Goal: Information Seeking & Learning: Learn about a topic

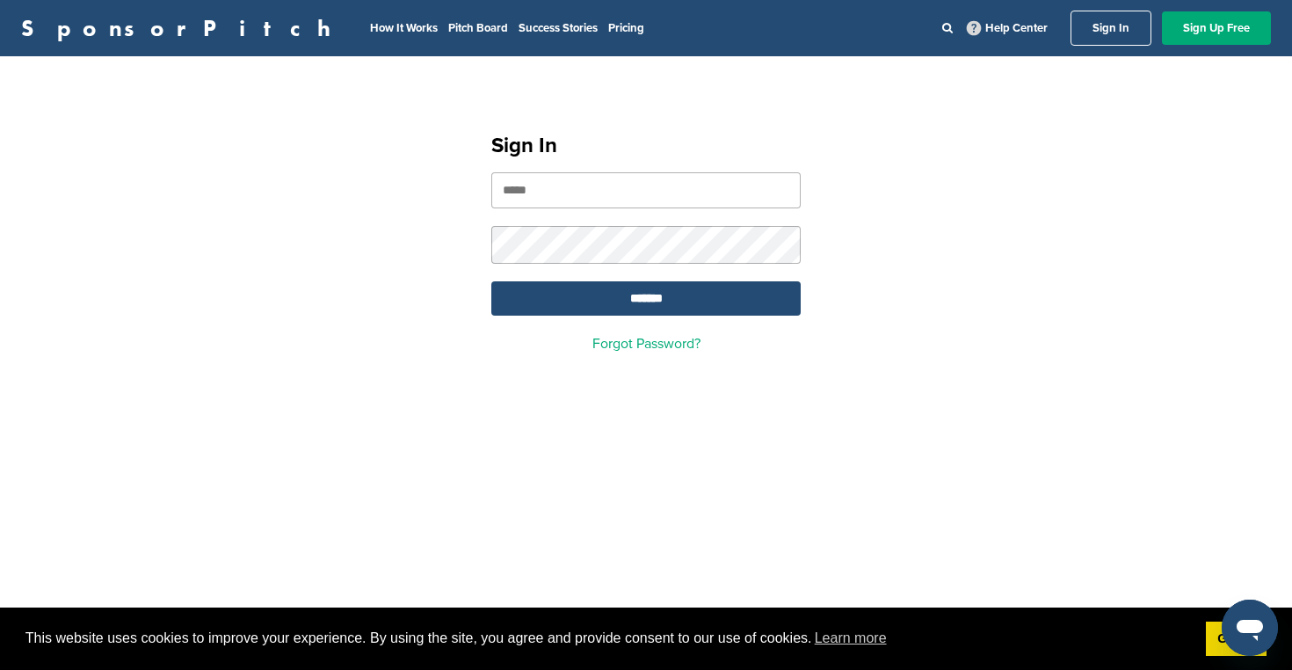
type input "**********"
click at [646, 301] on input "*******" at bounding box center [645, 298] width 309 height 34
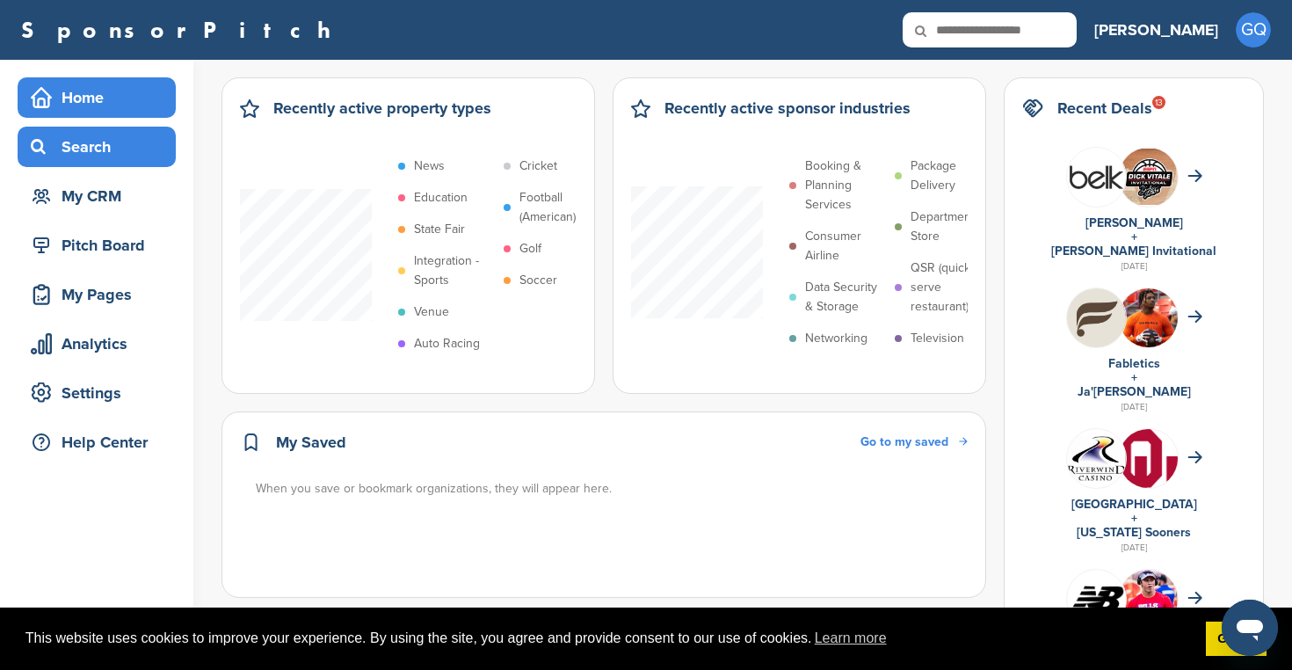
click at [101, 162] on div "Search" at bounding box center [100, 147] width 149 height 32
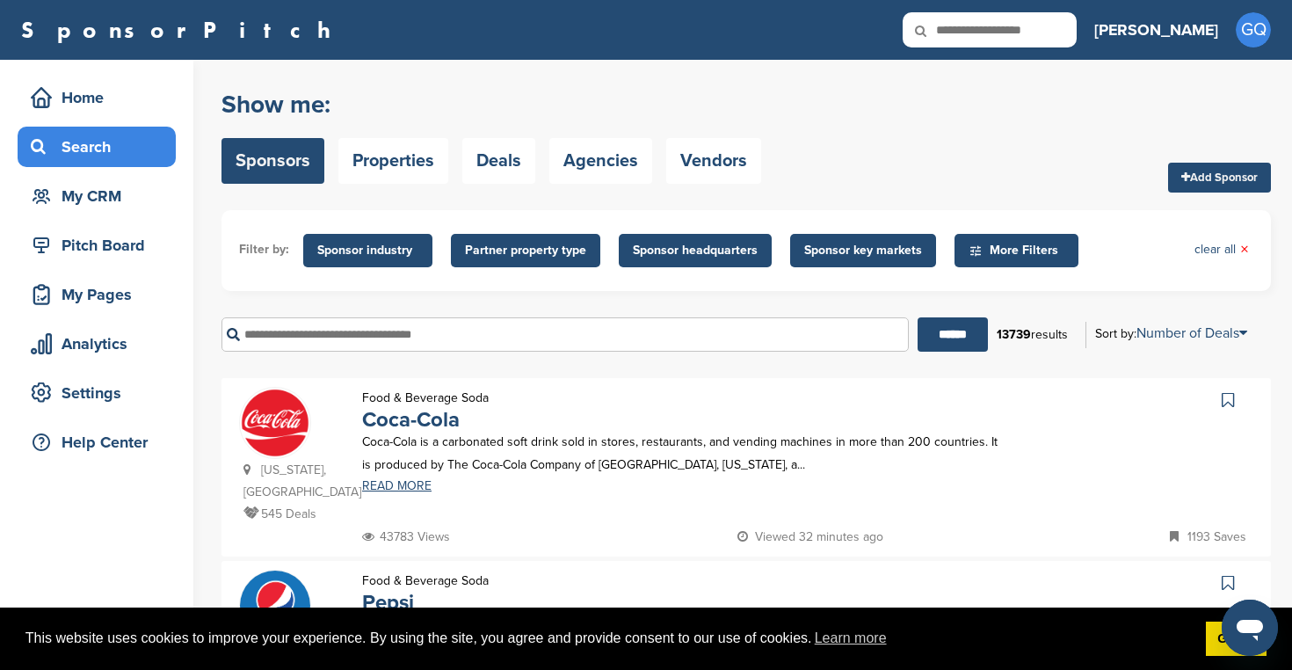
click at [718, 237] on span "Sponsor headquarters" at bounding box center [695, 250] width 153 height 33
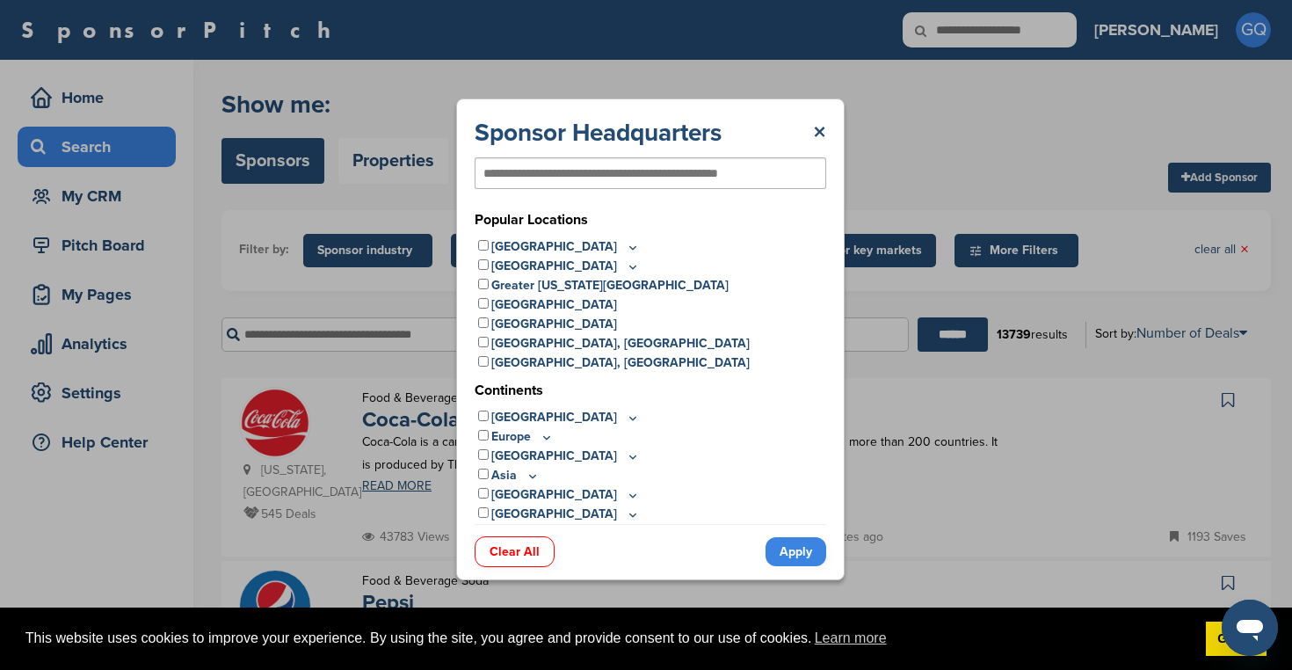
click at [540, 436] on icon at bounding box center [547, 437] width 14 height 15
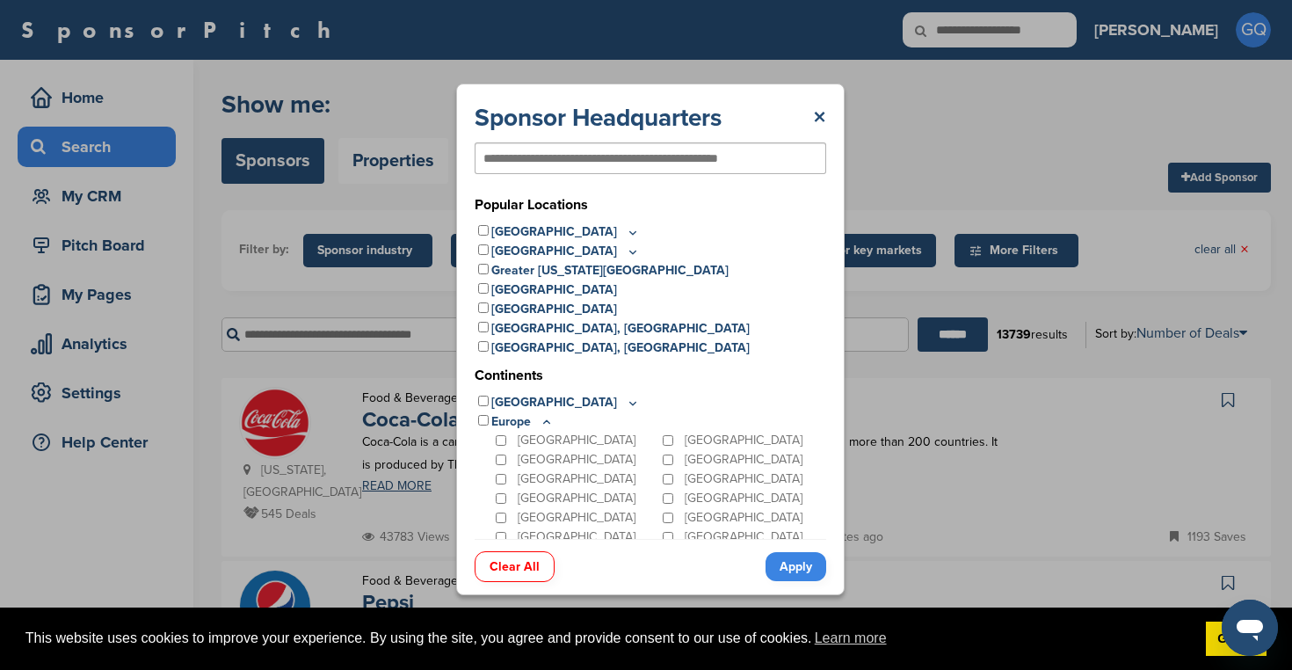
scroll to position [135, 0]
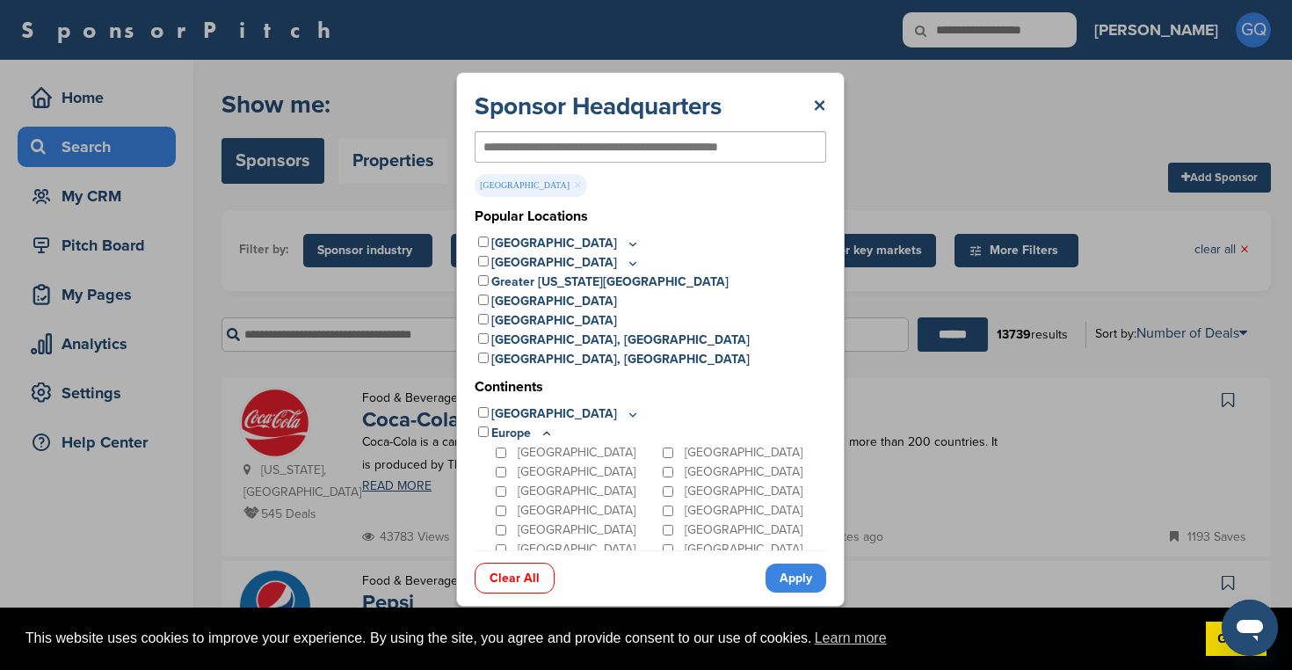
click at [796, 572] on link "Apply" at bounding box center [796, 577] width 61 height 29
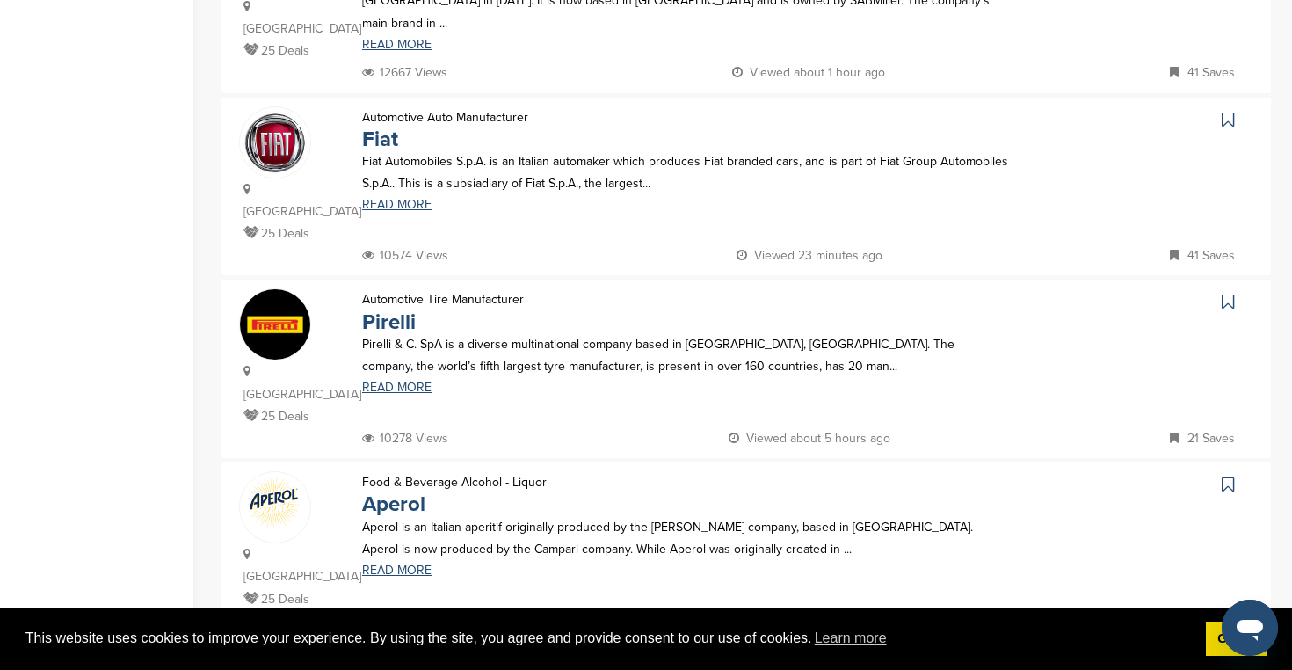
scroll to position [666, 0]
click at [404, 309] on link "Pirelli" at bounding box center [389, 321] width 54 height 25
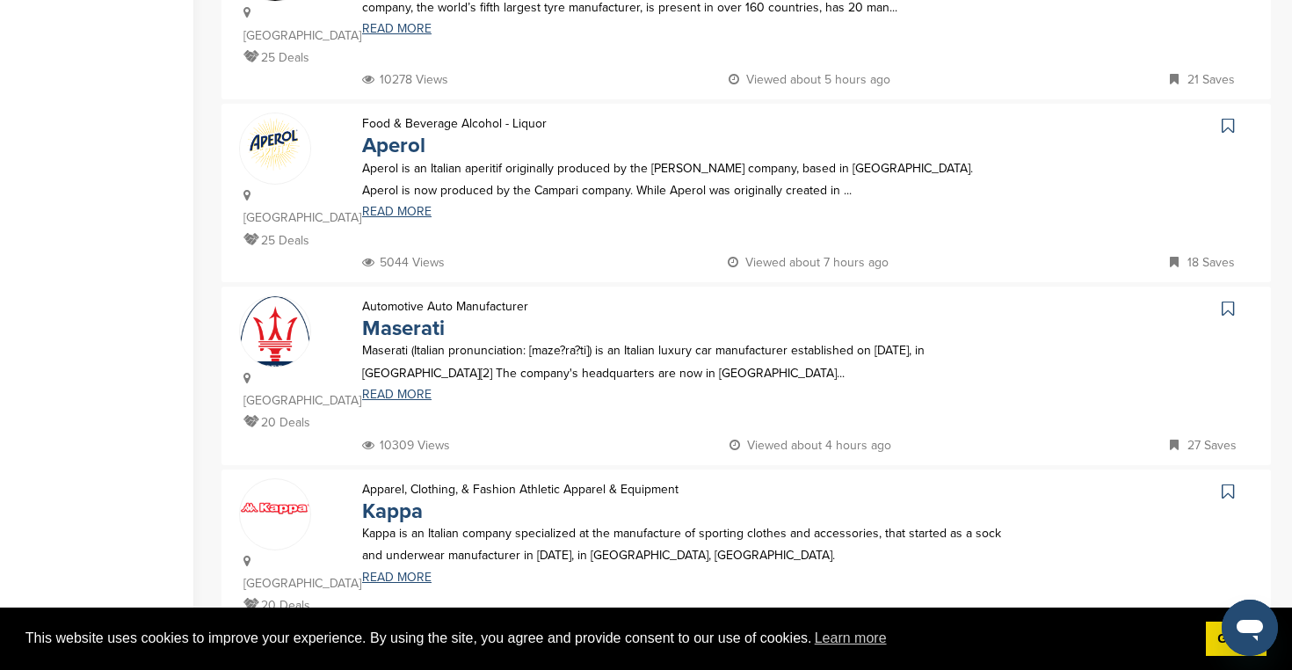
scroll to position [1038, 0]
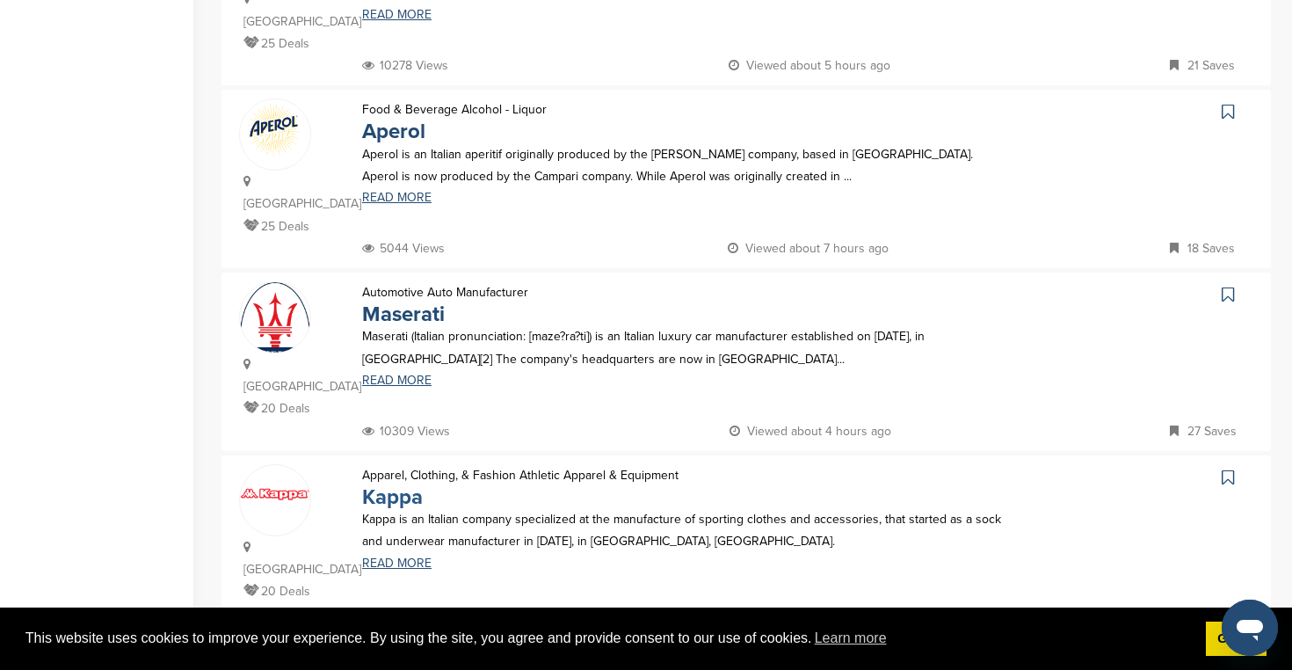
click at [405, 484] on link "Kappa" at bounding box center [392, 496] width 61 height 25
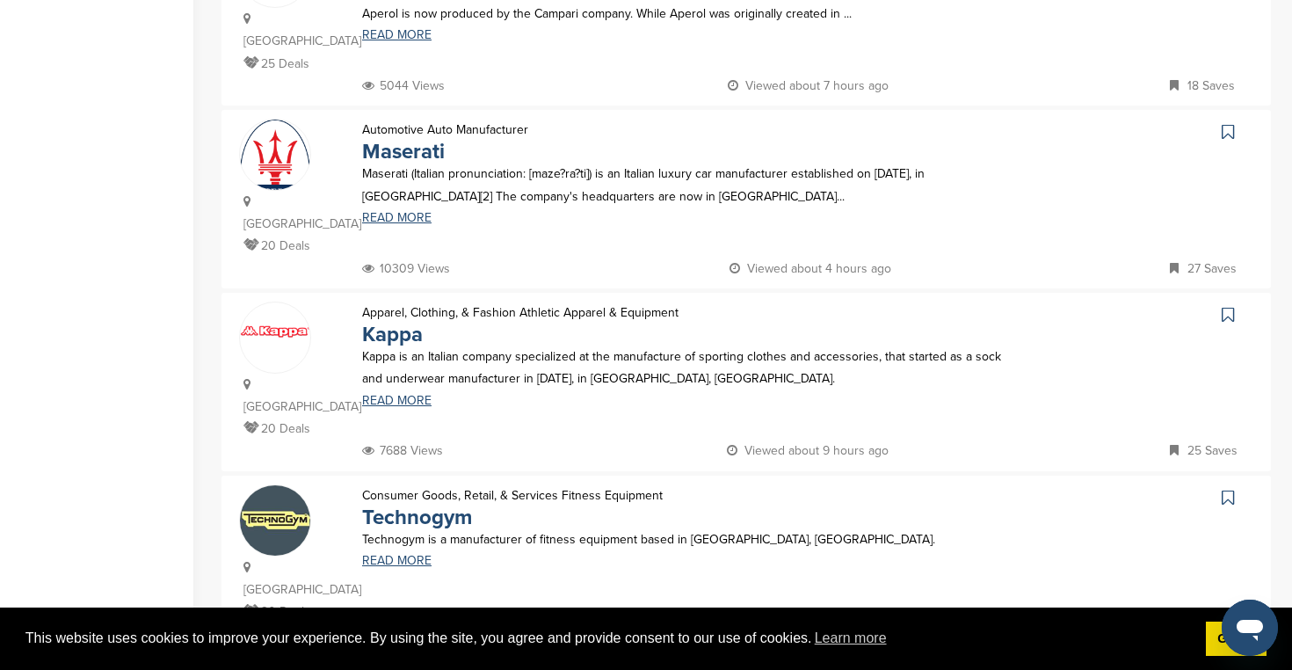
scroll to position [1205, 0]
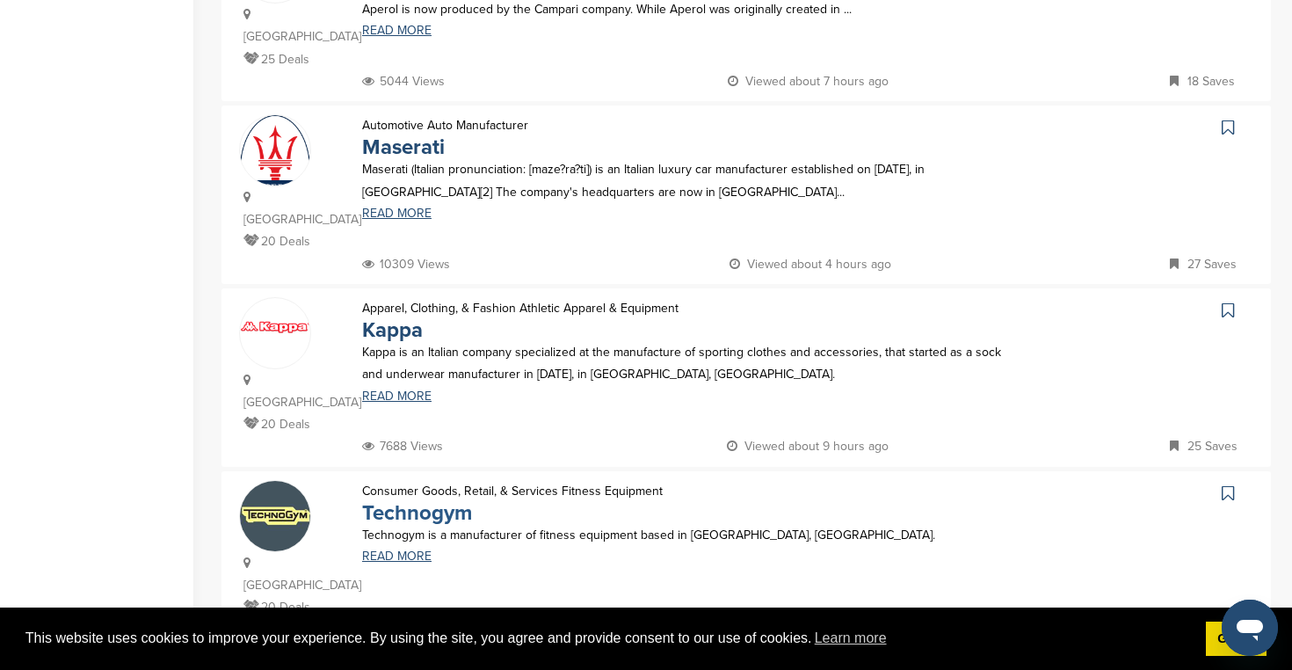
click at [457, 500] on link "Technogym" at bounding box center [417, 512] width 110 height 25
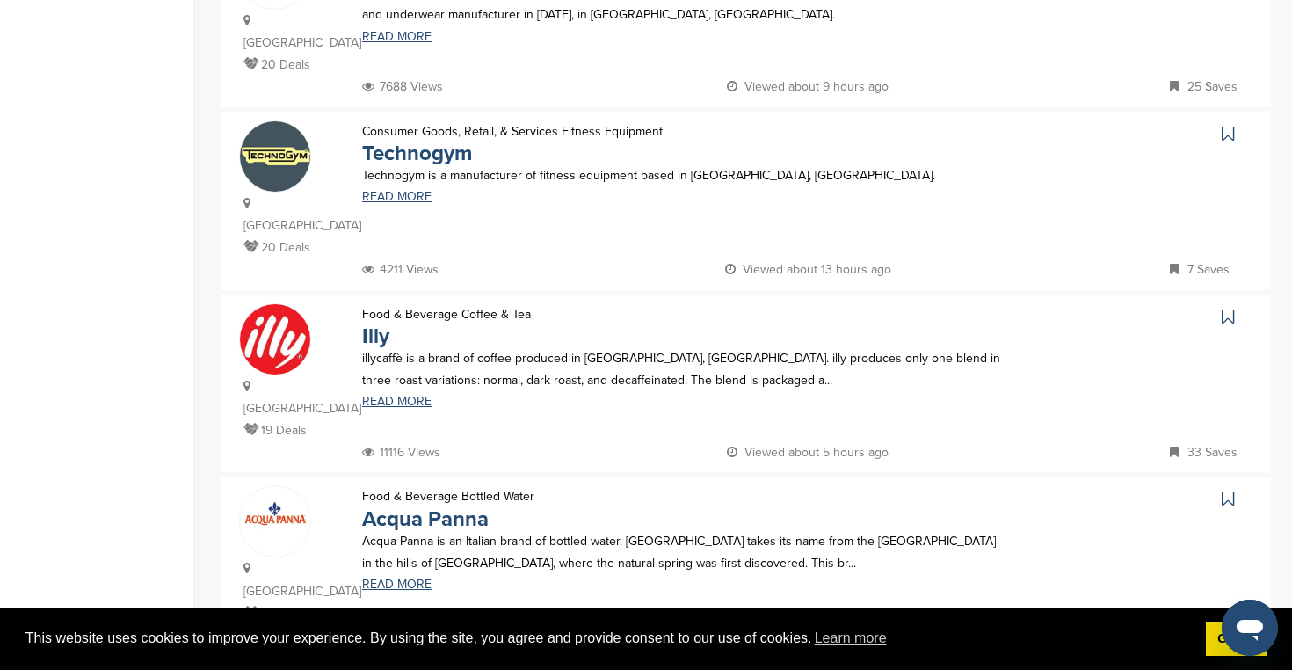
scroll to position [1602, 0]
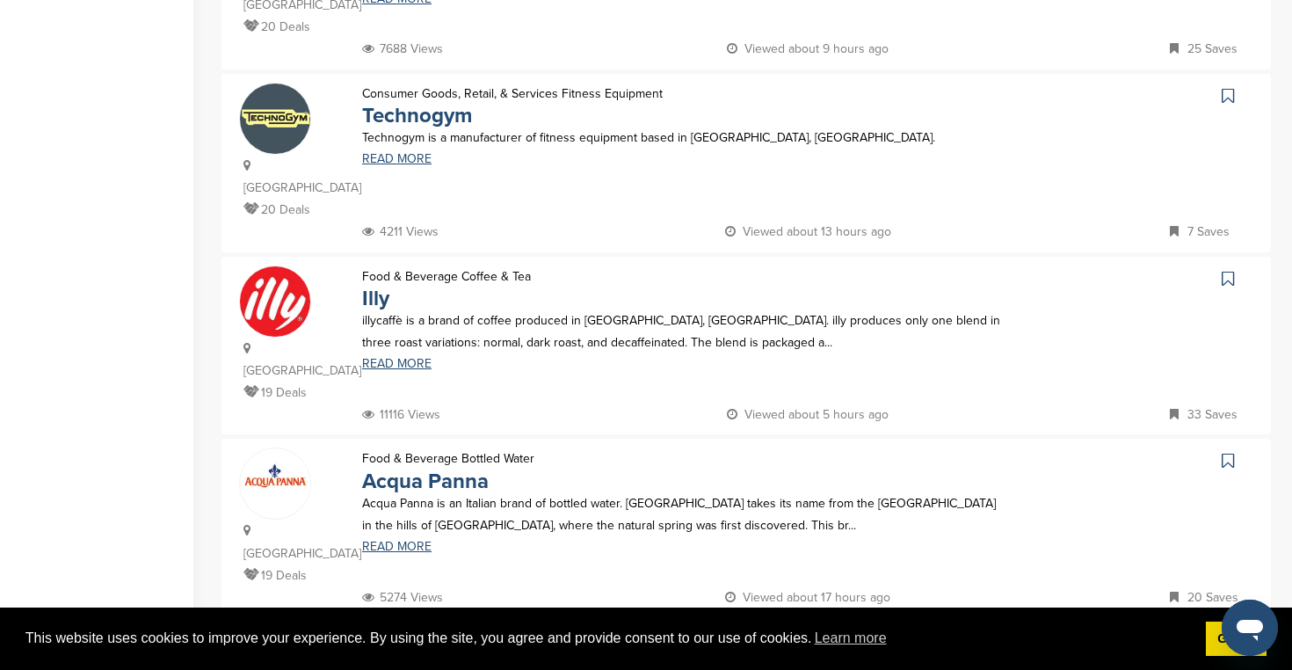
click at [692, 638] on link "2" at bounding box center [695, 654] width 37 height 33
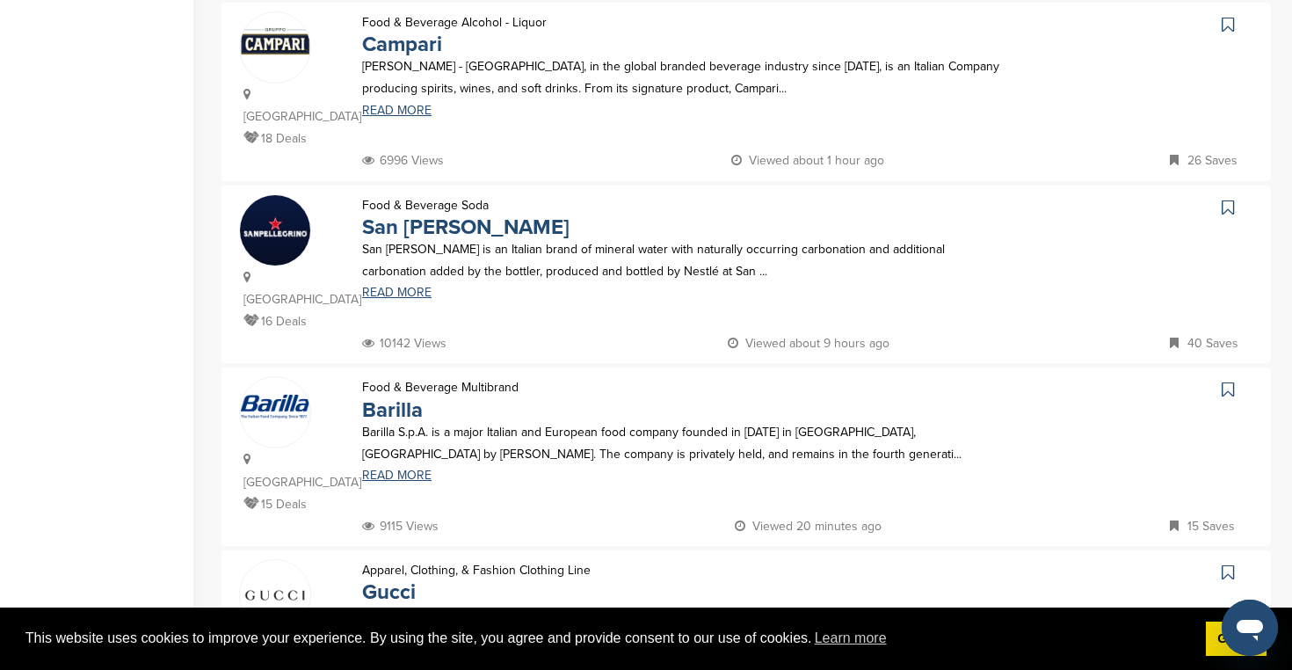
scroll to position [579, 0]
click at [468, 213] on link "San Pellegrino" at bounding box center [465, 225] width 207 height 25
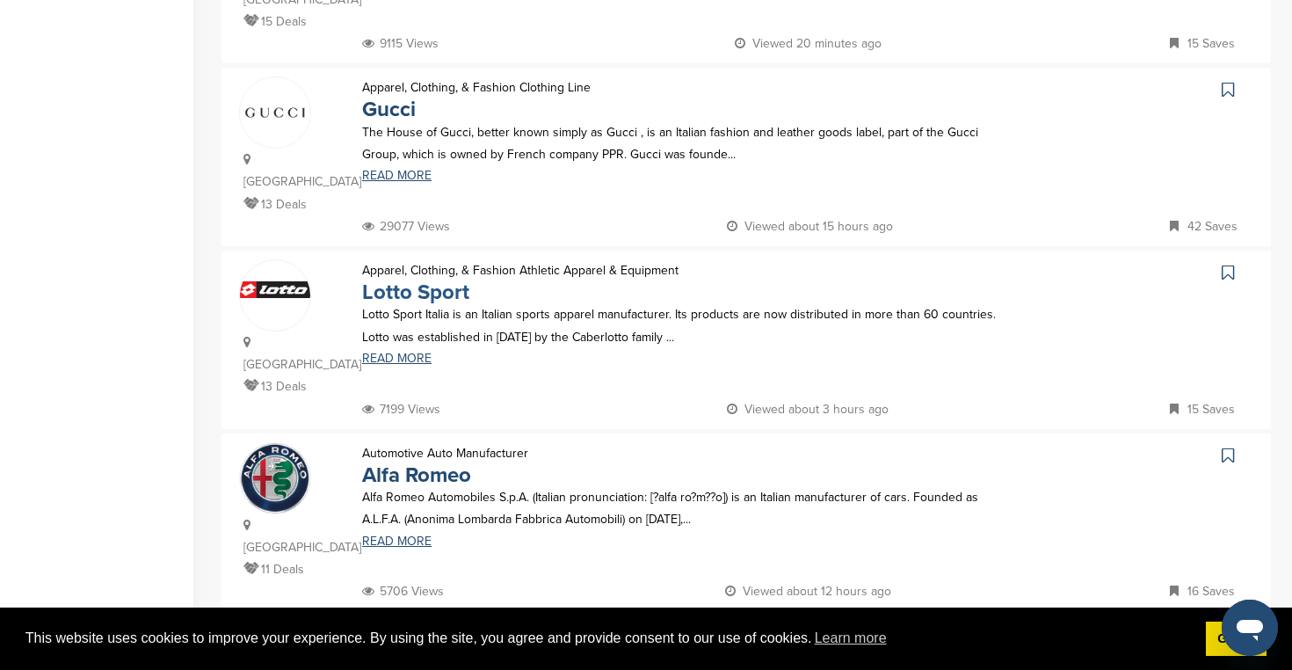
scroll to position [1064, 0]
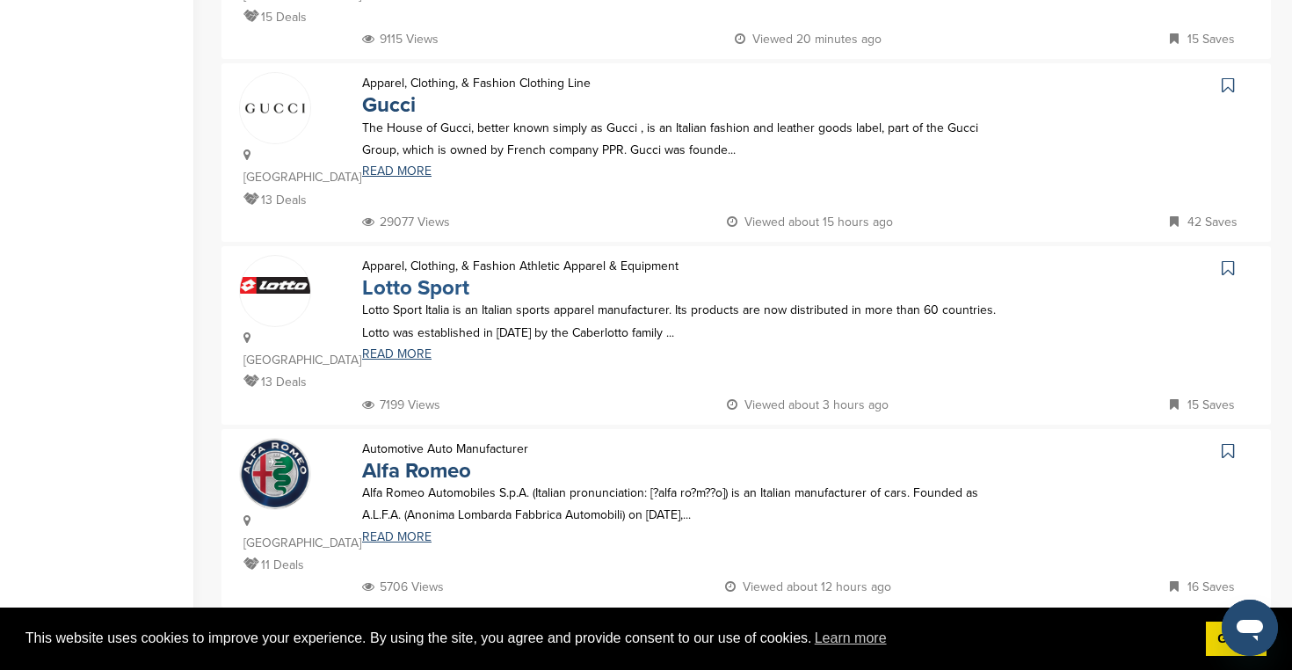
click at [416, 275] on link "Lotto Sport" at bounding box center [415, 287] width 107 height 25
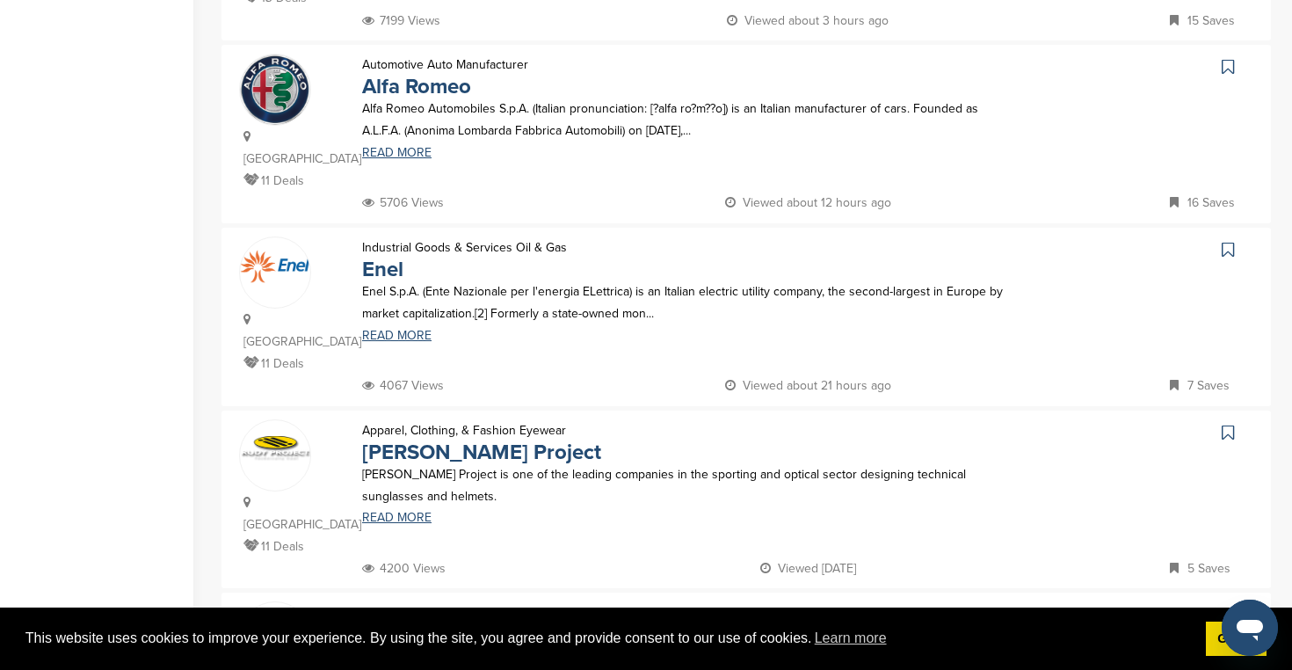
scroll to position [1486, 0]
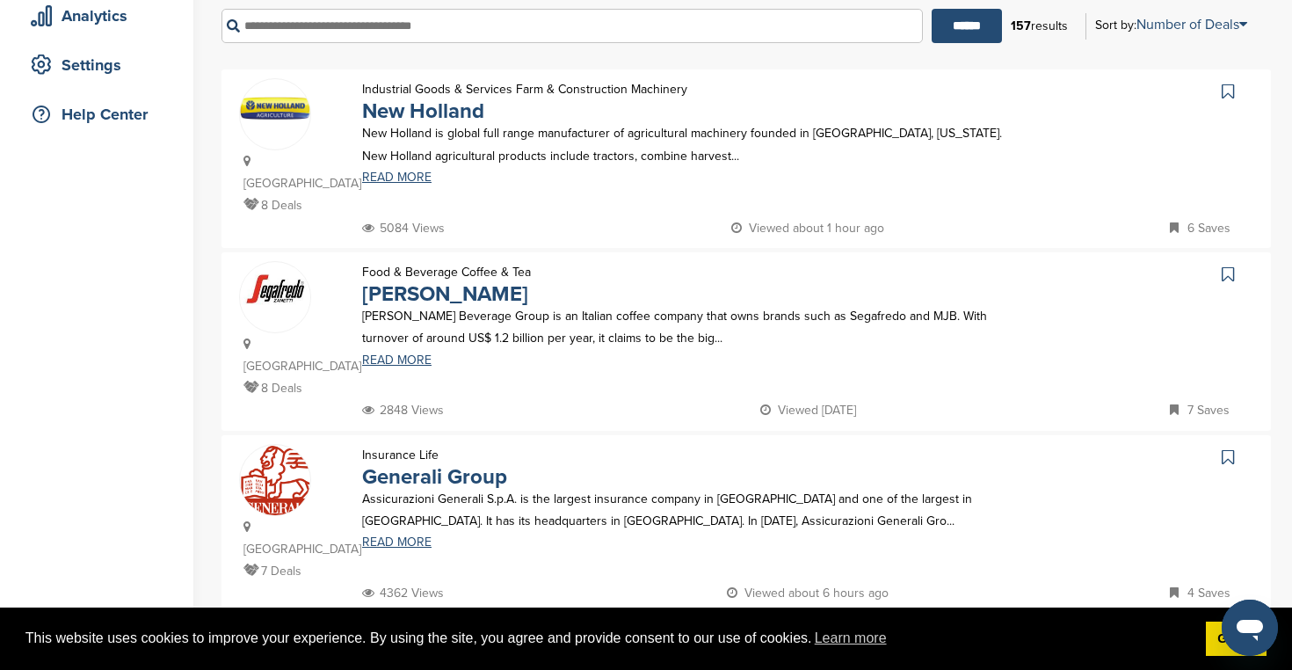
scroll to position [329, 0]
click at [451, 280] on link "Massimo Zanetti" at bounding box center [445, 292] width 166 height 25
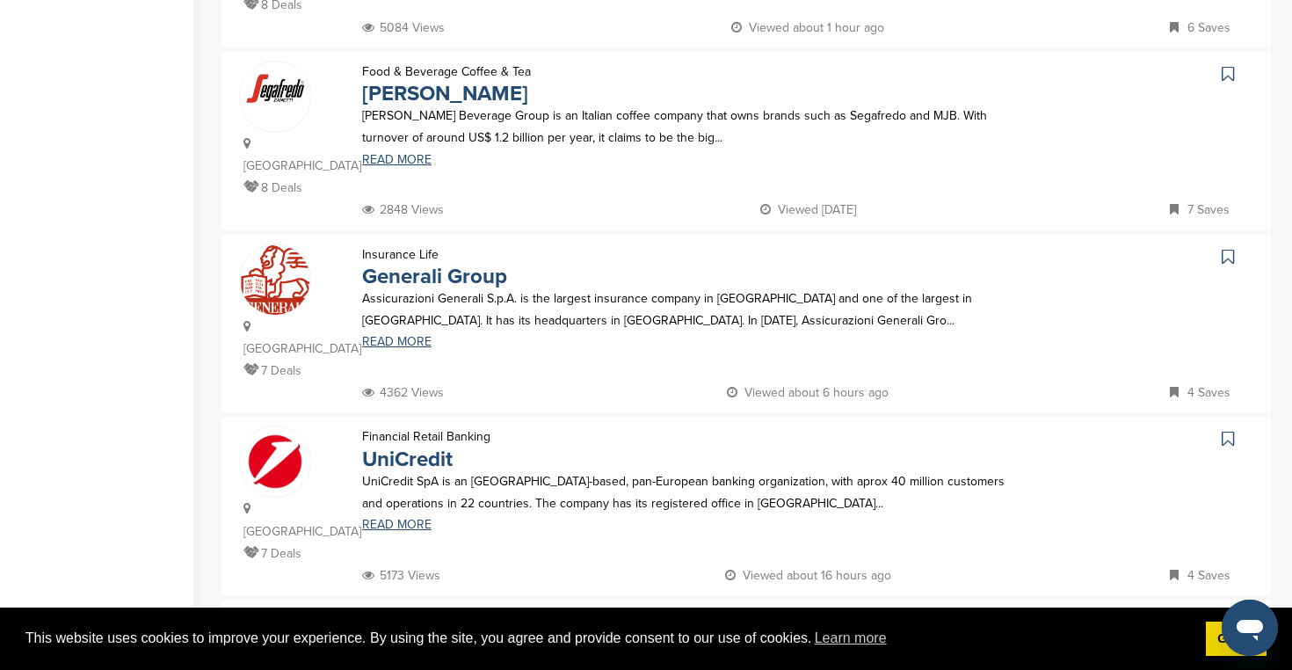
scroll to position [528, 0]
click at [438, 264] on link "Generali Group" at bounding box center [434, 276] width 145 height 25
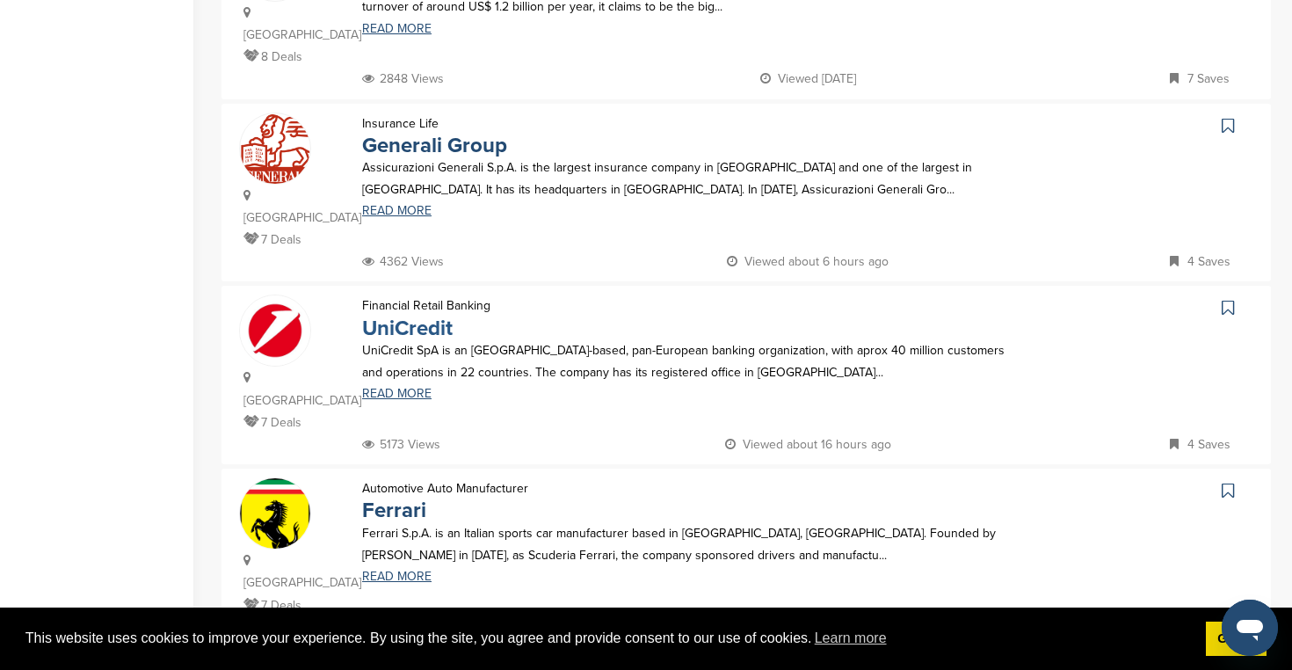
click at [425, 316] on link "UniCredit" at bounding box center [407, 328] width 91 height 25
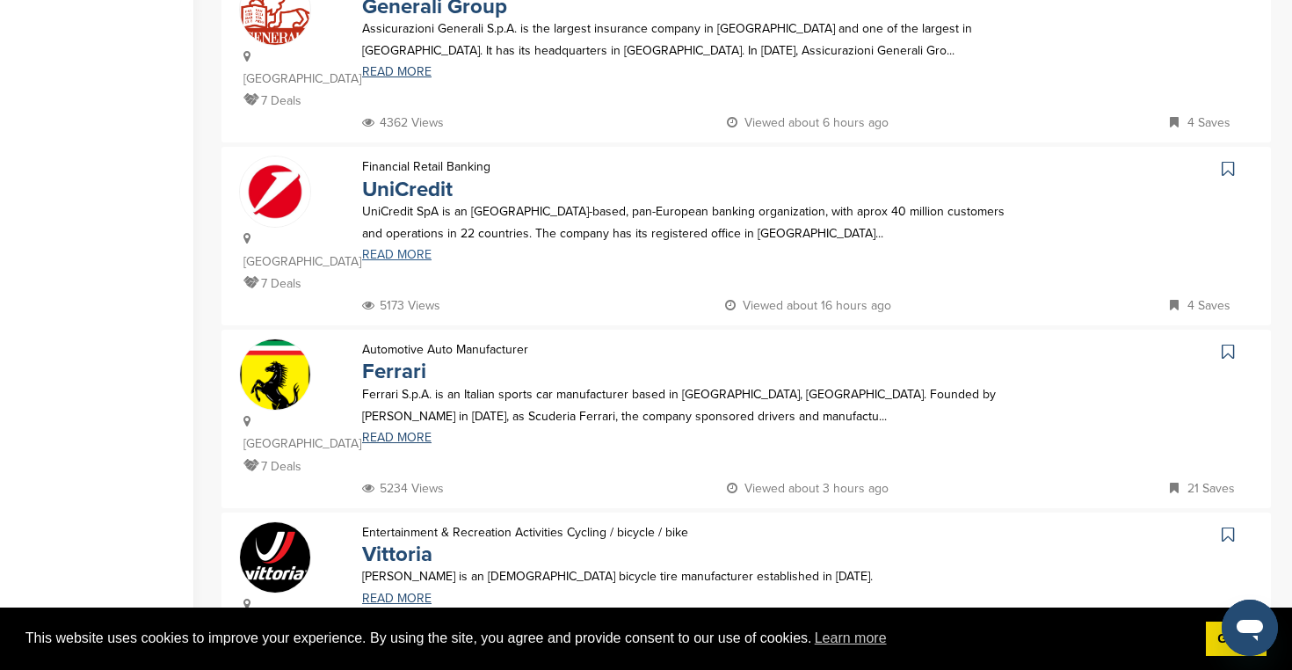
scroll to position [820, 0]
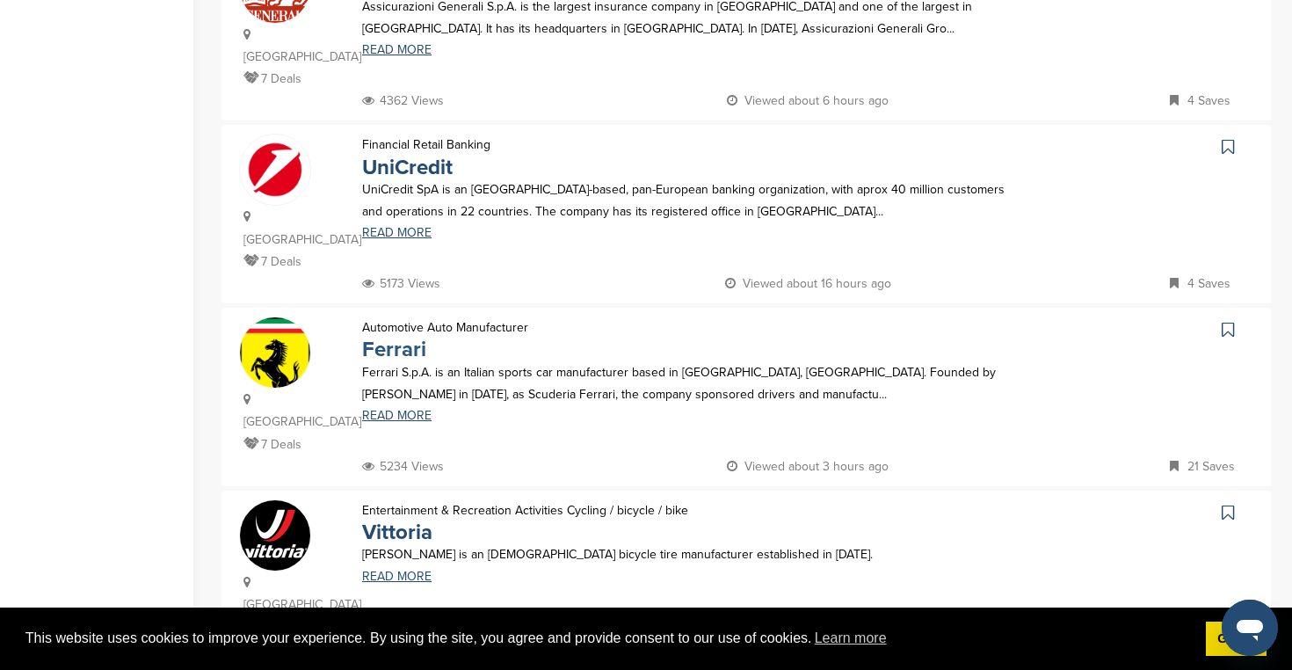
click at [405, 337] on link "Ferrari" at bounding box center [394, 349] width 64 height 25
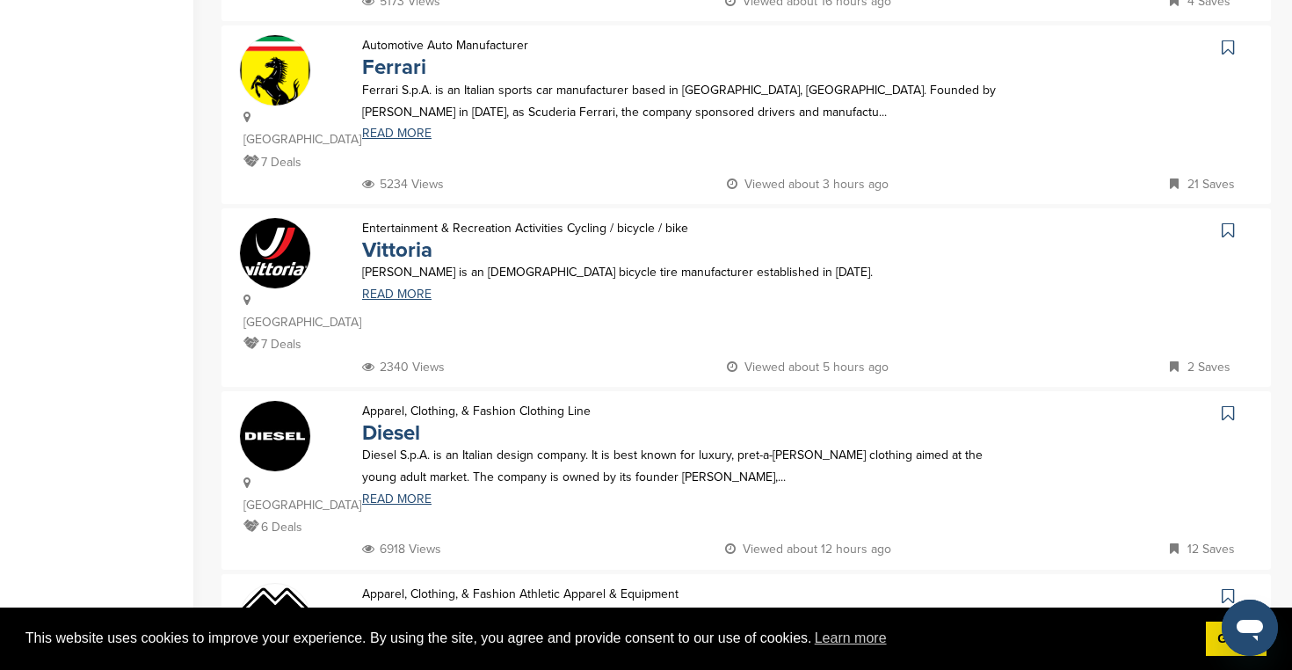
scroll to position [1103, 0]
click at [375, 419] on link "Diesel" at bounding box center [391, 431] width 58 height 25
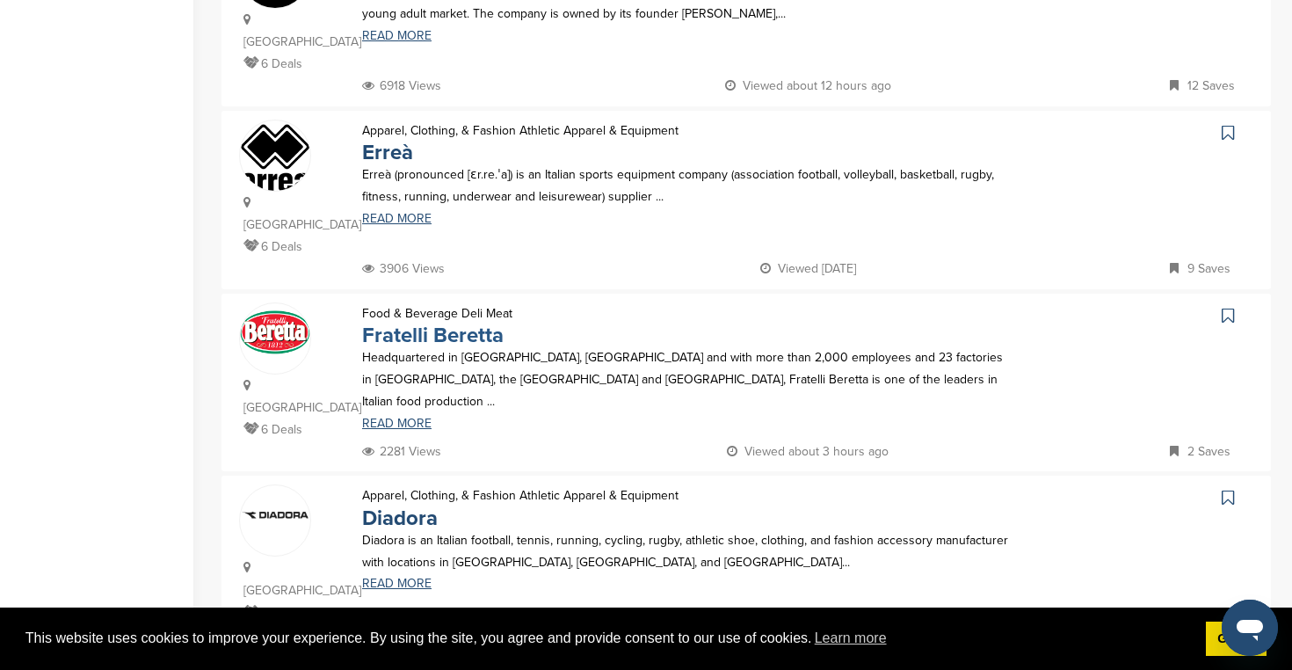
scroll to position [1569, 0]
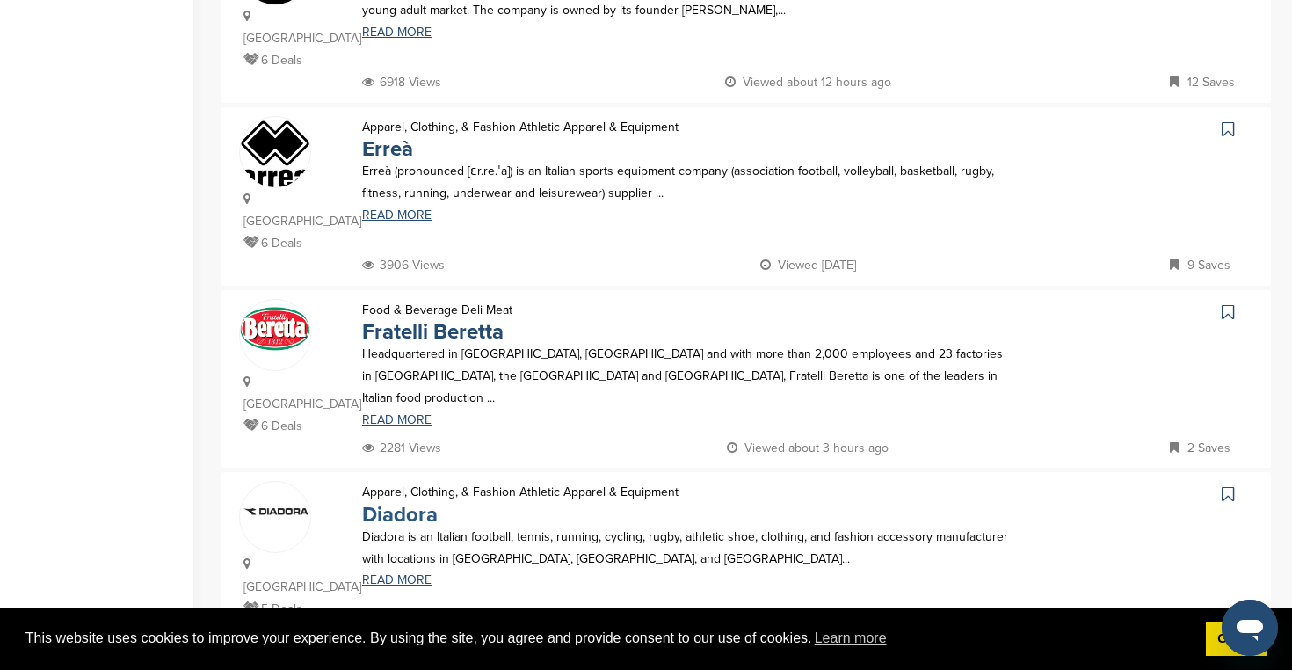
click at [397, 502] on link "Diadora" at bounding box center [400, 514] width 76 height 25
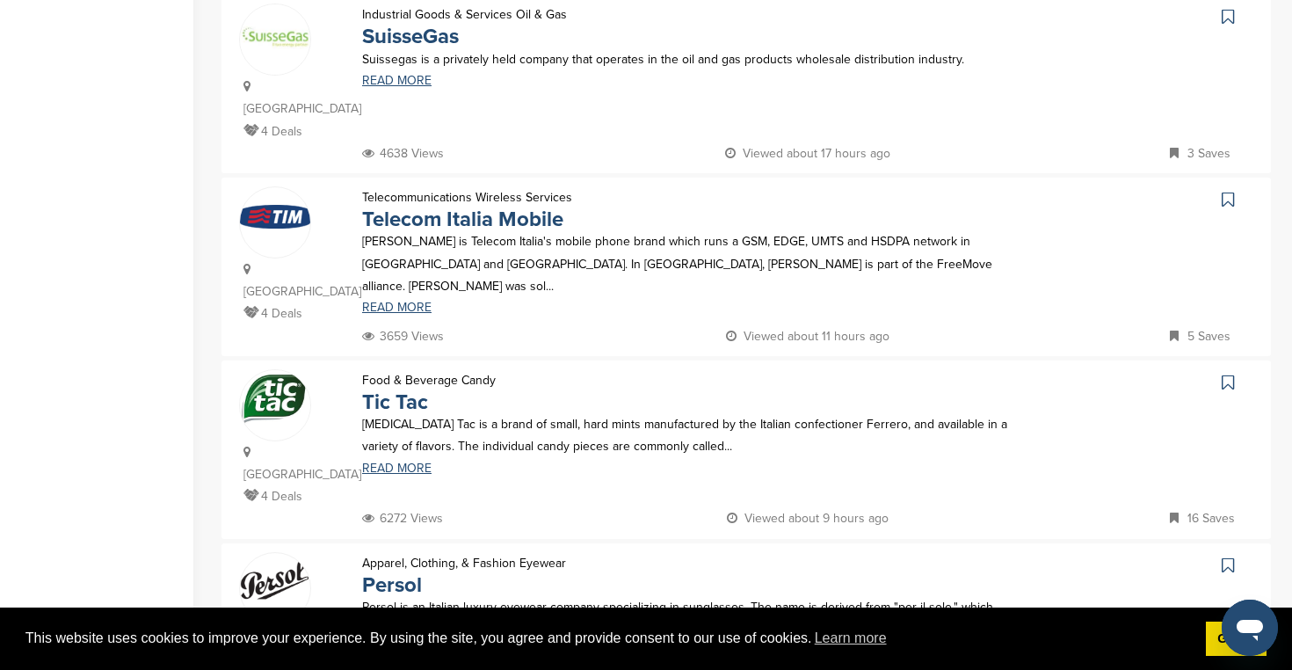
scroll to position [1136, 0]
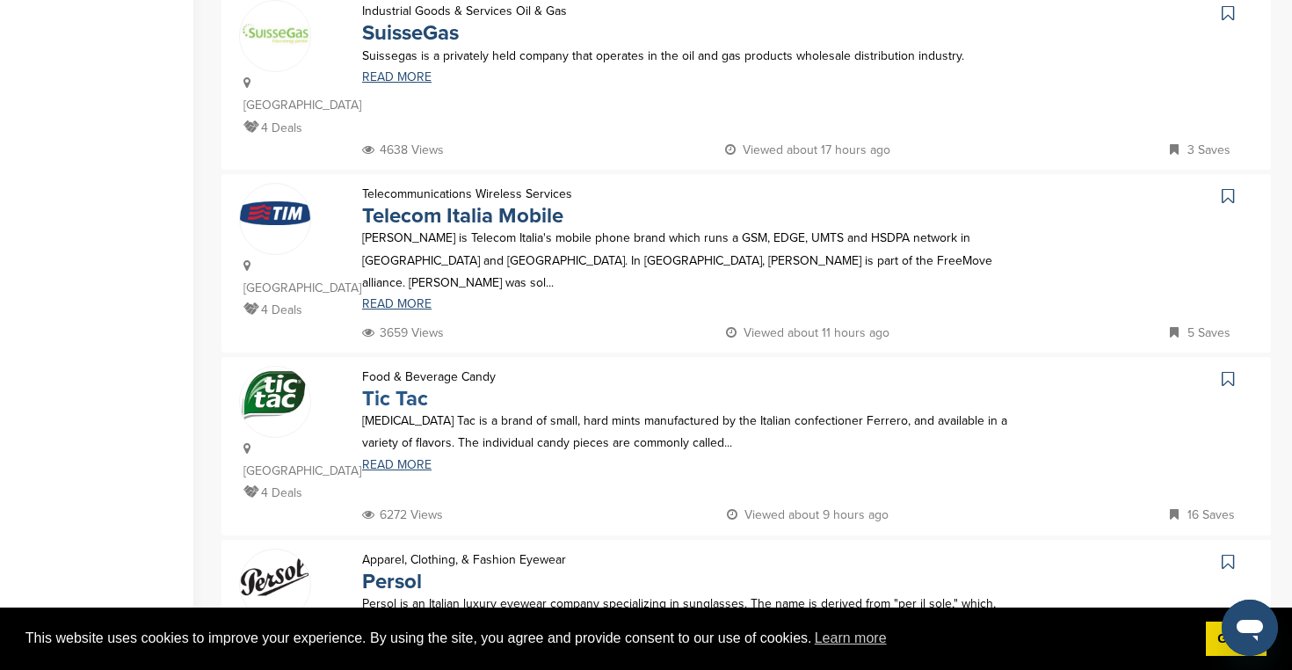
click at [406, 386] on link "Tic Tac" at bounding box center [395, 398] width 66 height 25
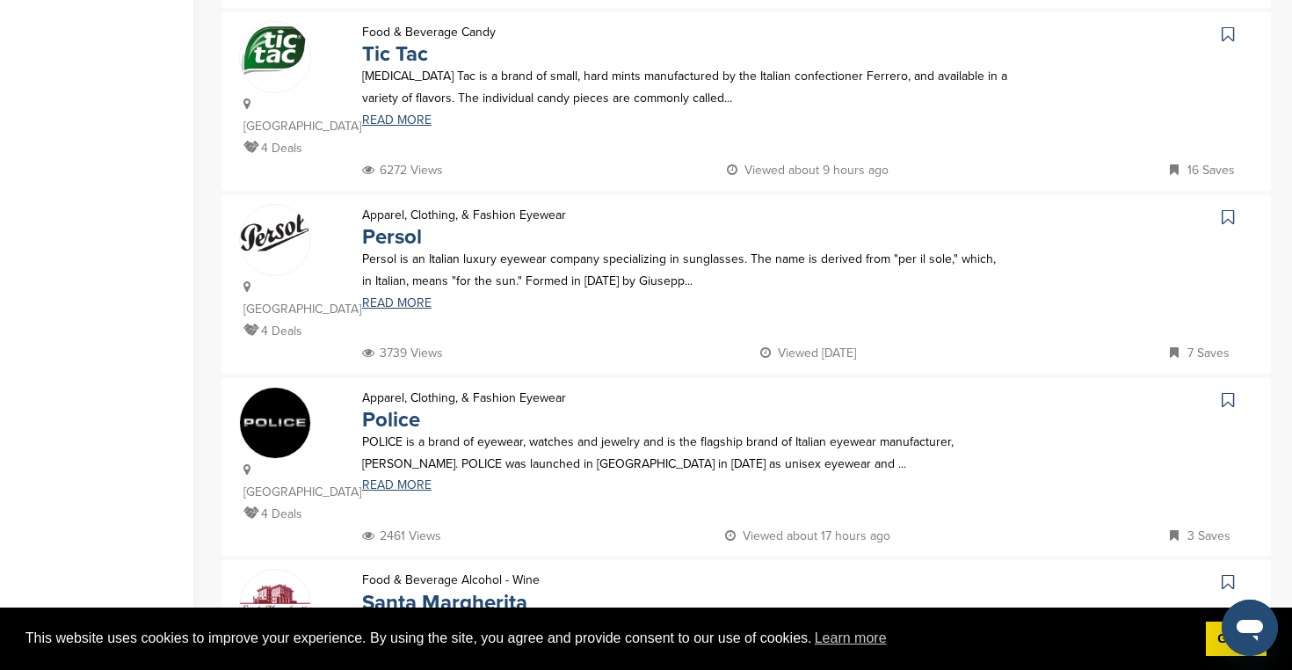
scroll to position [1482, 0]
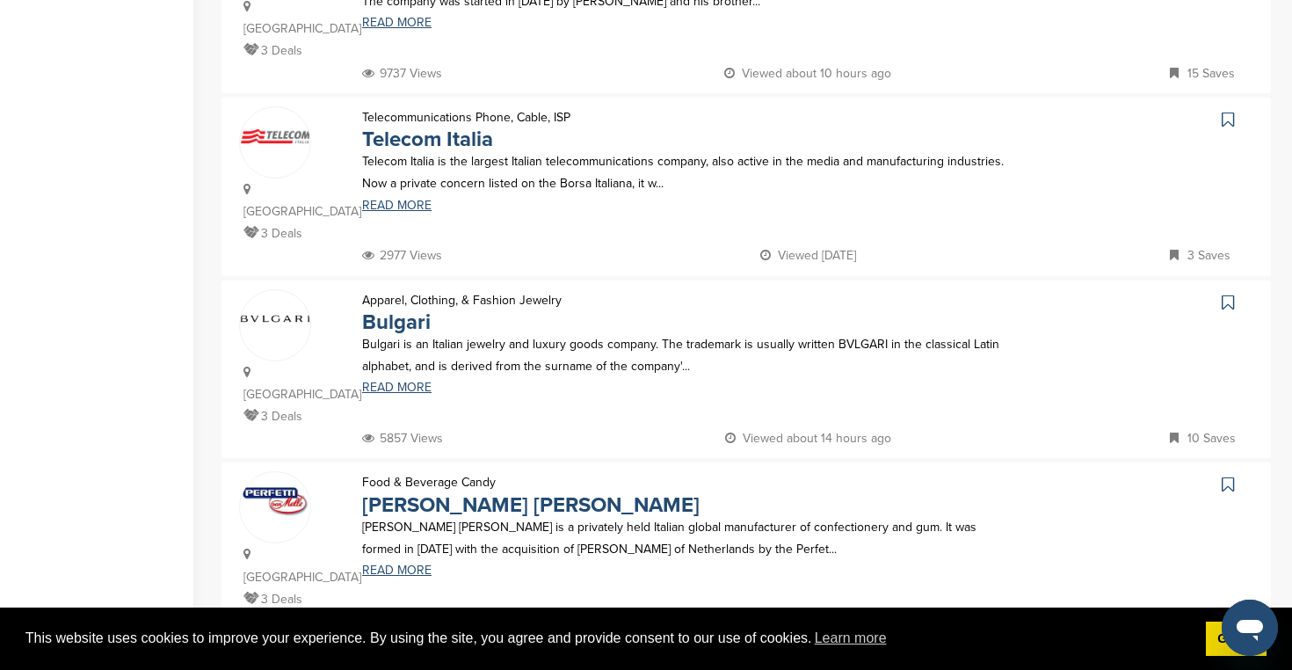
scroll to position [484, 0]
click at [408, 308] on link "Bulgari" at bounding box center [396, 320] width 69 height 25
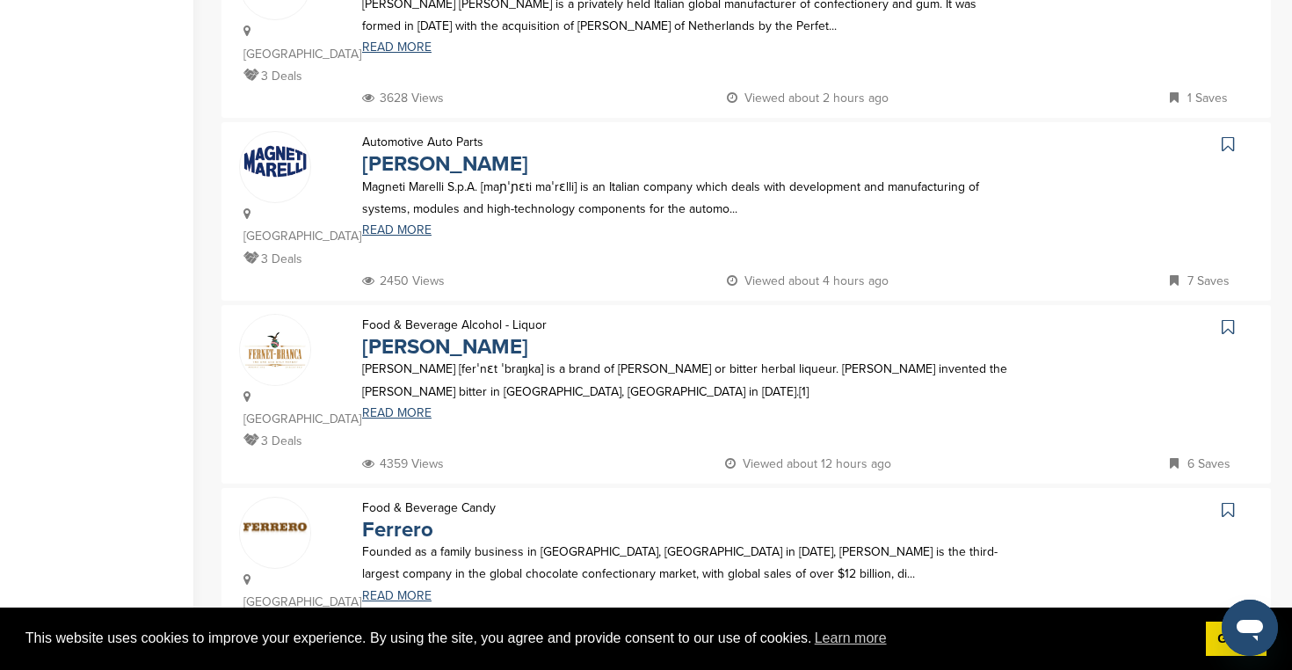
scroll to position [1006, 0]
click at [390, 516] on link "Ferrero" at bounding box center [397, 528] width 71 height 25
click at [425, 333] on link "Fernet-Branca" at bounding box center [445, 345] width 166 height 25
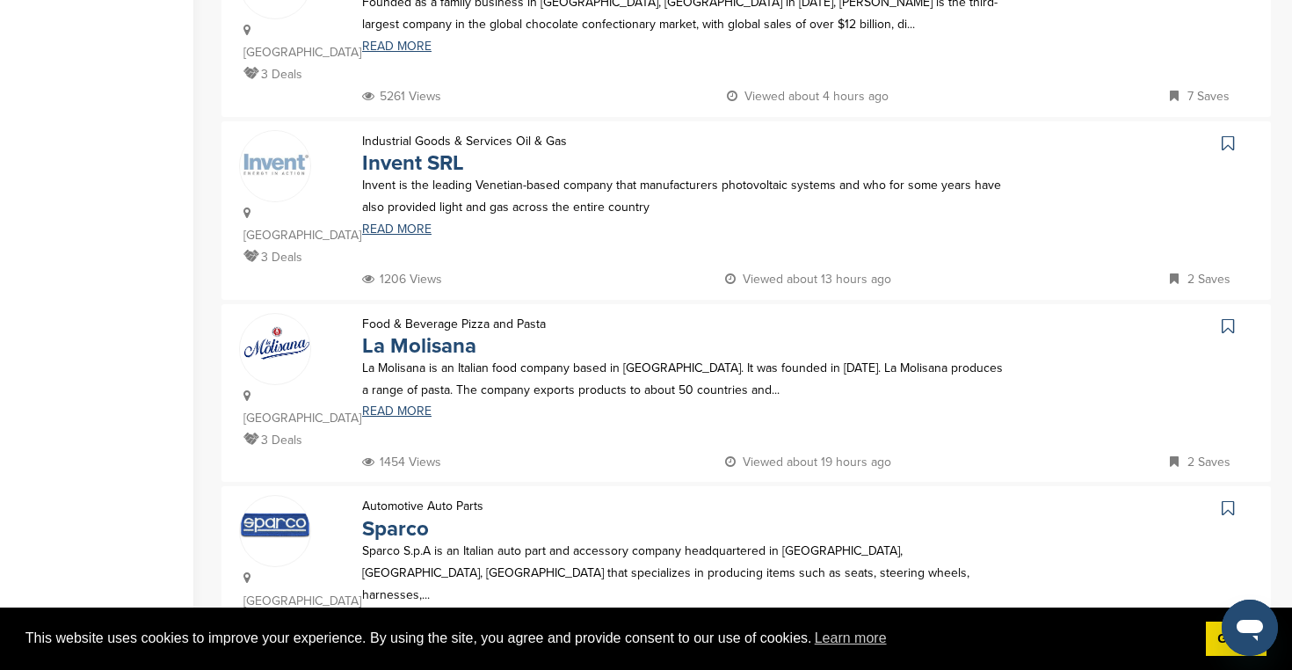
scroll to position [1555, 0]
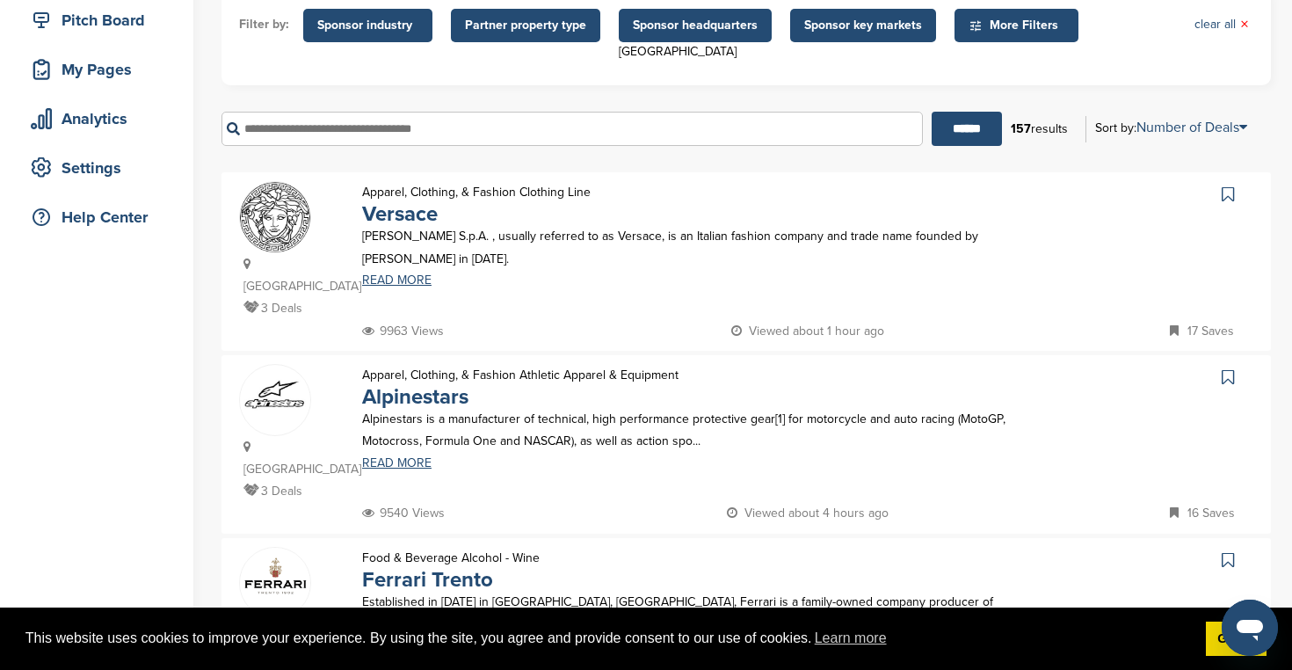
scroll to position [226, 0]
click at [417, 221] on link "Versace" at bounding box center [400, 212] width 76 height 25
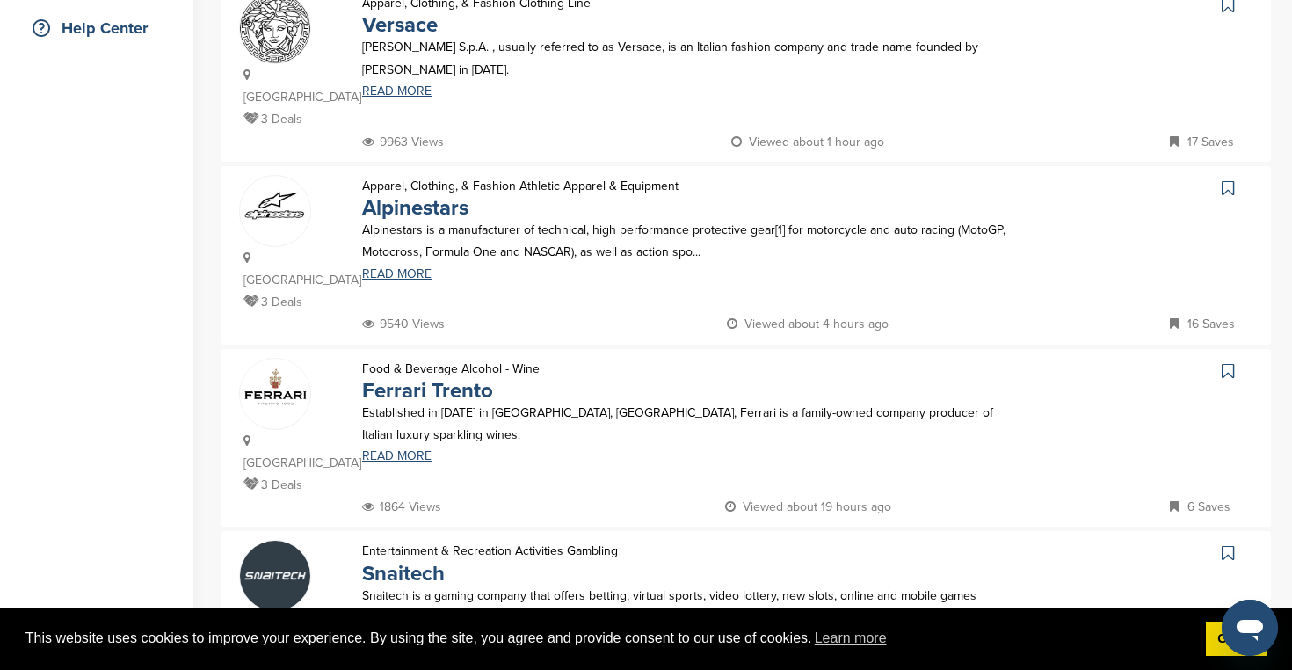
scroll to position [414, 0]
click at [427, 378] on link "Ferrari Trento" at bounding box center [427, 390] width 131 height 25
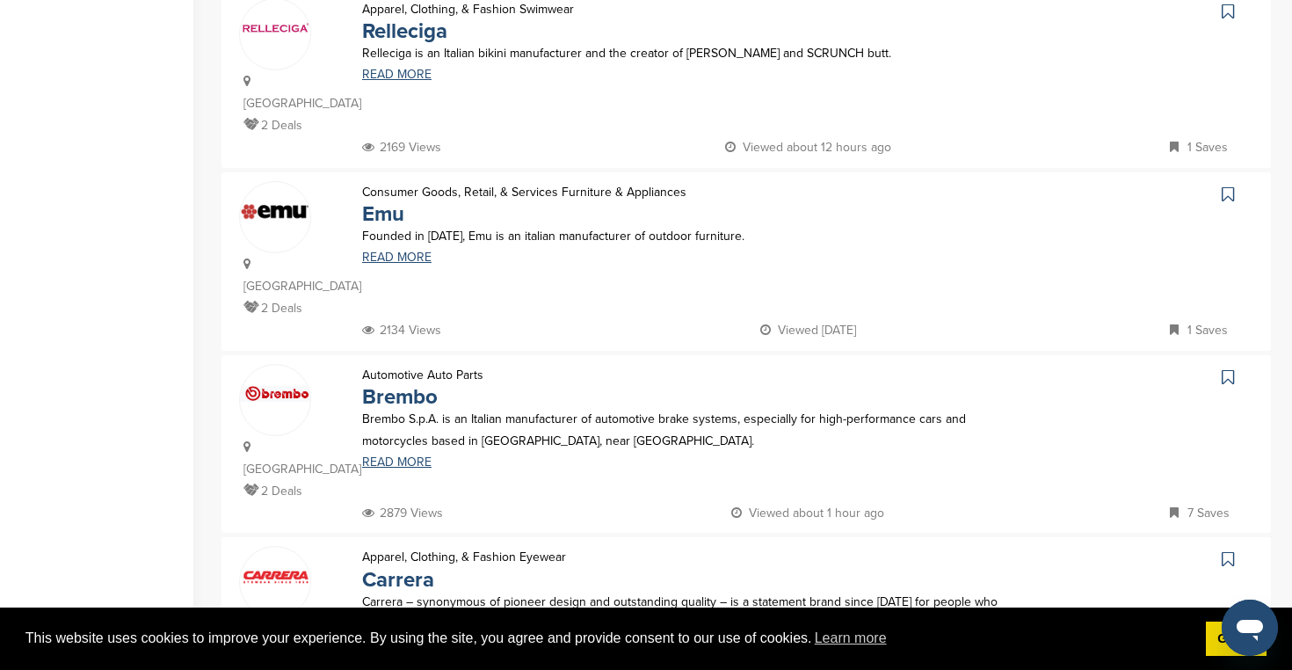
scroll to position [1505, 0]
click at [411, 566] on link "Carrera" at bounding box center [398, 578] width 72 height 25
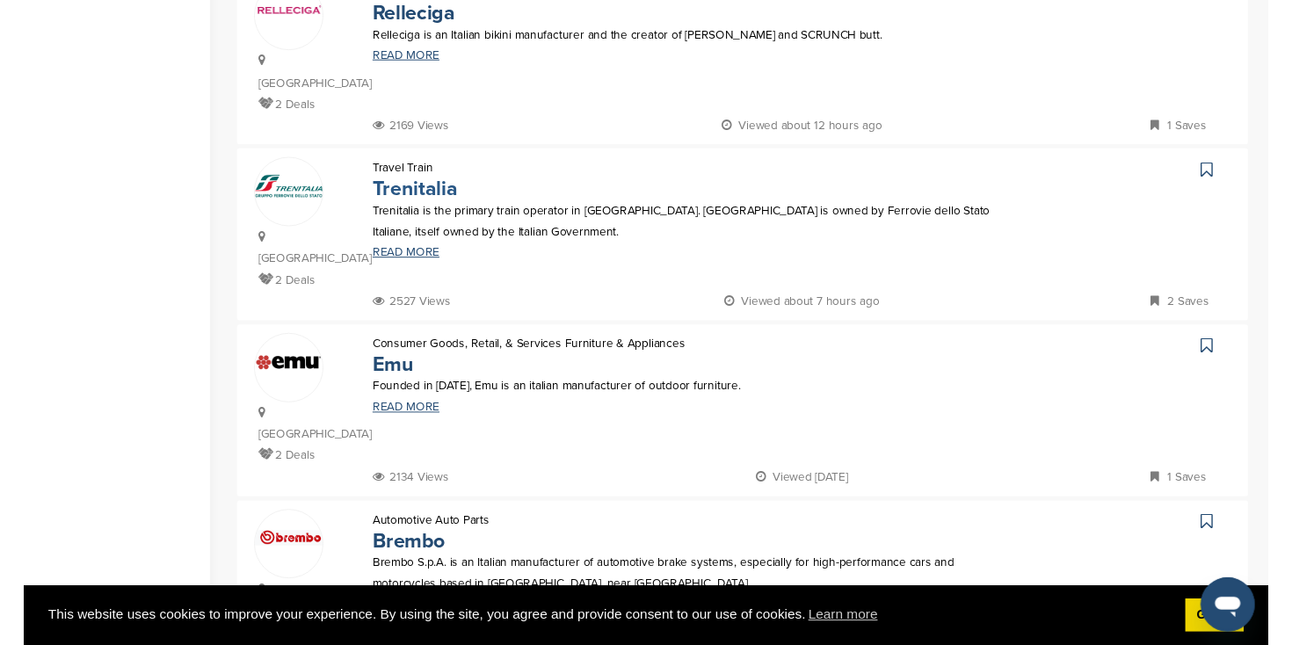
scroll to position [977, 0]
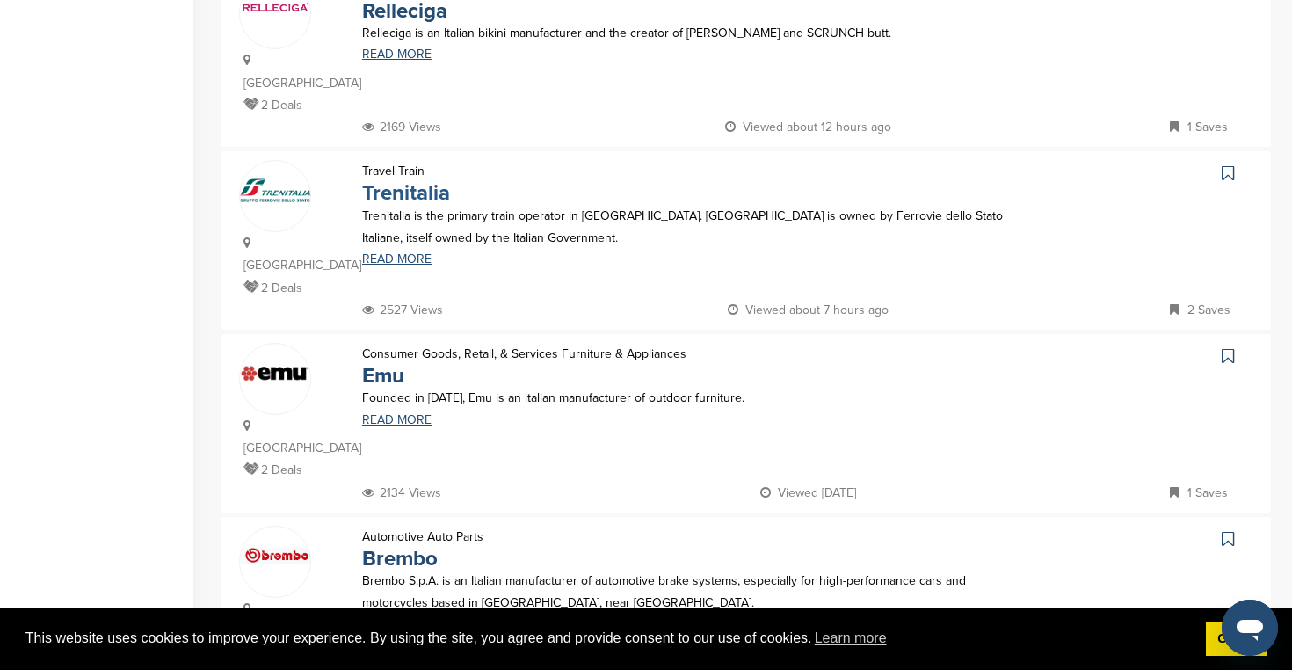
click at [420, 180] on link "Trenitalia" at bounding box center [406, 192] width 88 height 25
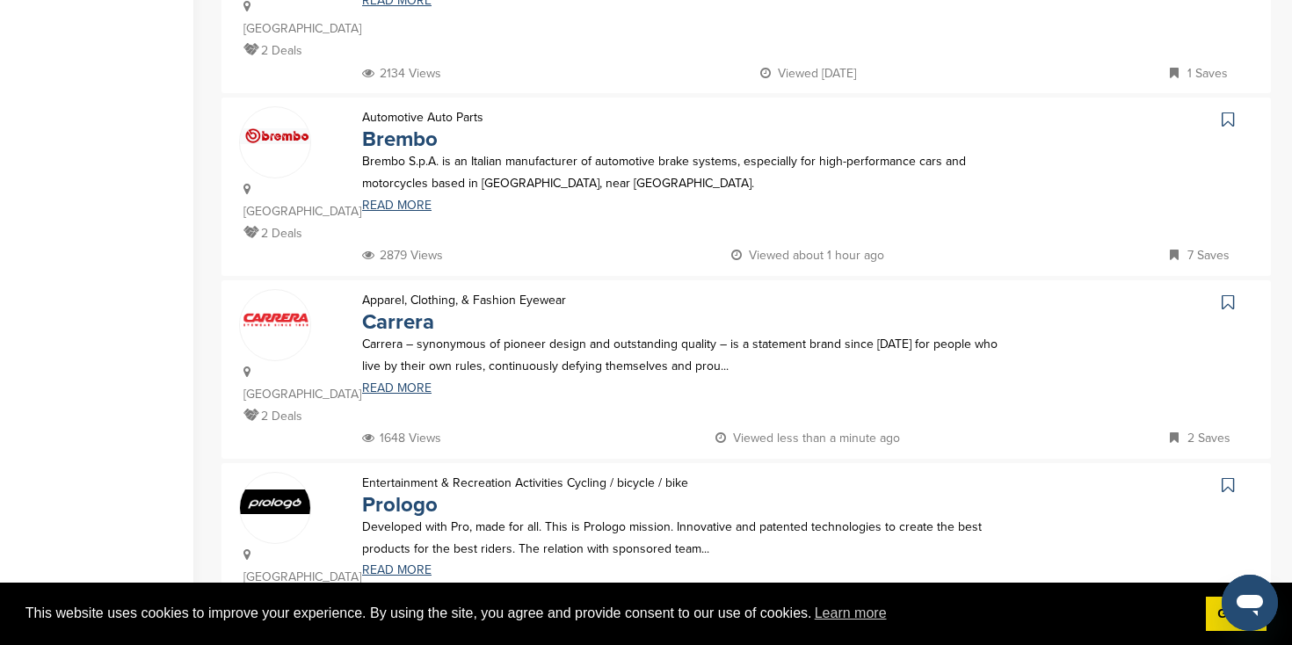
scroll to position [1846, 0]
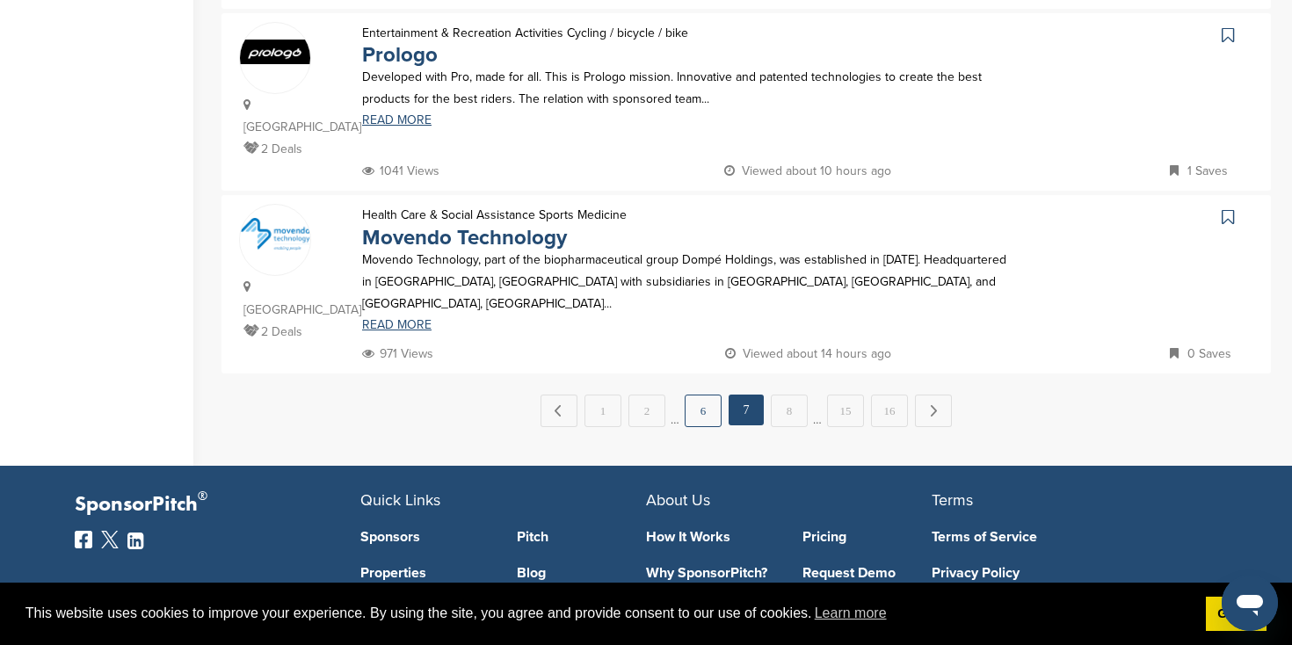
click at [702, 395] on link "6" at bounding box center [703, 411] width 37 height 33
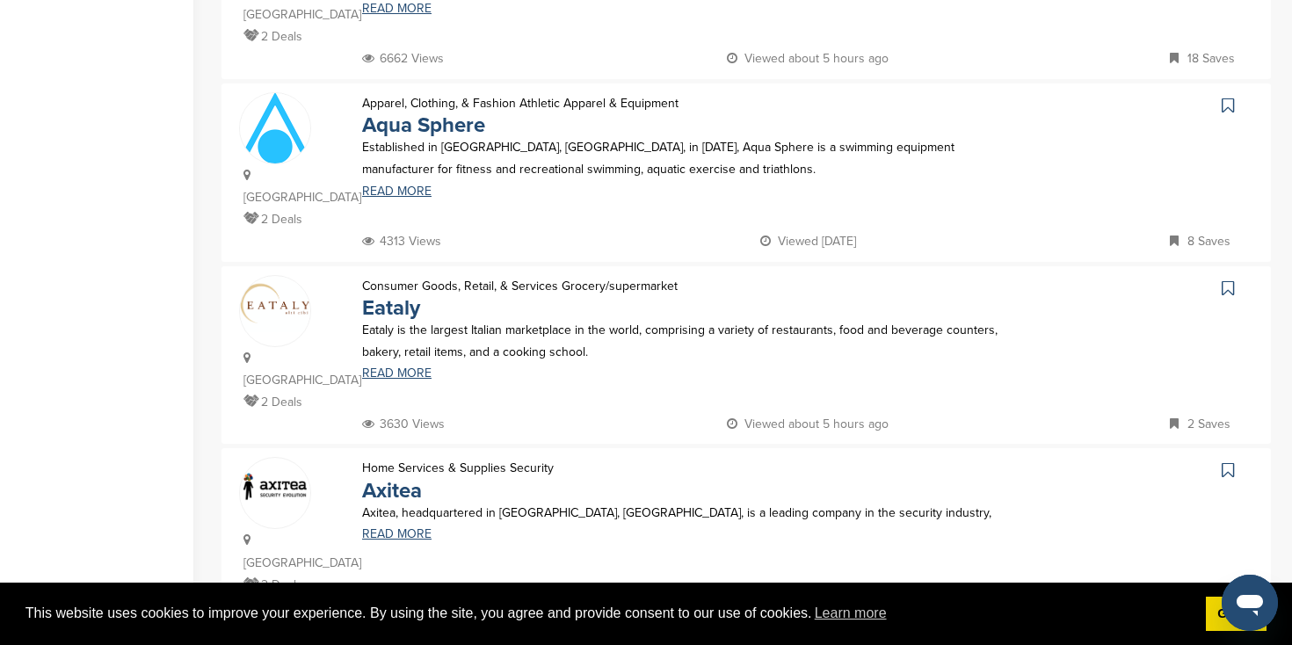
scroll to position [1610, 0]
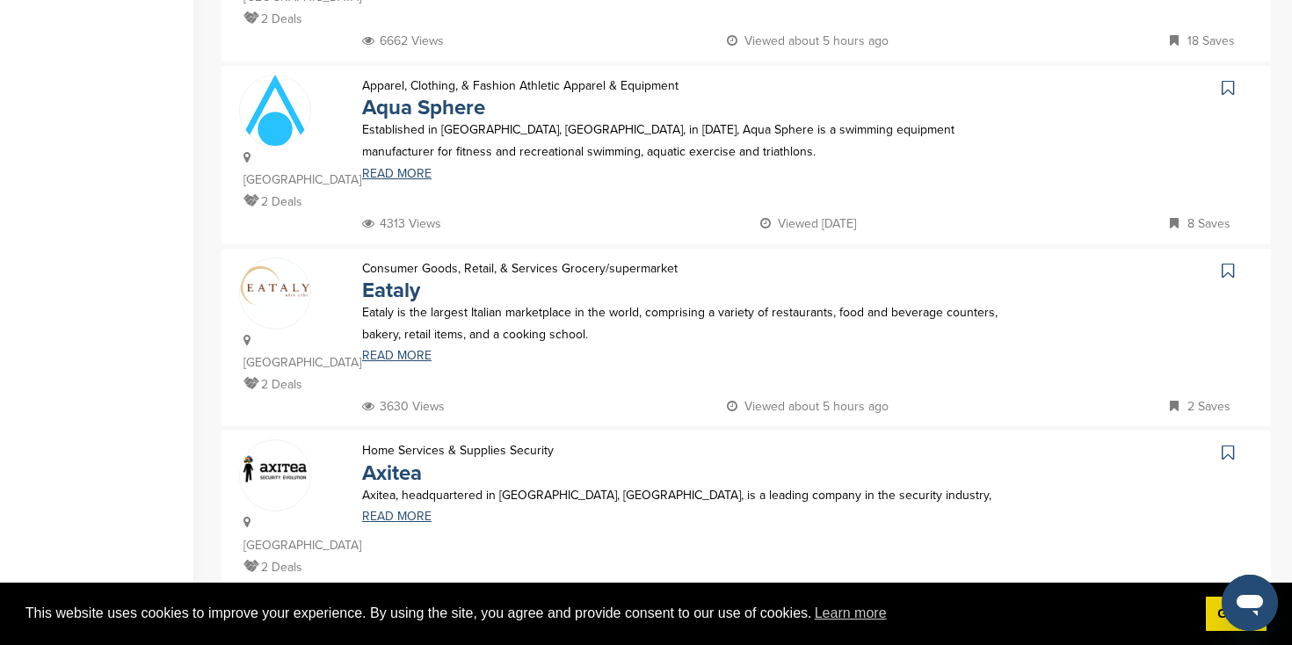
click at [698, 630] on link "5" at bounding box center [703, 646] width 37 height 33
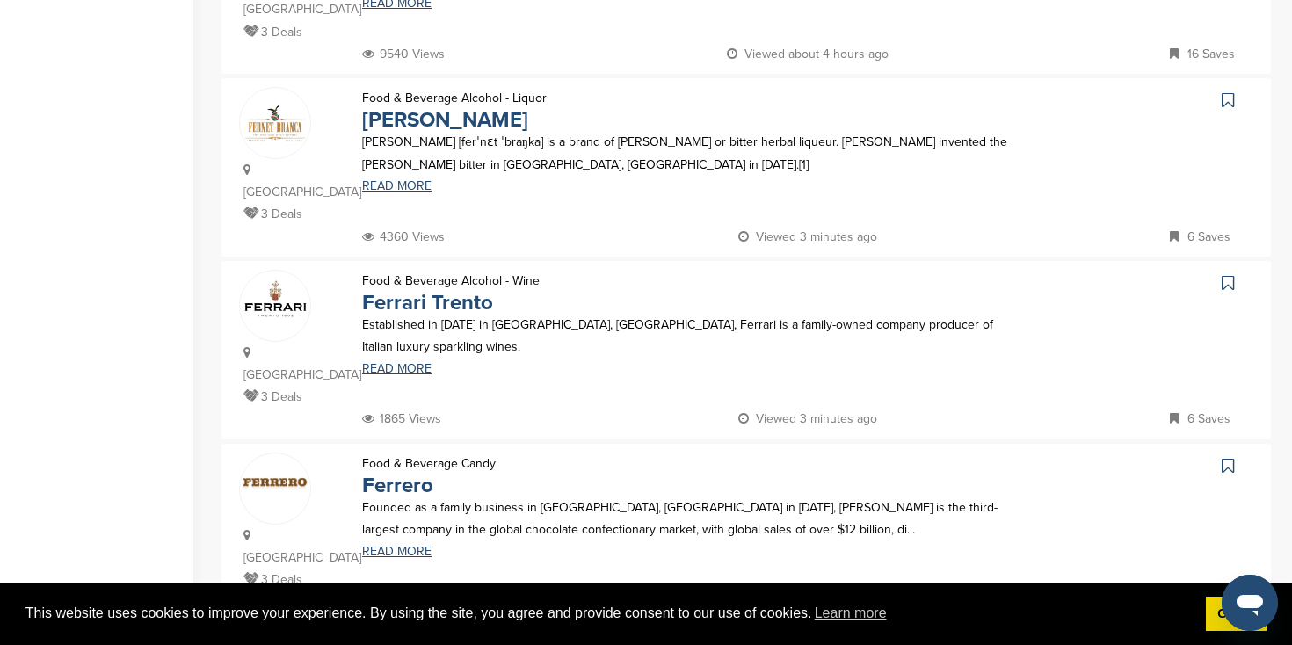
scroll to position [1233, 0]
click at [416, 289] on link "Ferrari Trento" at bounding box center [427, 301] width 131 height 25
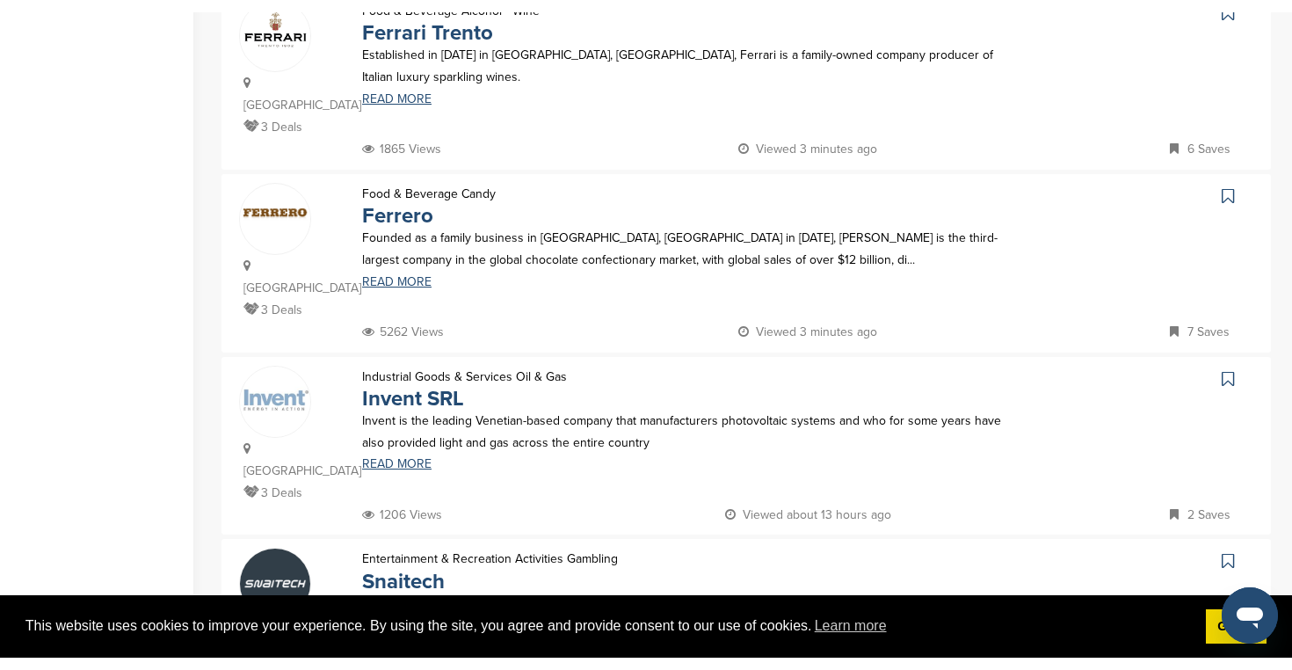
scroll to position [1522, 0]
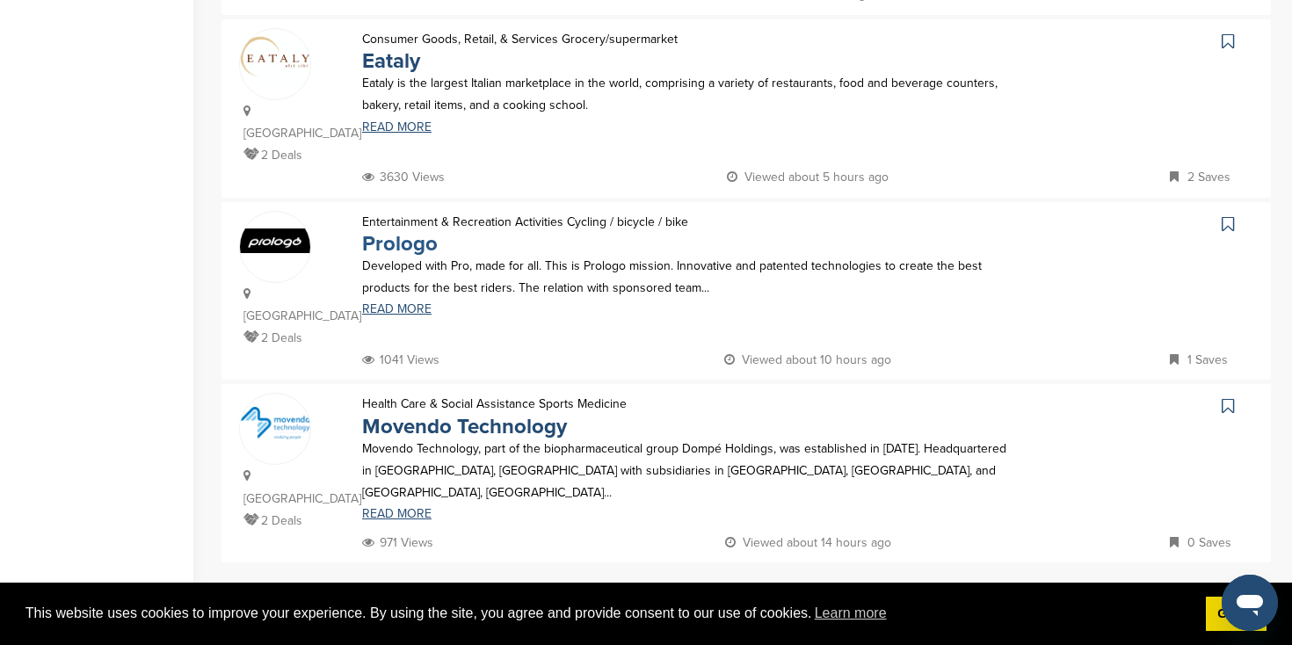
scroll to position [1657, 0]
click at [790, 584] on link "7" at bounding box center [789, 600] width 37 height 33
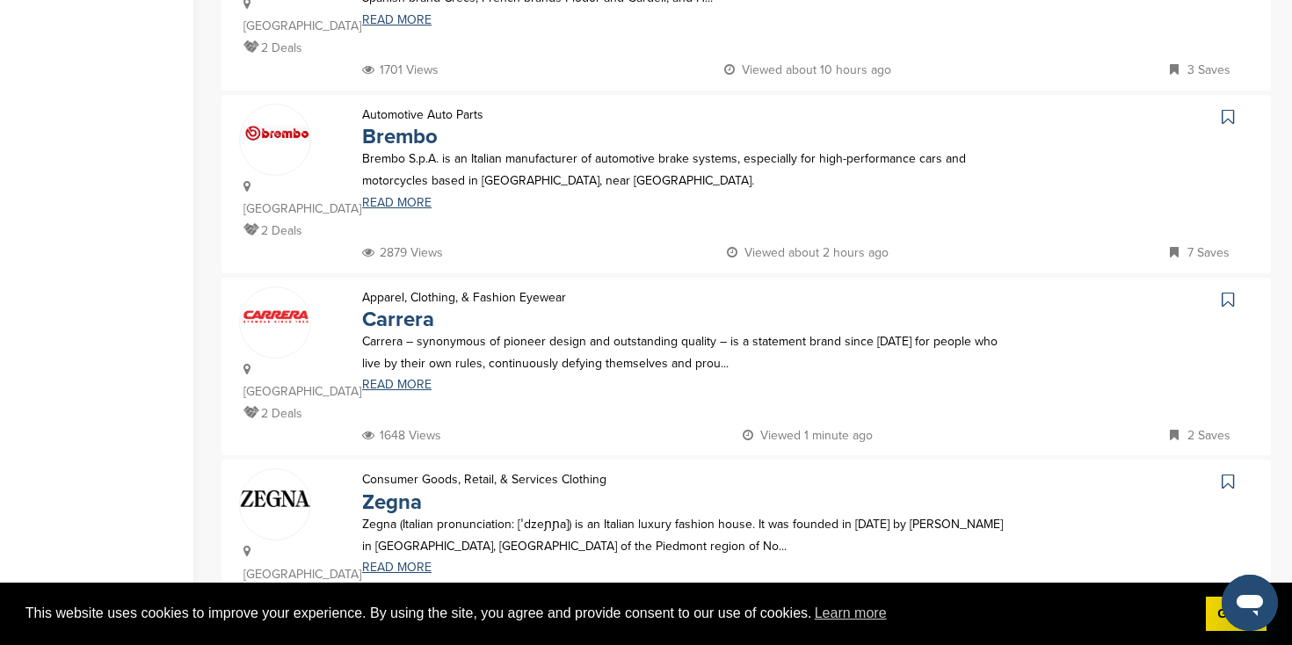
scroll to position [1618, 0]
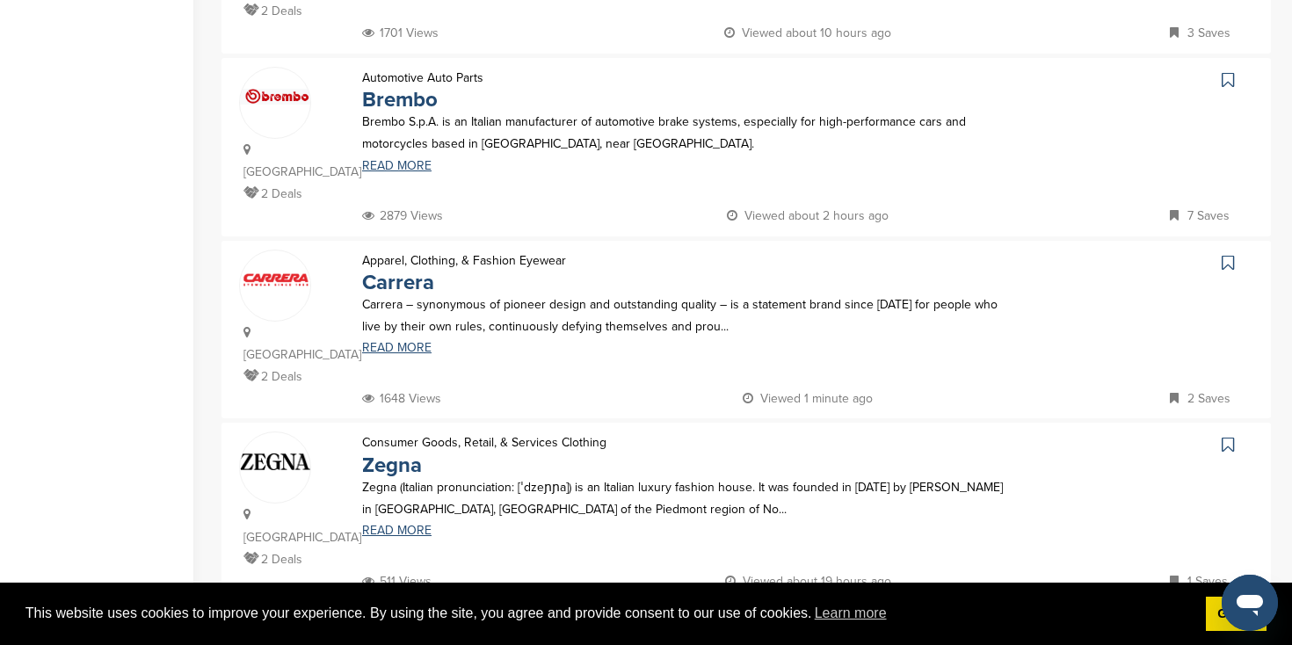
click at [789, 622] on link "8" at bounding box center [789, 638] width 37 height 33
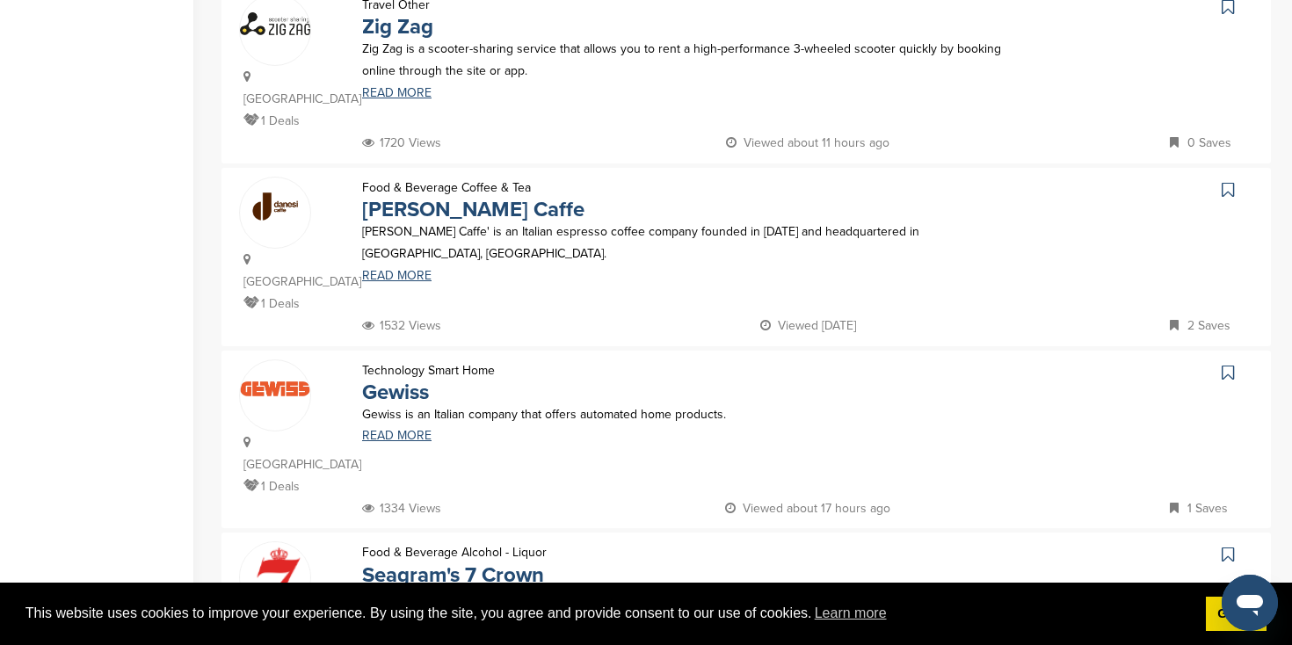
scroll to position [1531, 0]
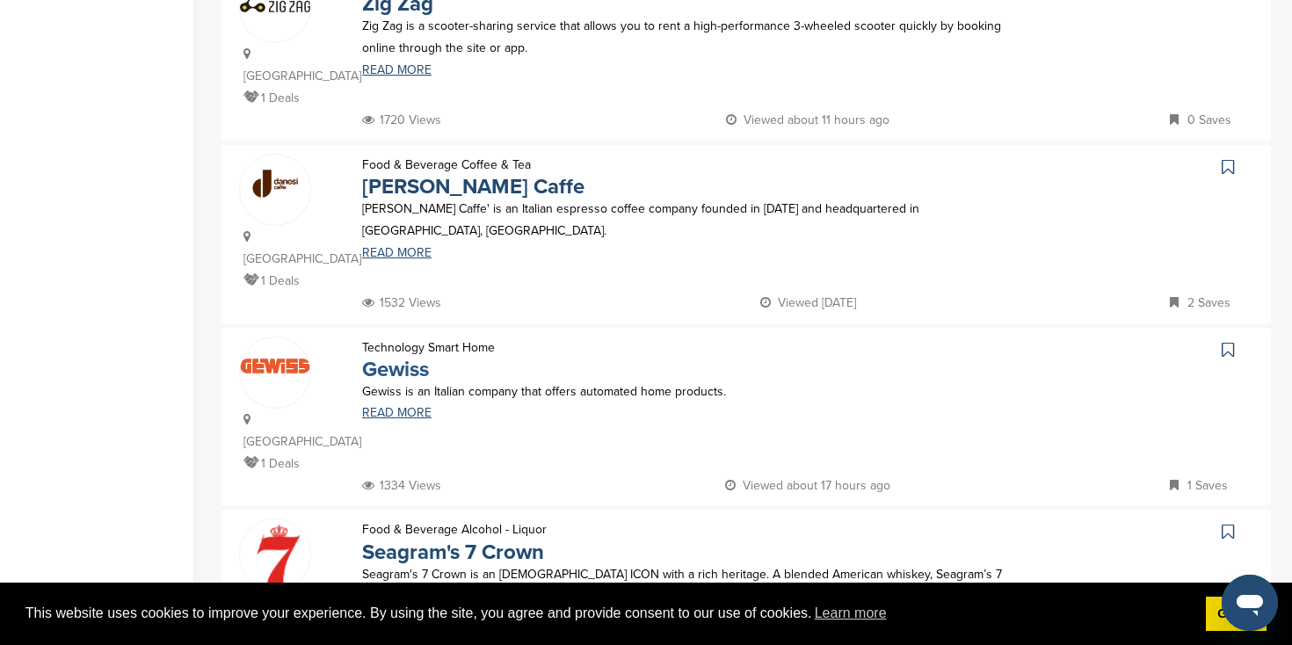
click at [401, 357] on link "Gewiss" at bounding box center [395, 369] width 67 height 25
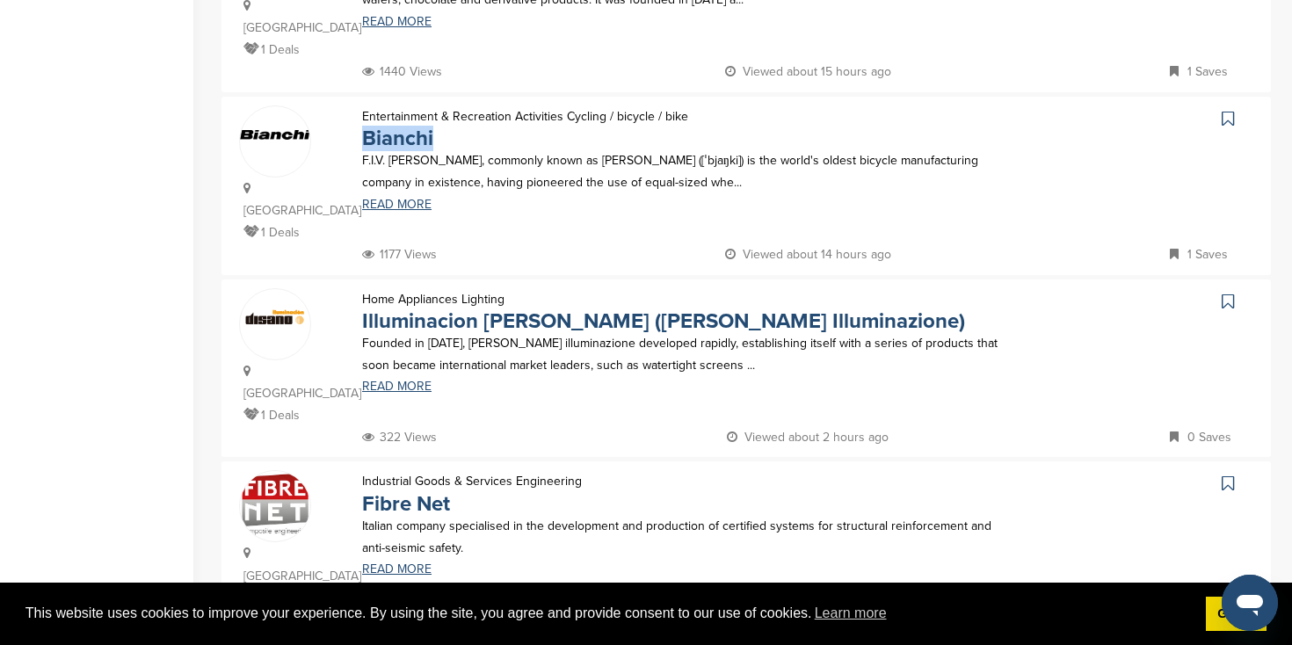
scroll to position [1584, 0]
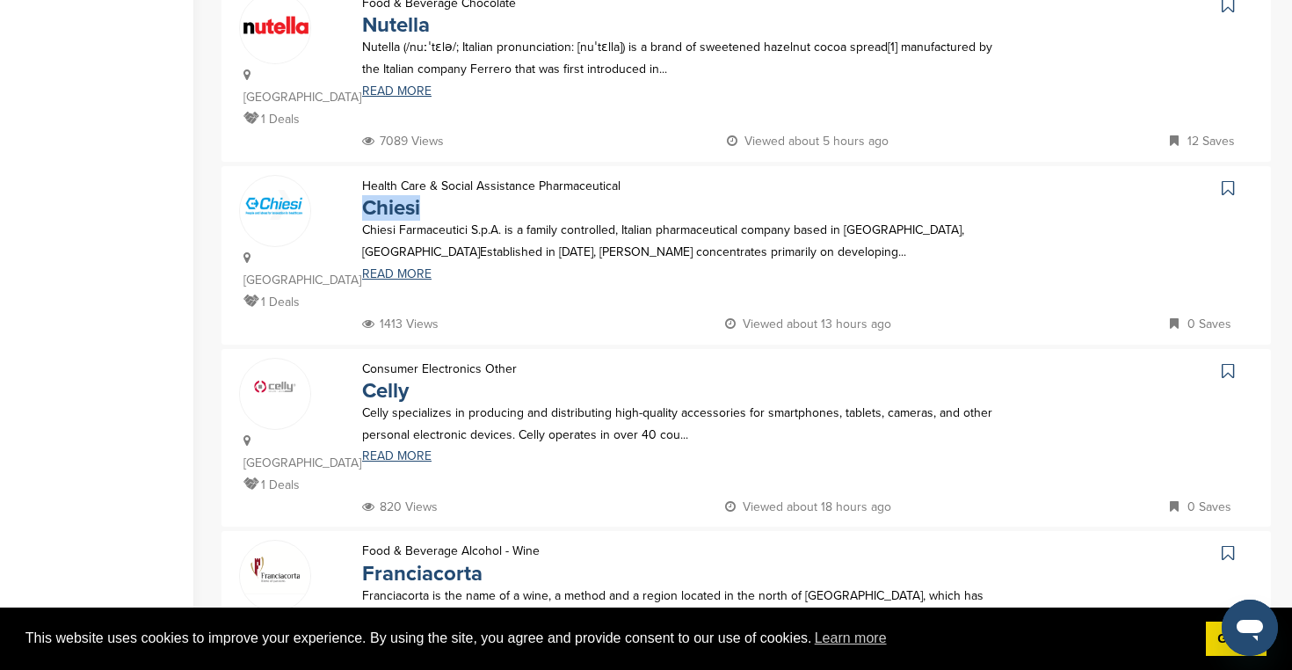
scroll to position [1522, 0]
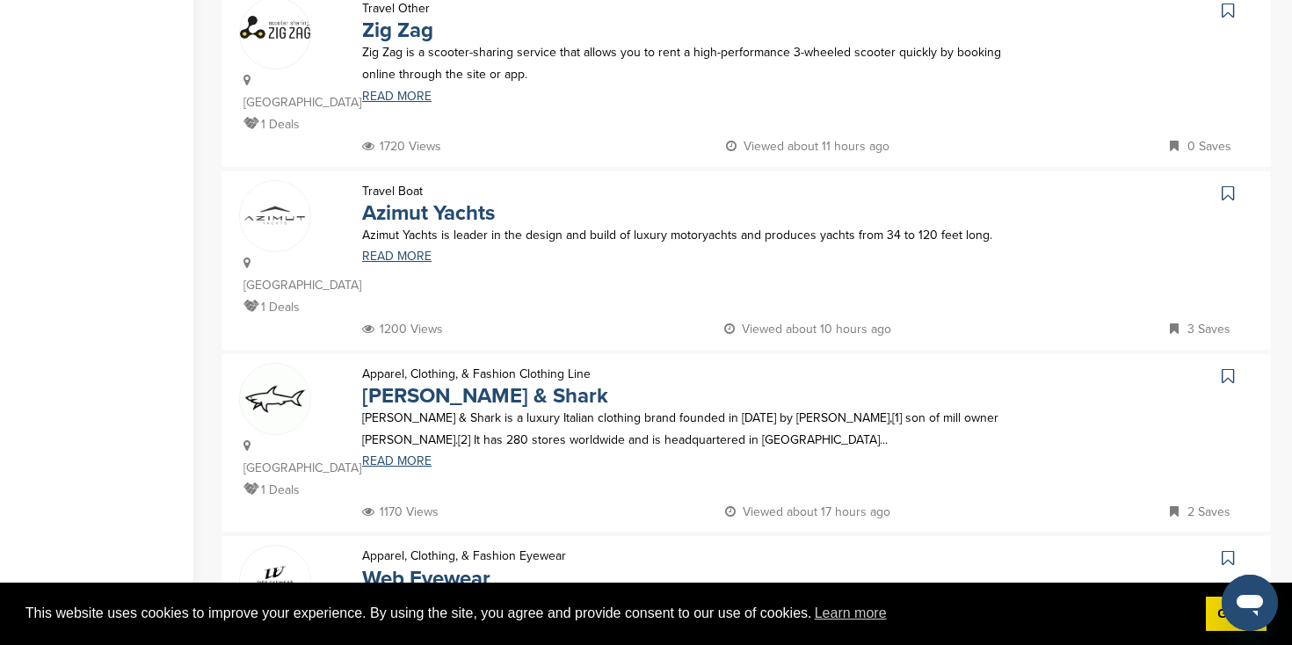
scroll to position [1505, 0]
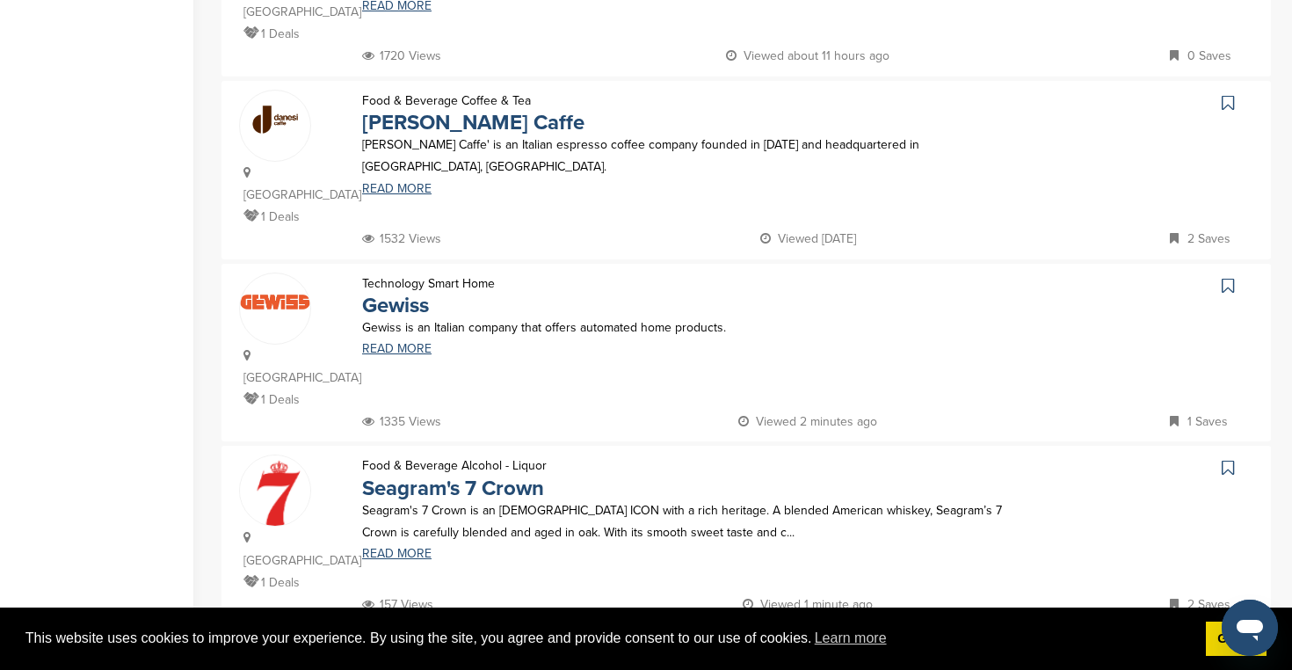
scroll to position [1602, 0]
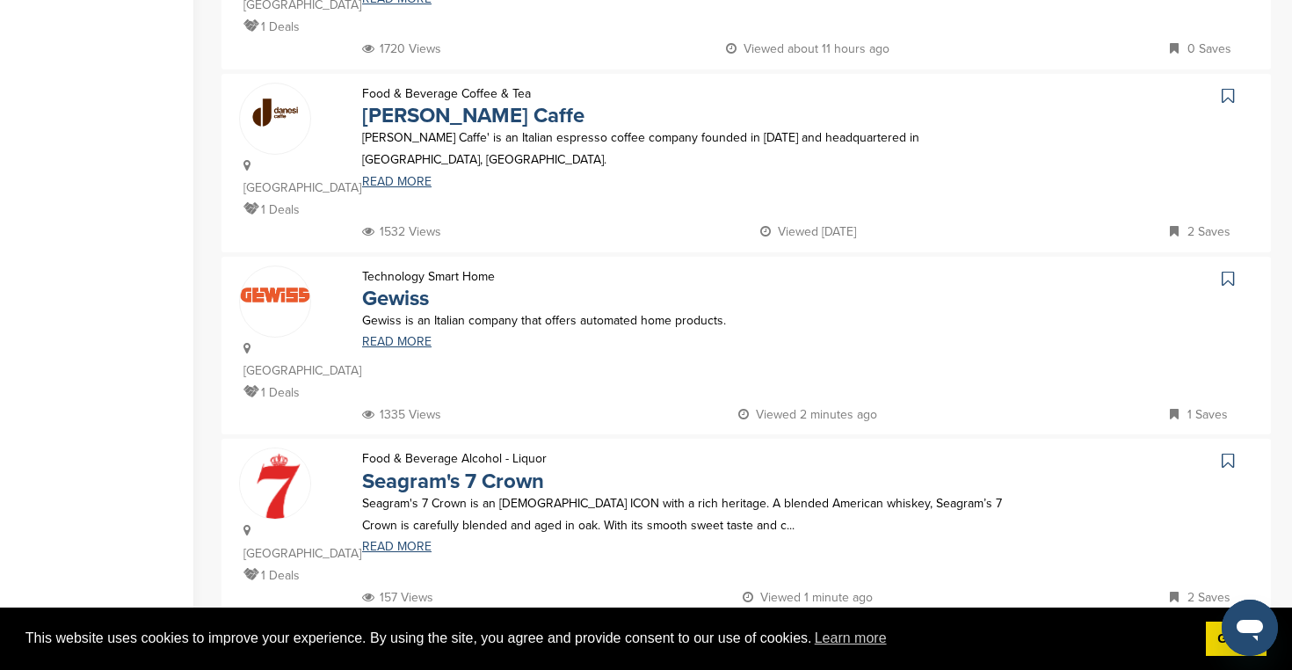
click at [780, 638] on link "13" at bounding box center [773, 654] width 37 height 33
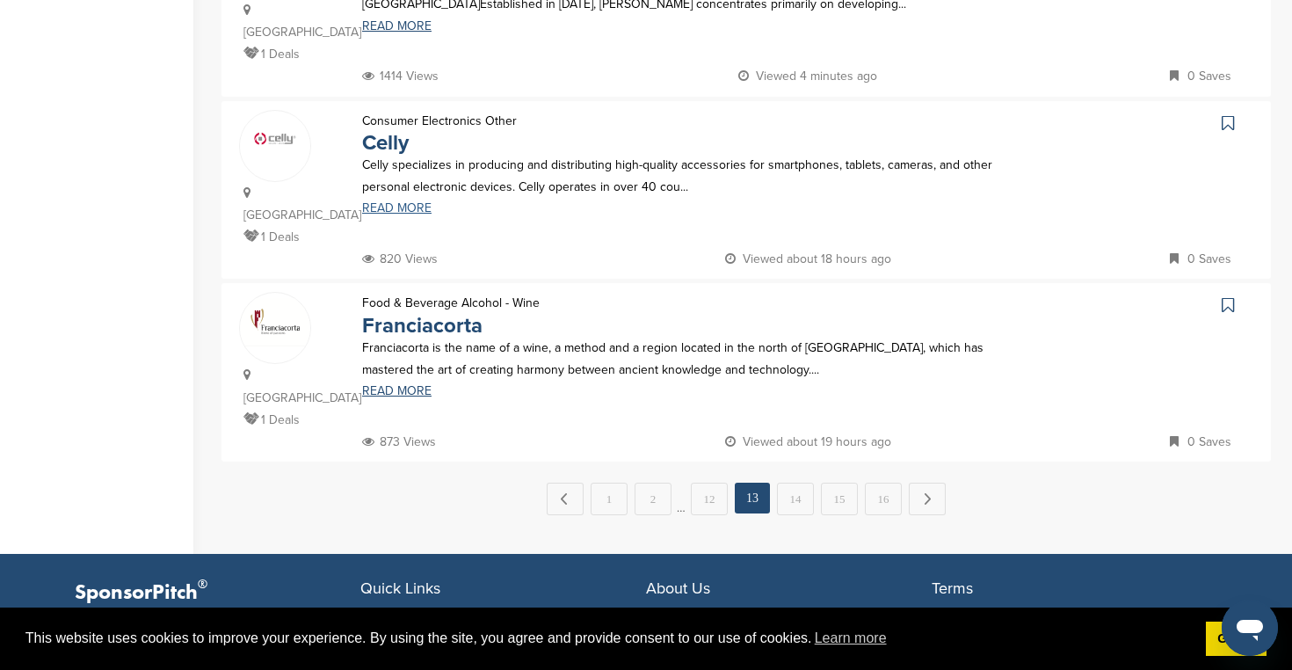
scroll to position [1766, 0]
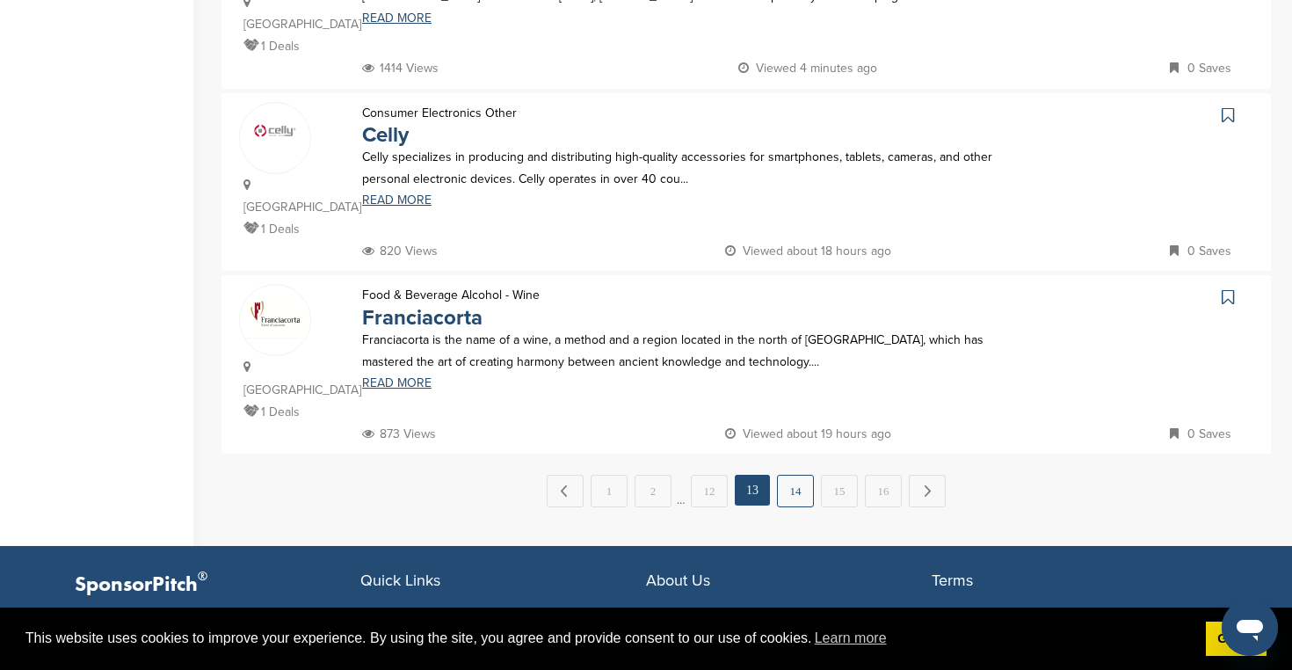
click at [796, 475] on link "14" at bounding box center [795, 491] width 37 height 33
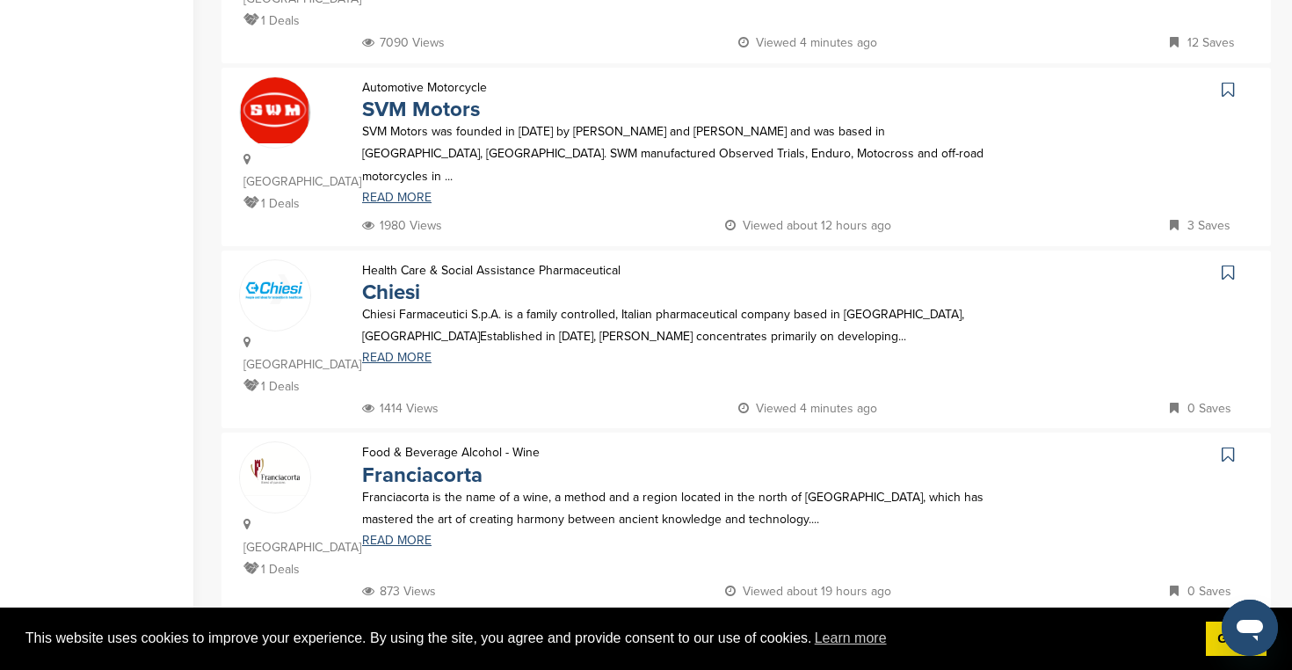
scroll to position [1626, 0]
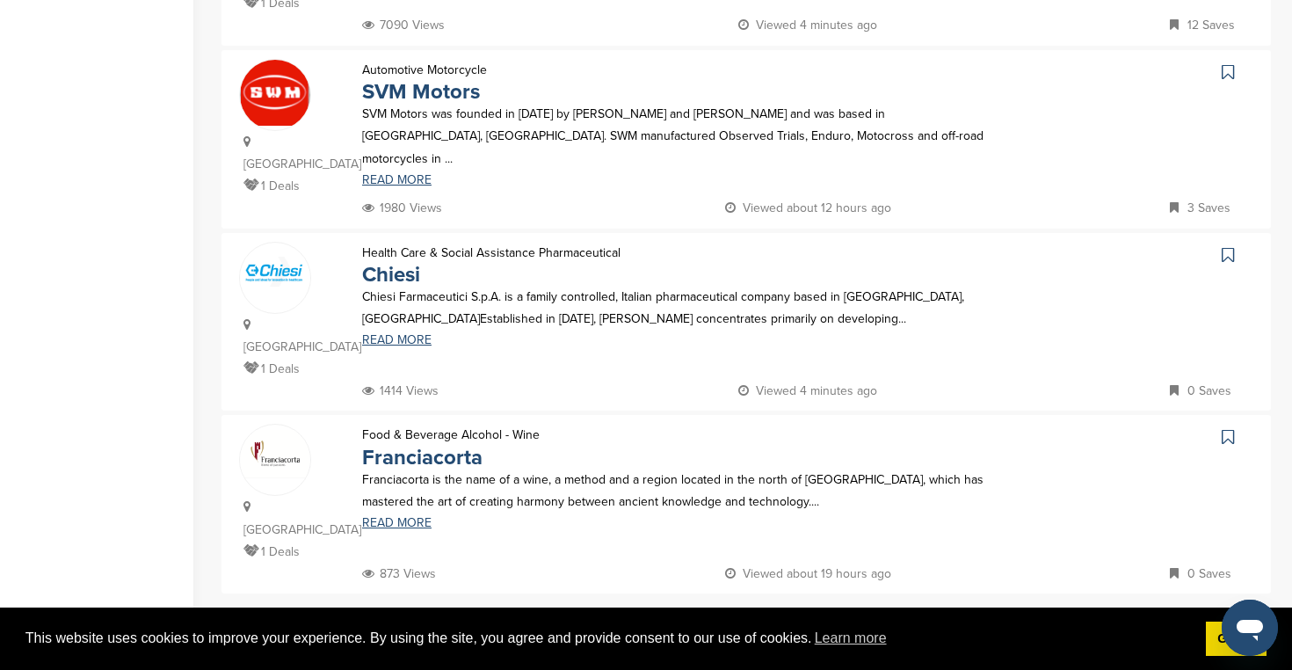
click at [815, 614] on link "15" at bounding box center [817, 630] width 37 height 33
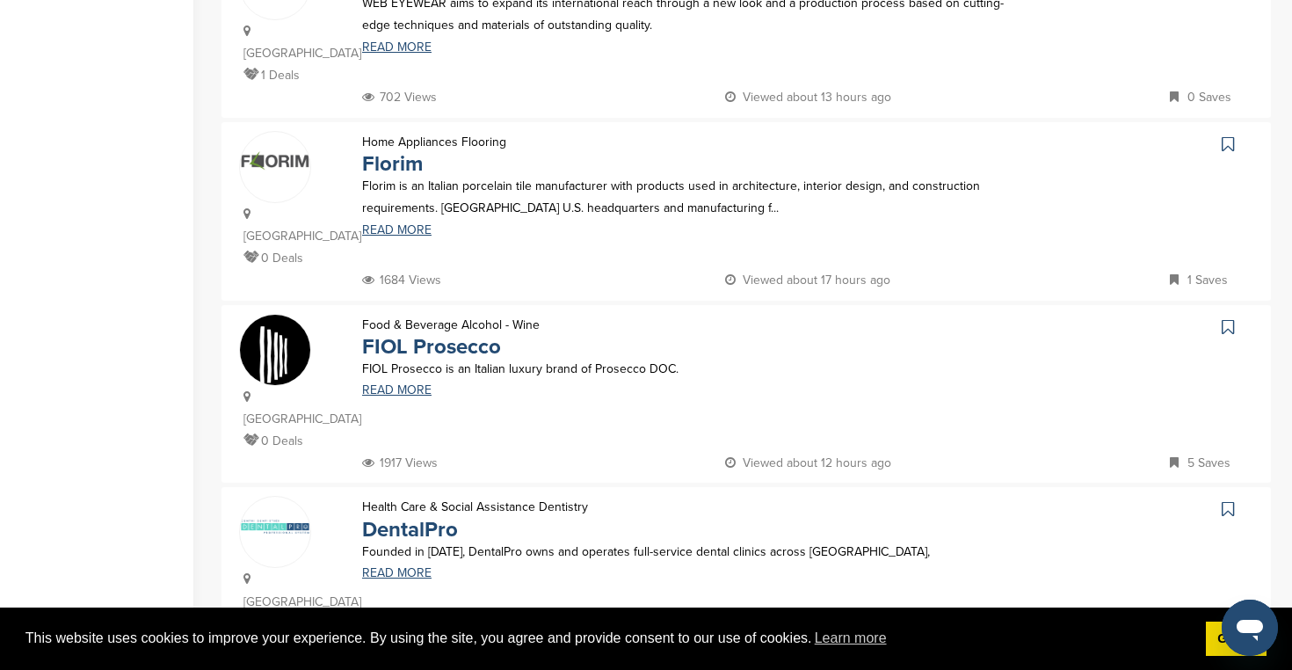
scroll to position [1554, 0]
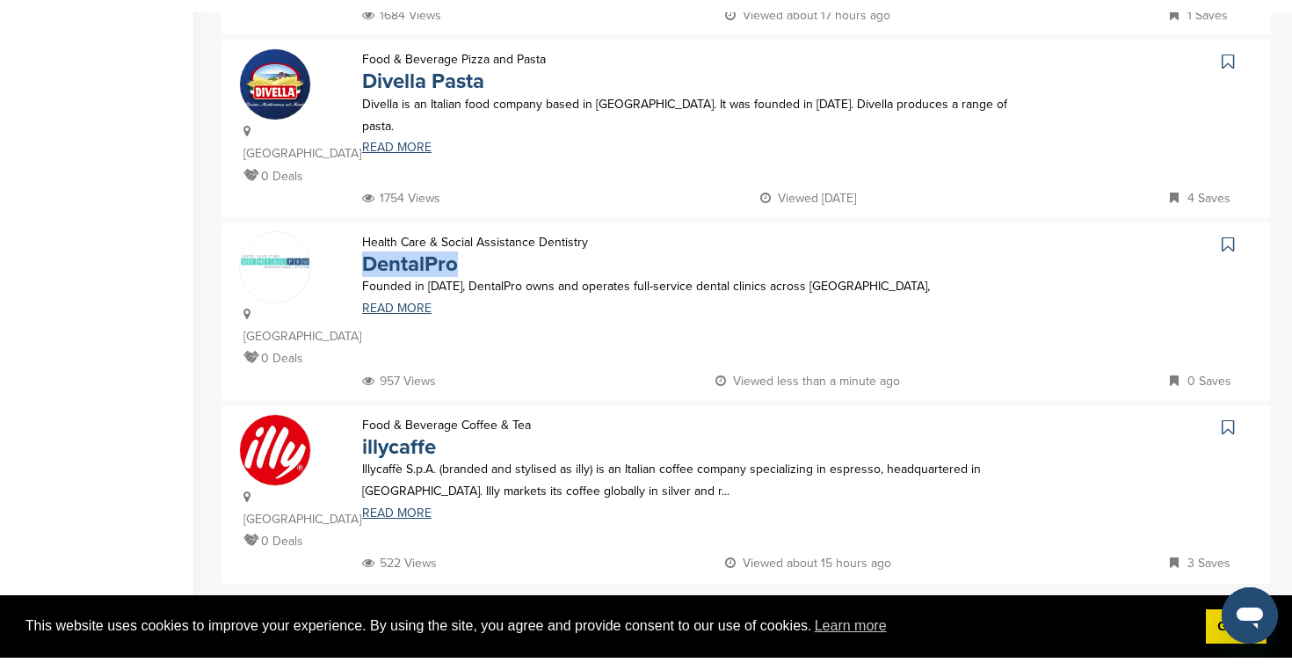
scroll to position [1100, 0]
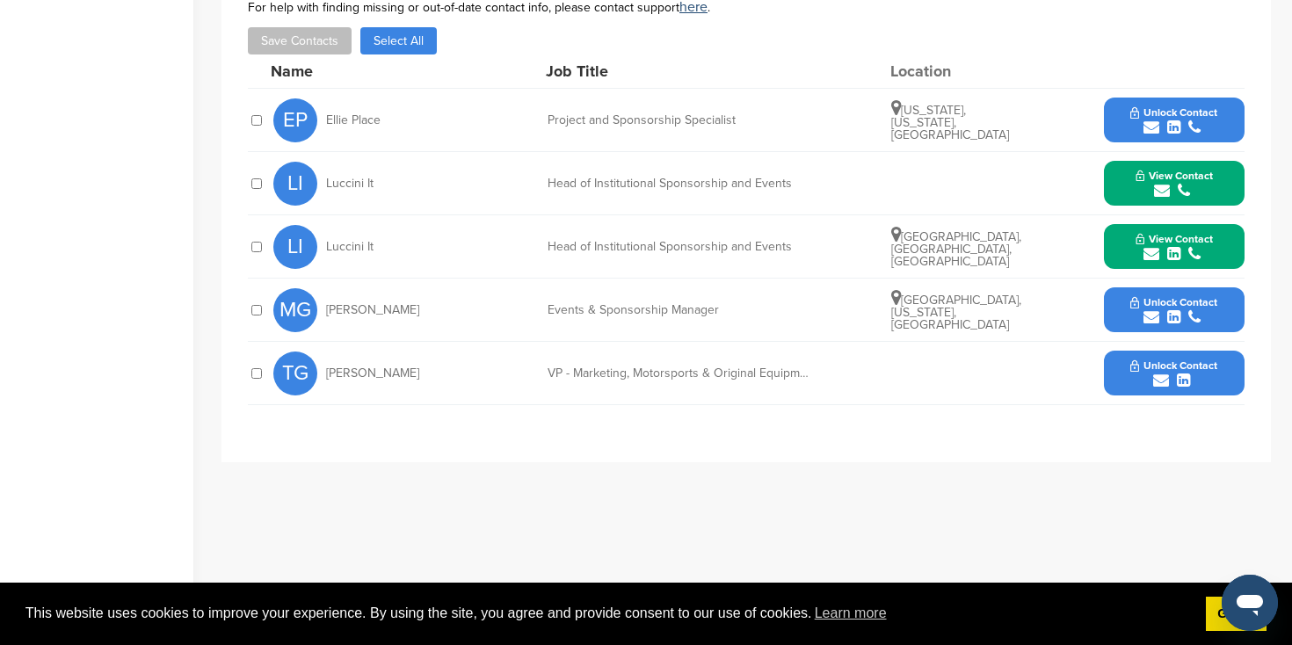
scroll to position [678, 0]
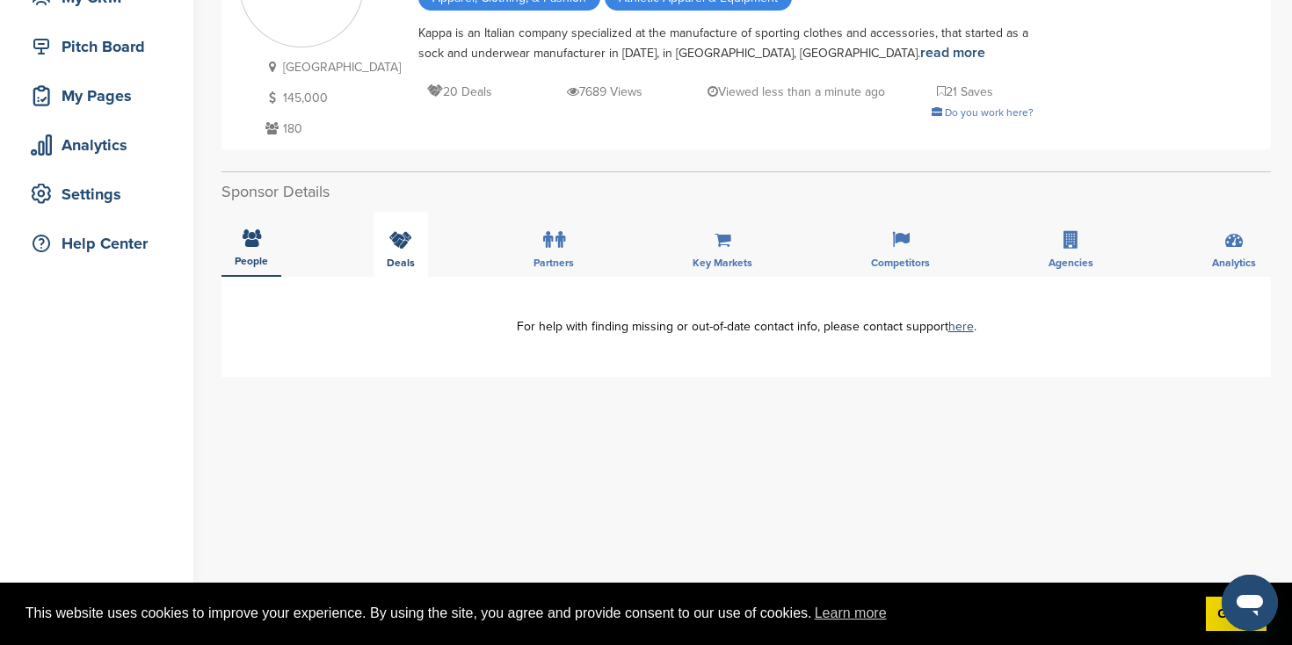
scroll to position [195, 0]
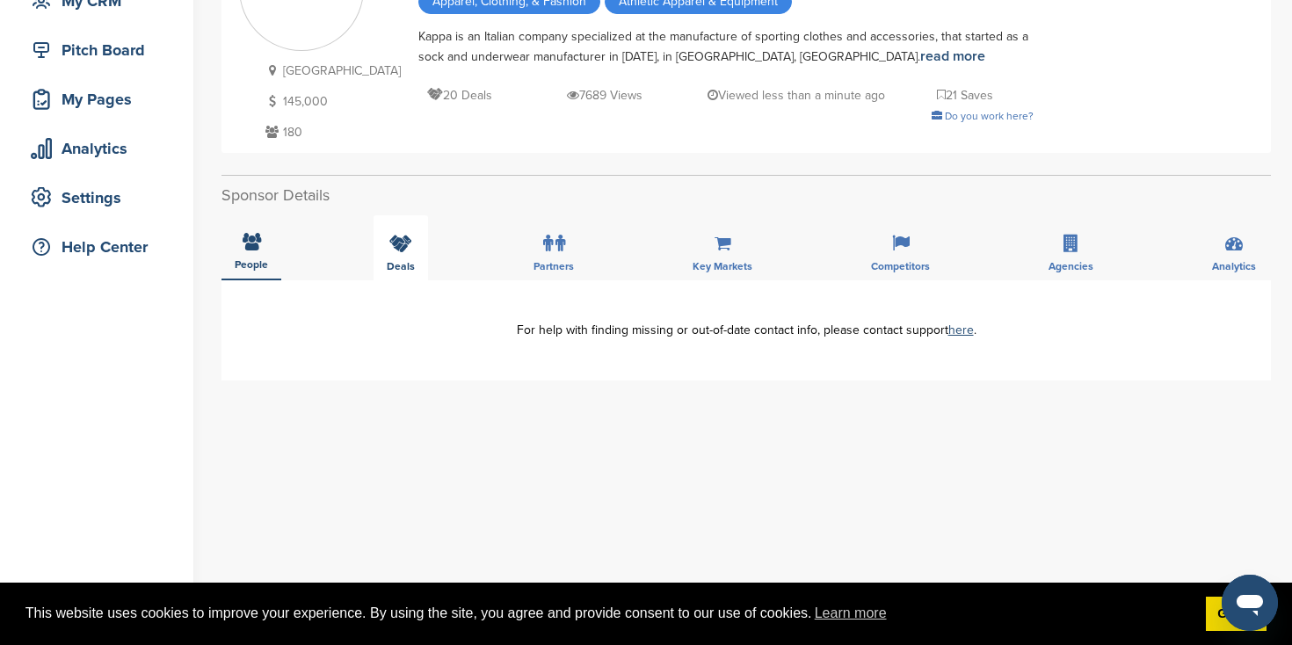
click at [398, 243] on icon at bounding box center [400, 244] width 23 height 18
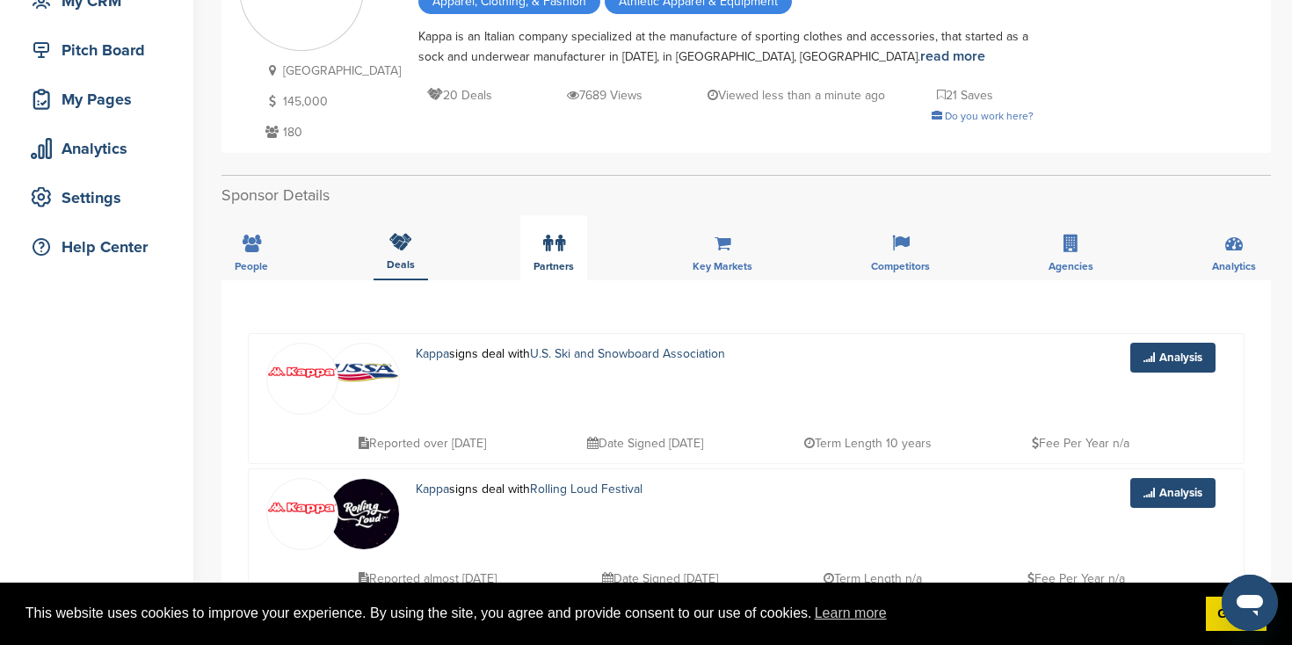
click at [529, 243] on div "Partners" at bounding box center [553, 247] width 67 height 65
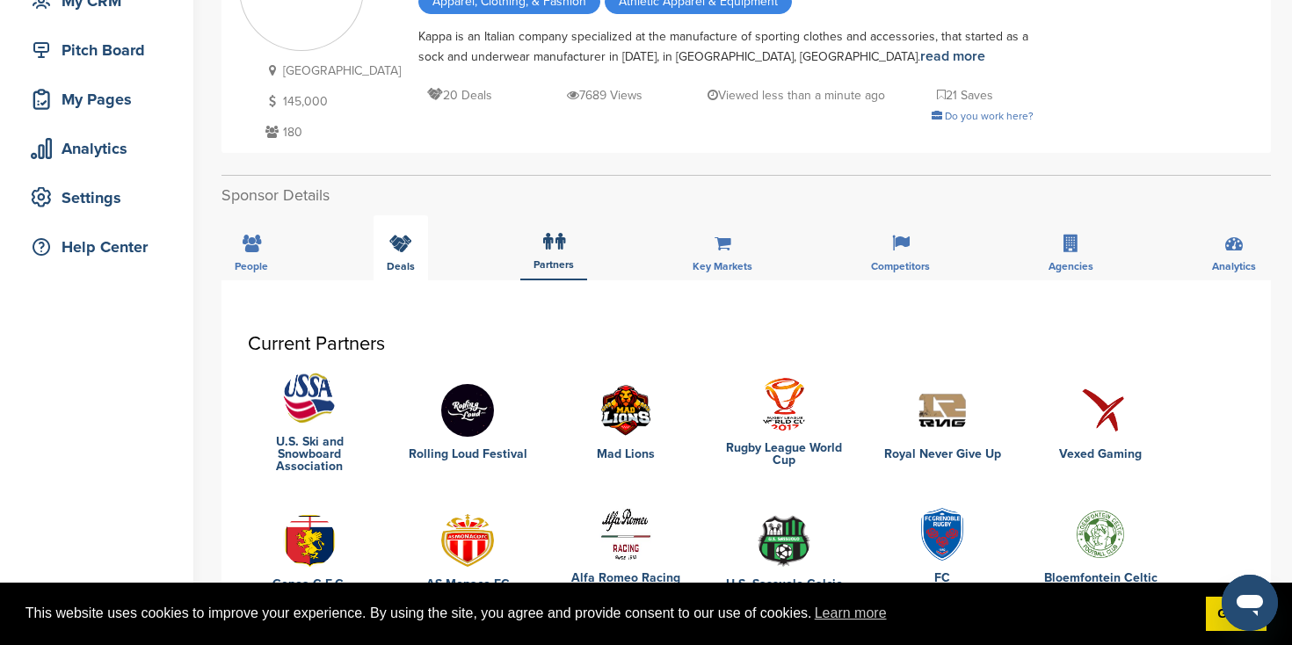
click at [417, 248] on div "Deals" at bounding box center [401, 247] width 54 height 65
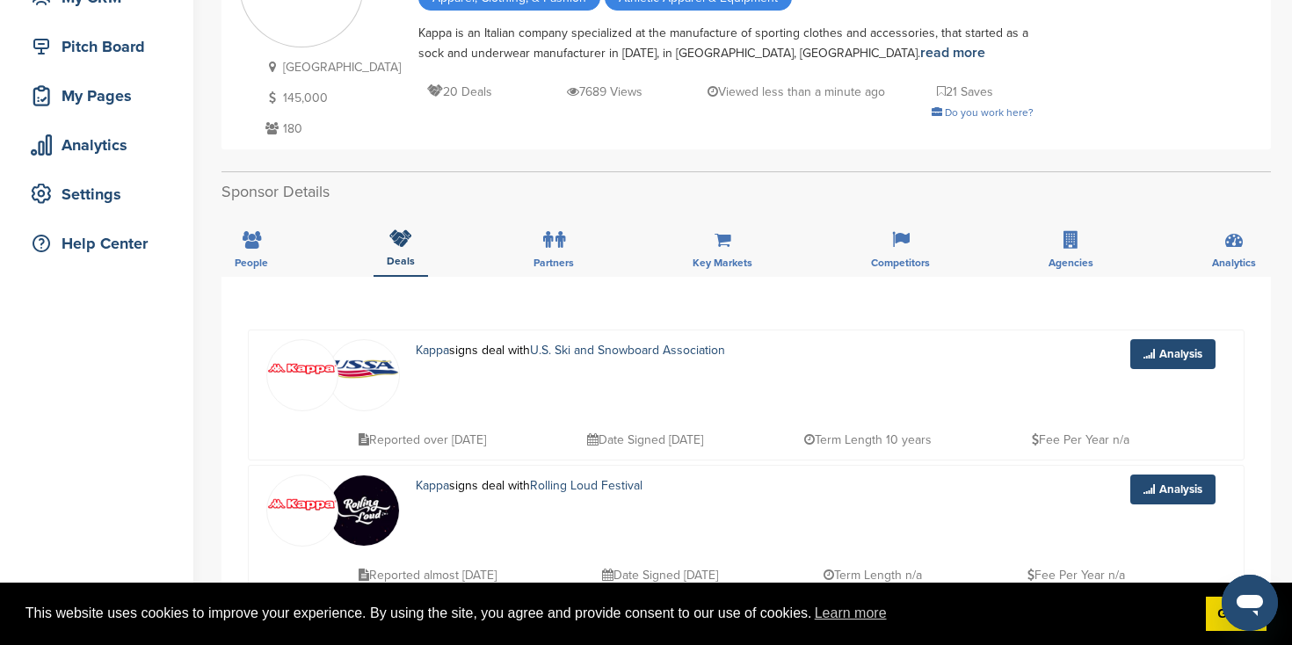
scroll to position [105, 0]
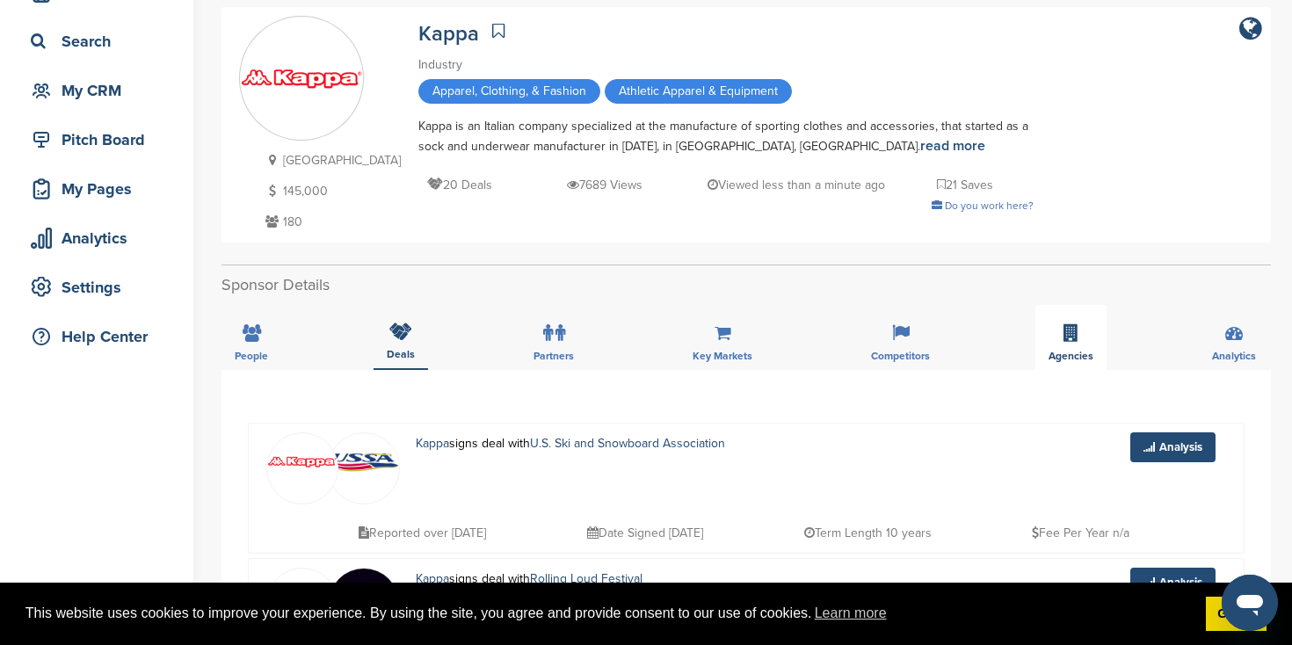
click at [1083, 332] on div "Agencies" at bounding box center [1070, 337] width 71 height 65
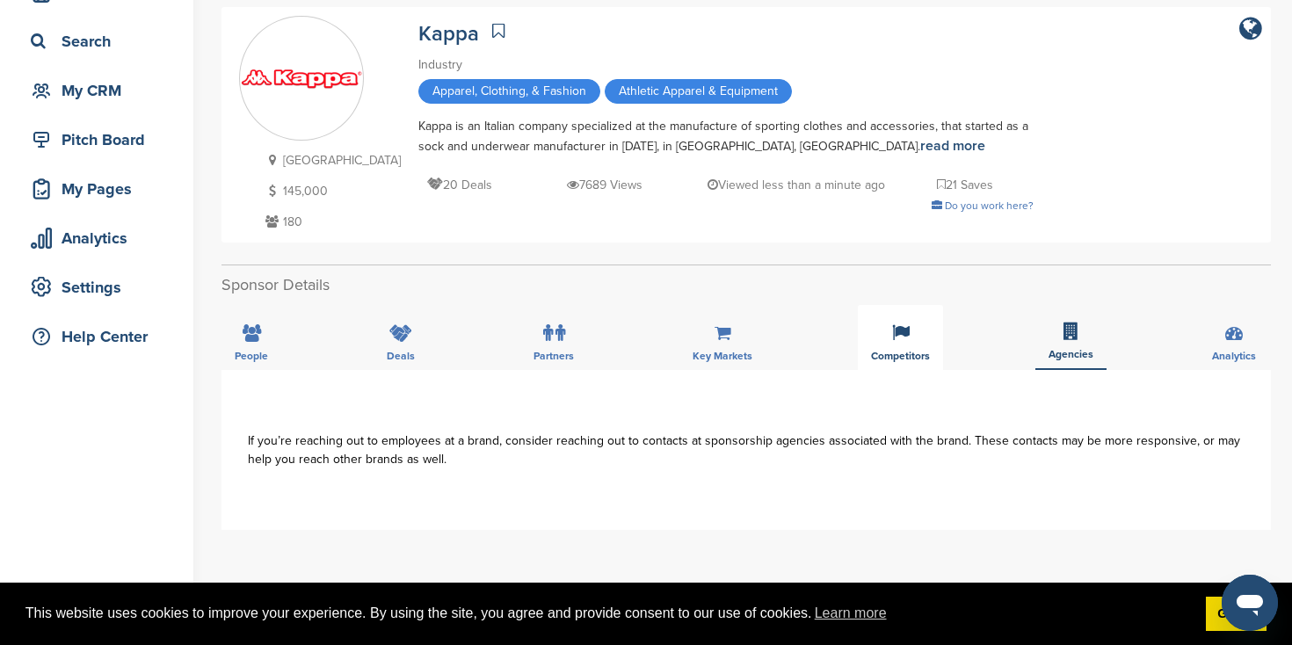
click at [917, 341] on div "Competitors" at bounding box center [900, 337] width 85 height 65
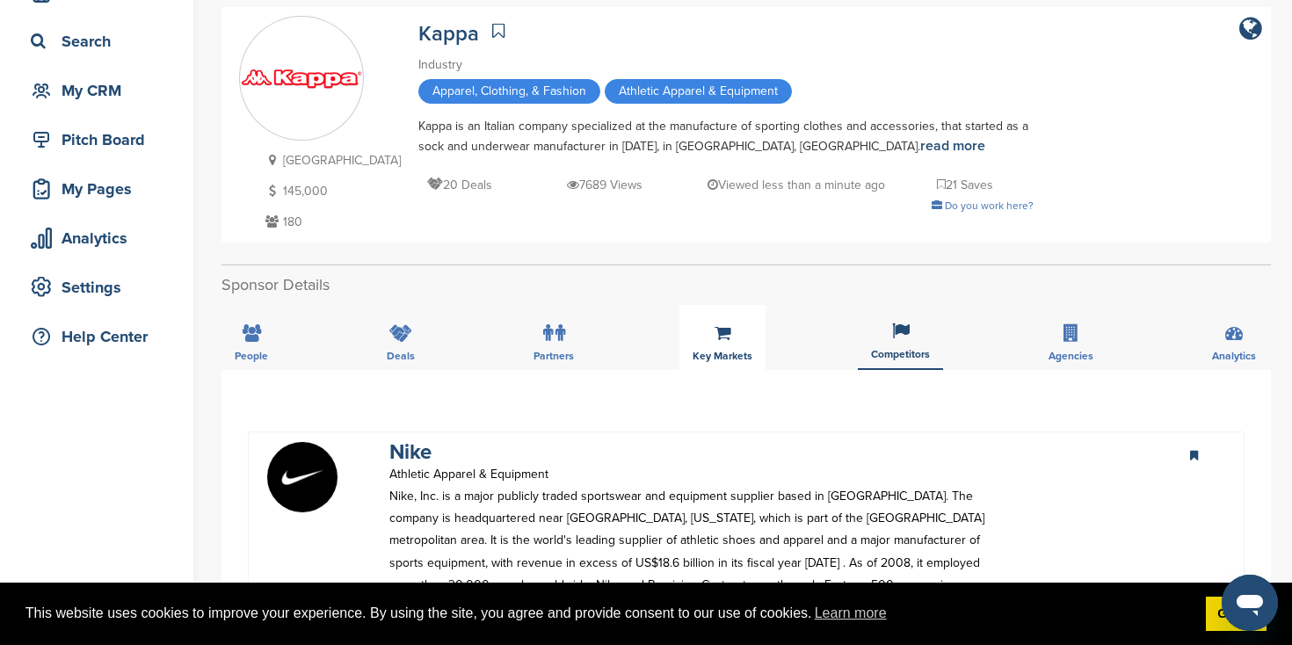
click at [696, 332] on div "Key Markets" at bounding box center [722, 337] width 86 height 65
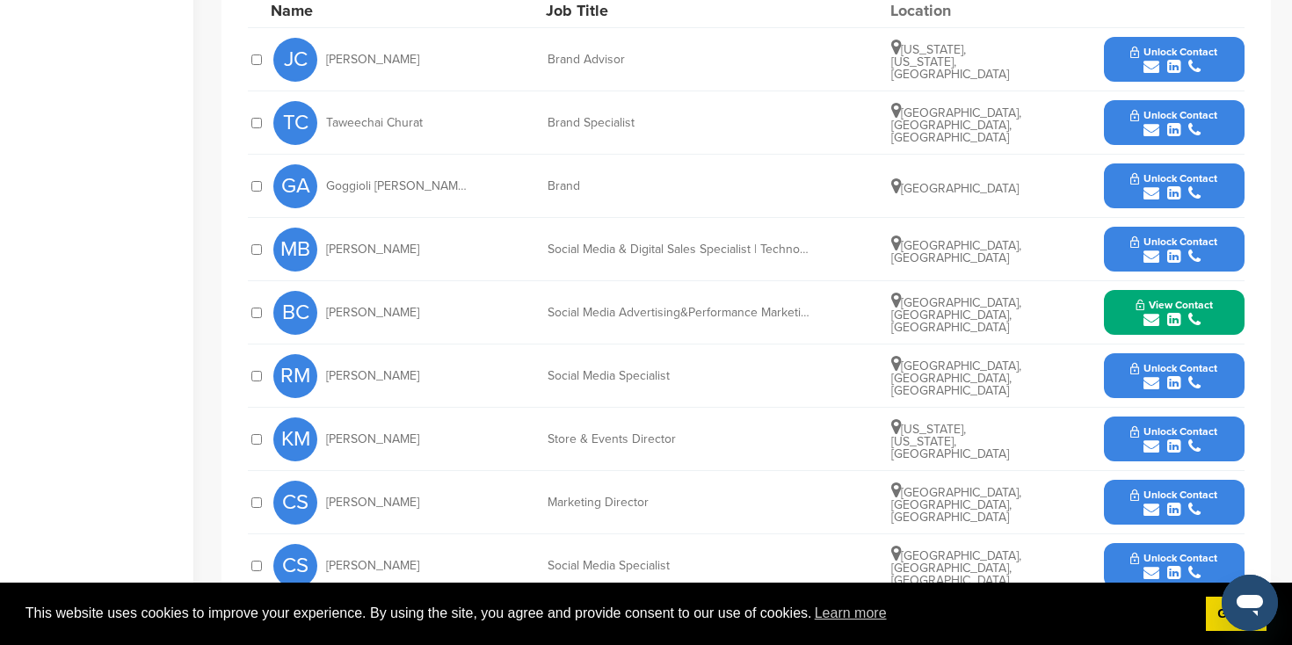
scroll to position [680, 0]
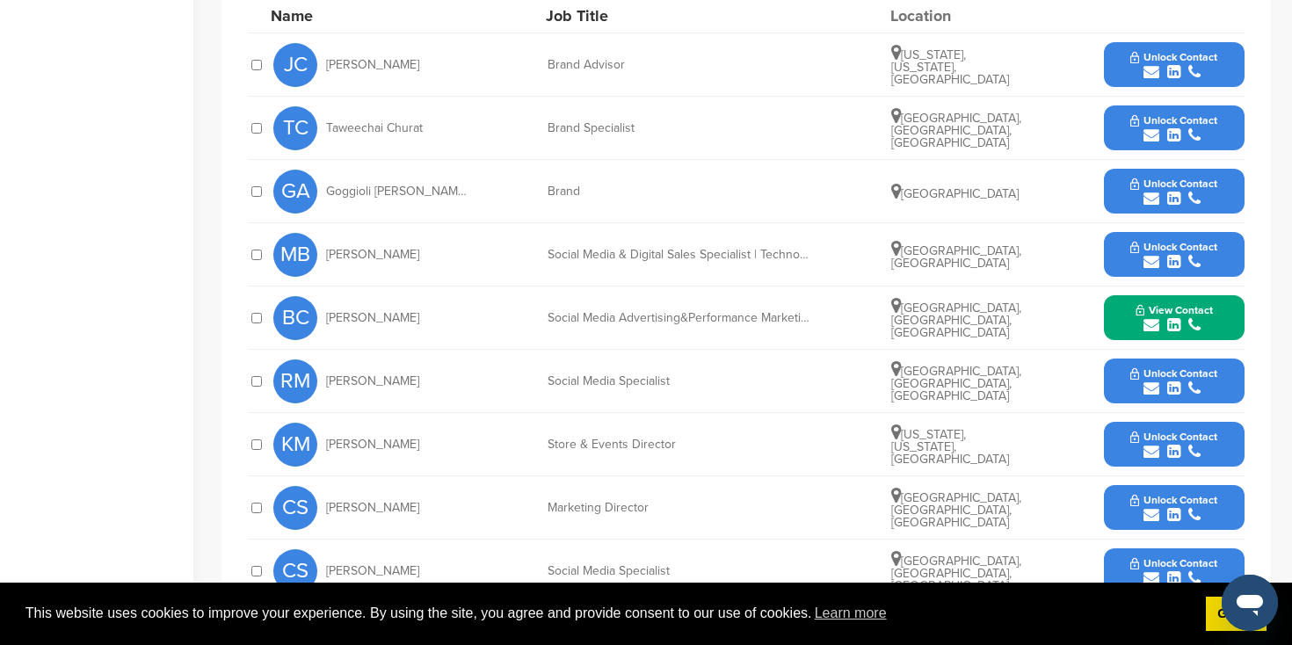
click at [1191, 317] on icon "submit" at bounding box center [1194, 325] width 12 height 16
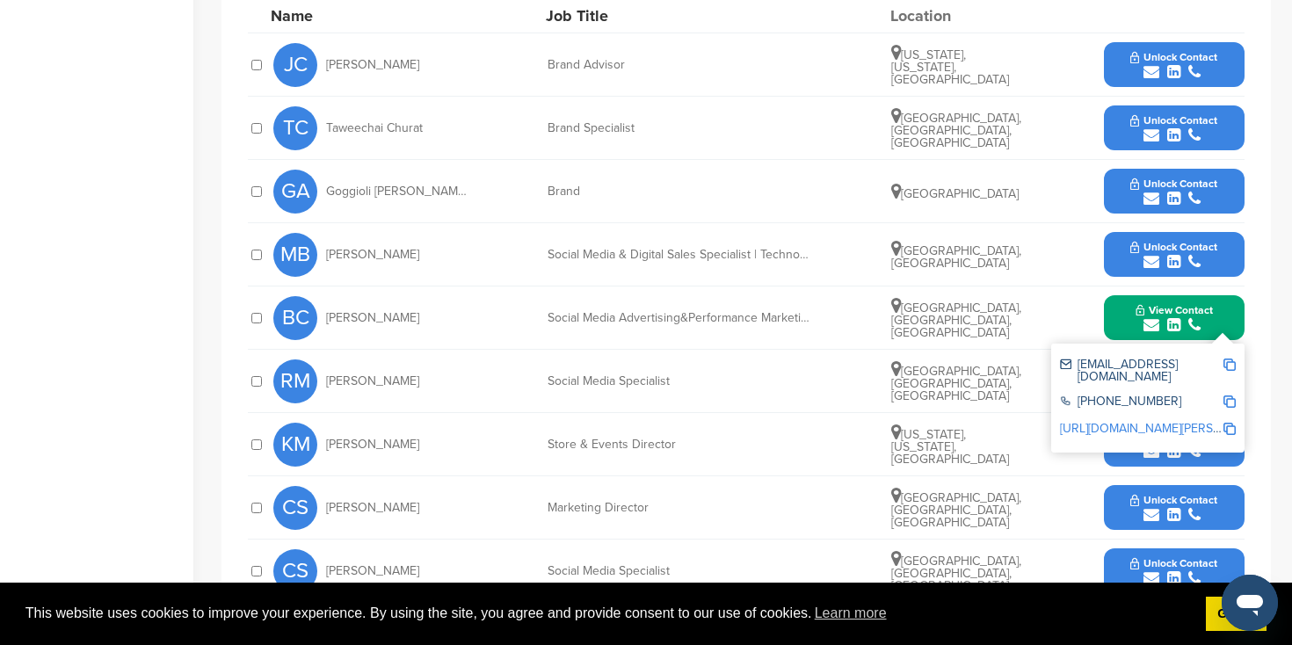
click at [1176, 421] on link "http://www.linkedin.com/in/beatrice-coppellotti-45407660" at bounding box center [1167, 428] width 214 height 15
click at [1231, 359] on img at bounding box center [1229, 365] width 12 height 12
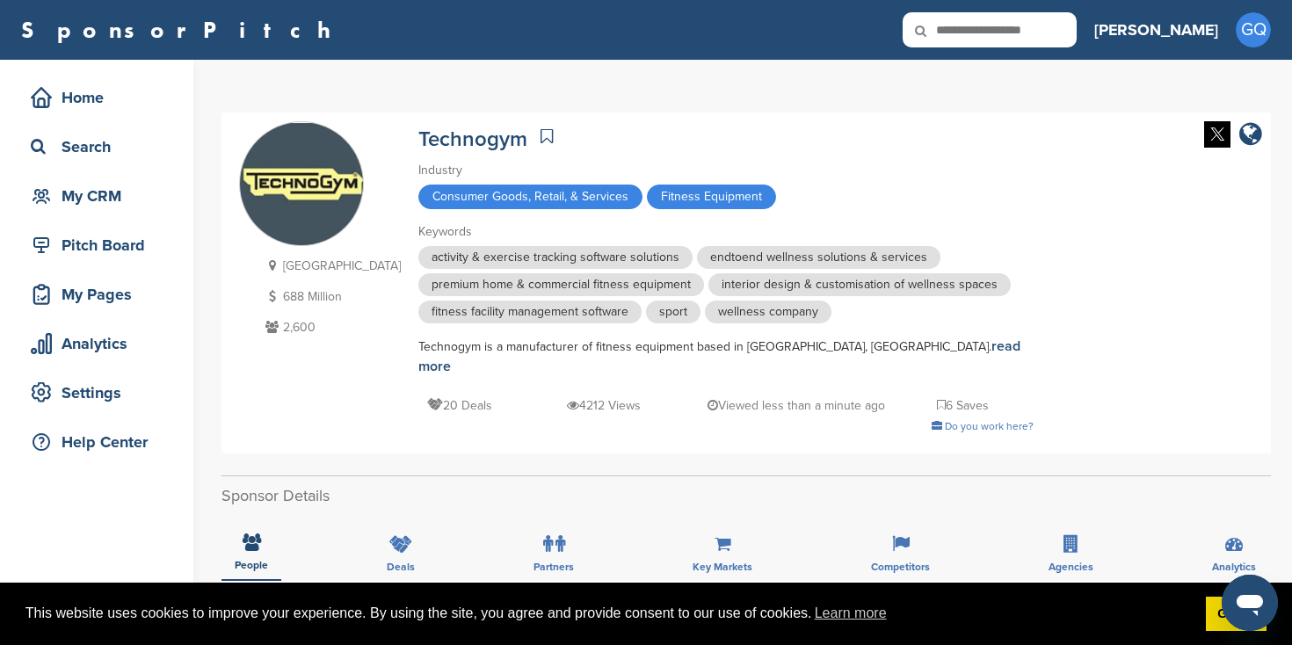
scroll to position [0, 0]
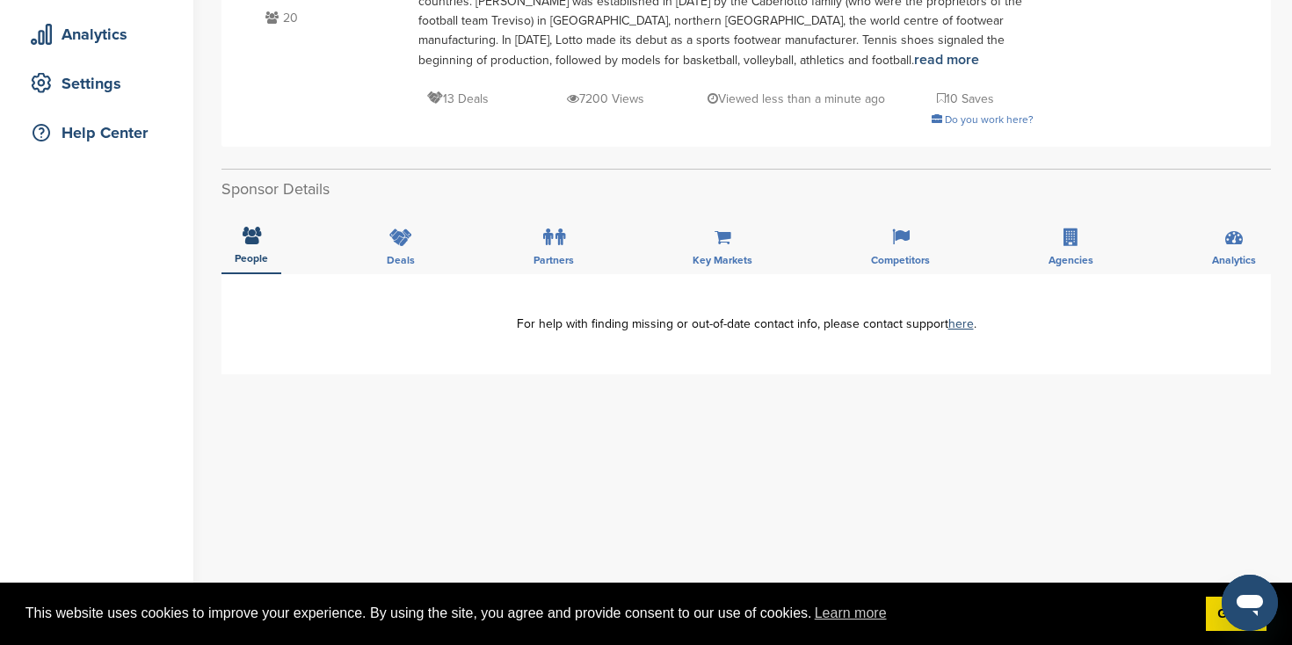
scroll to position [309, 0]
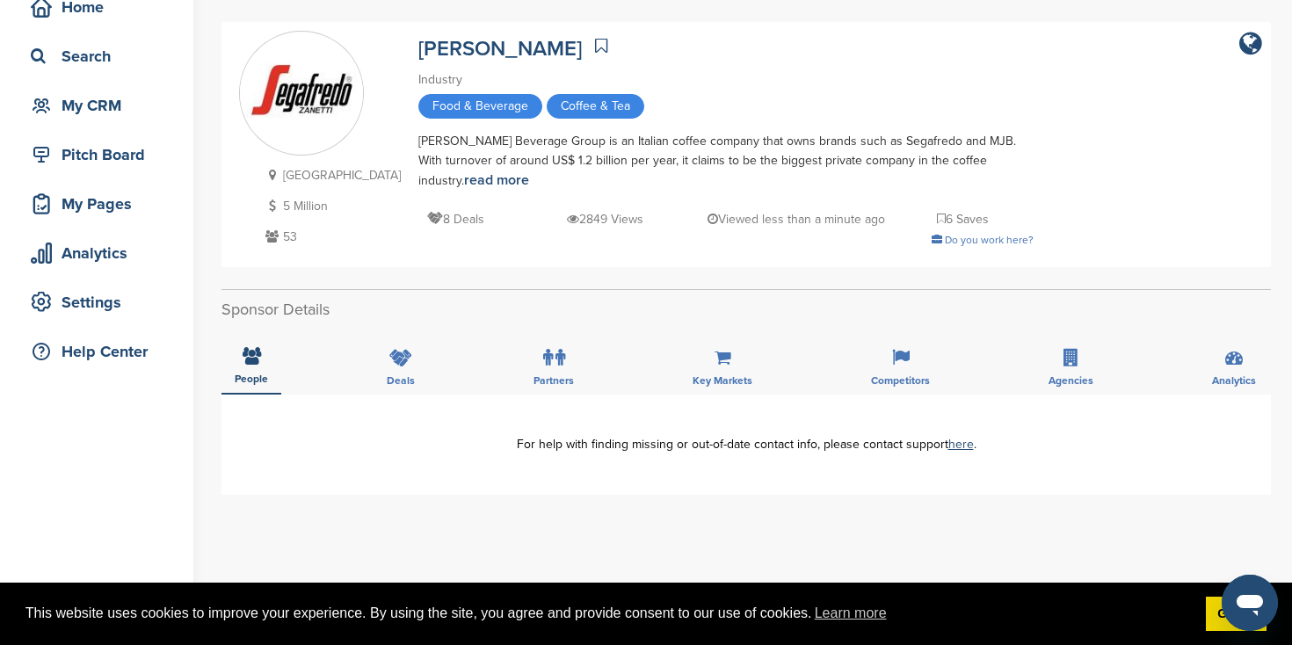
scroll to position [91, 0]
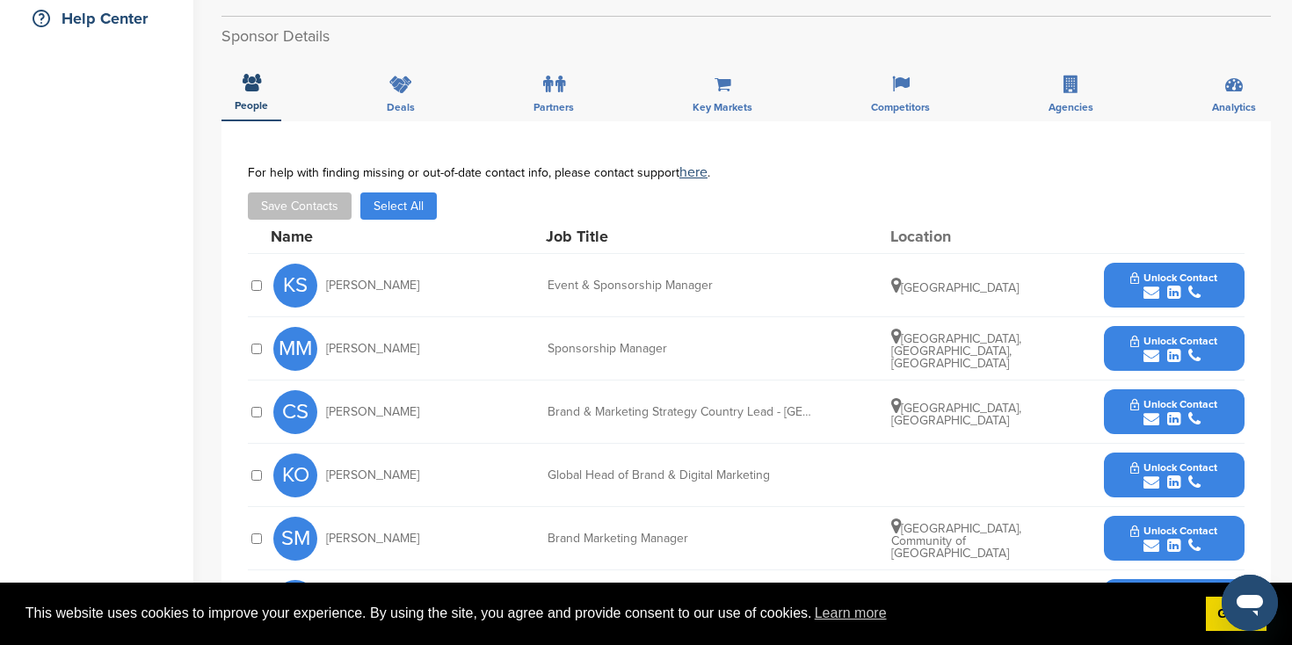
scroll to position [437, 0]
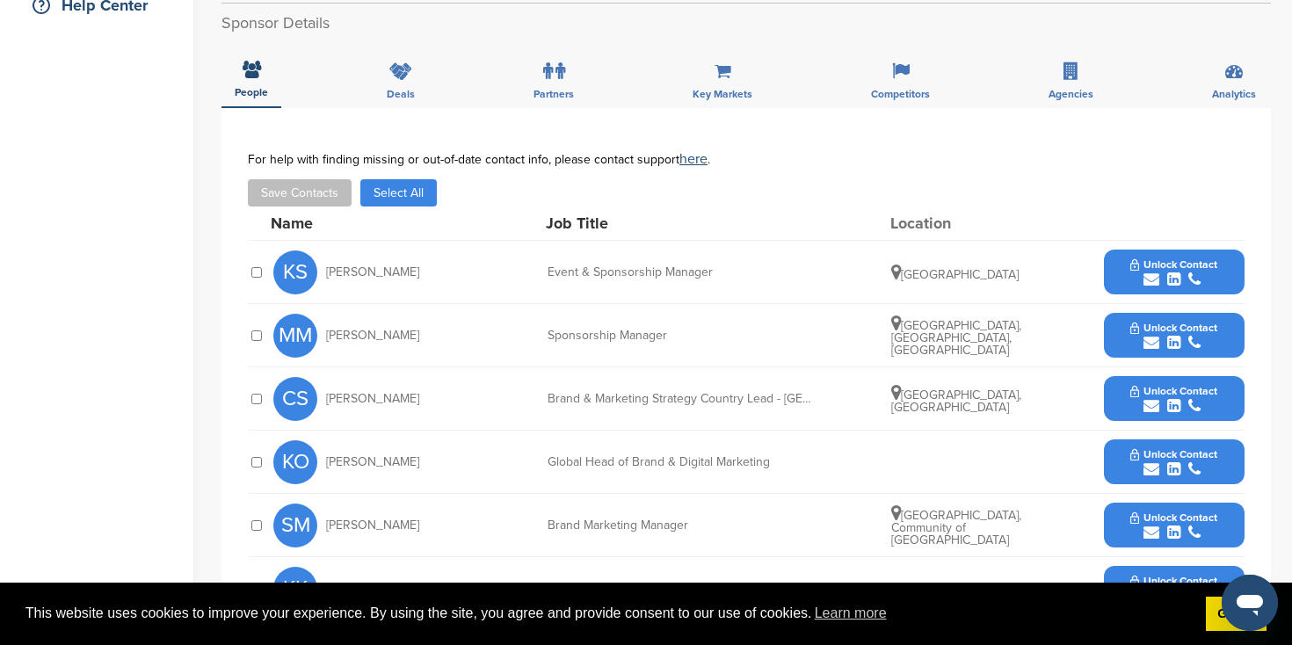
click at [1138, 338] on div "submit" at bounding box center [1173, 343] width 87 height 17
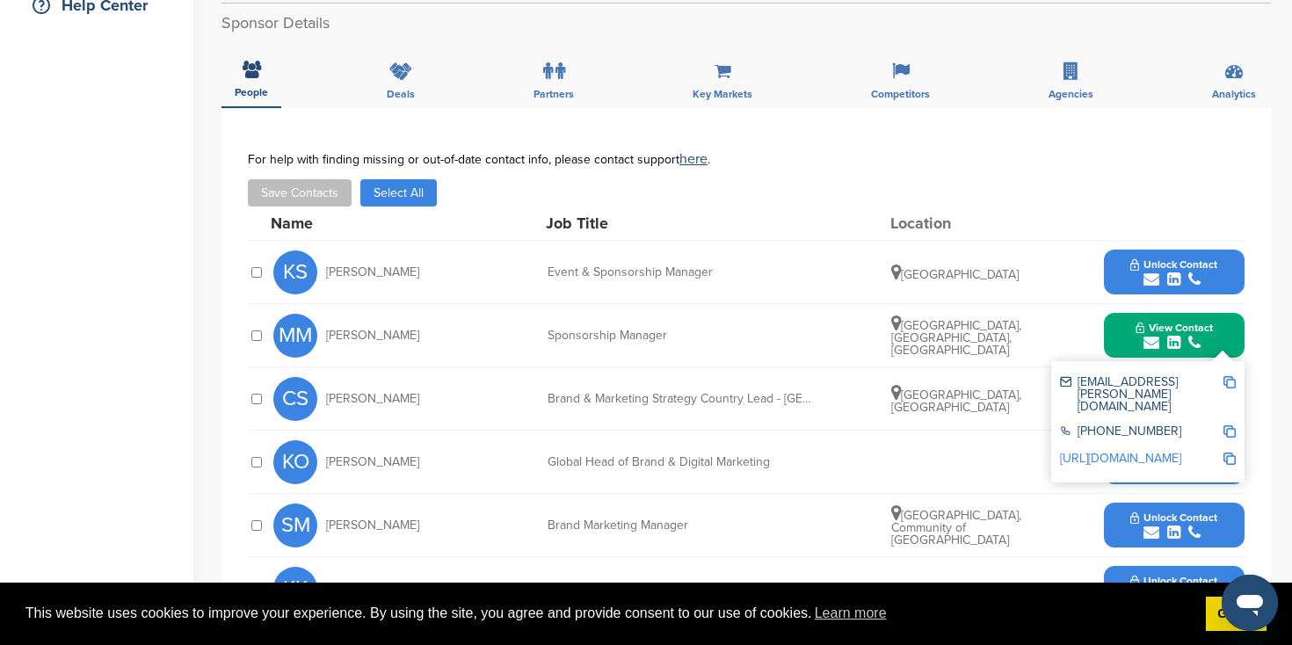
click at [1131, 451] on link "http://www.linkedin.com/in/massimo-mancini-11083960" at bounding box center [1120, 458] width 121 height 15
click at [1227, 383] on img at bounding box center [1229, 382] width 12 height 12
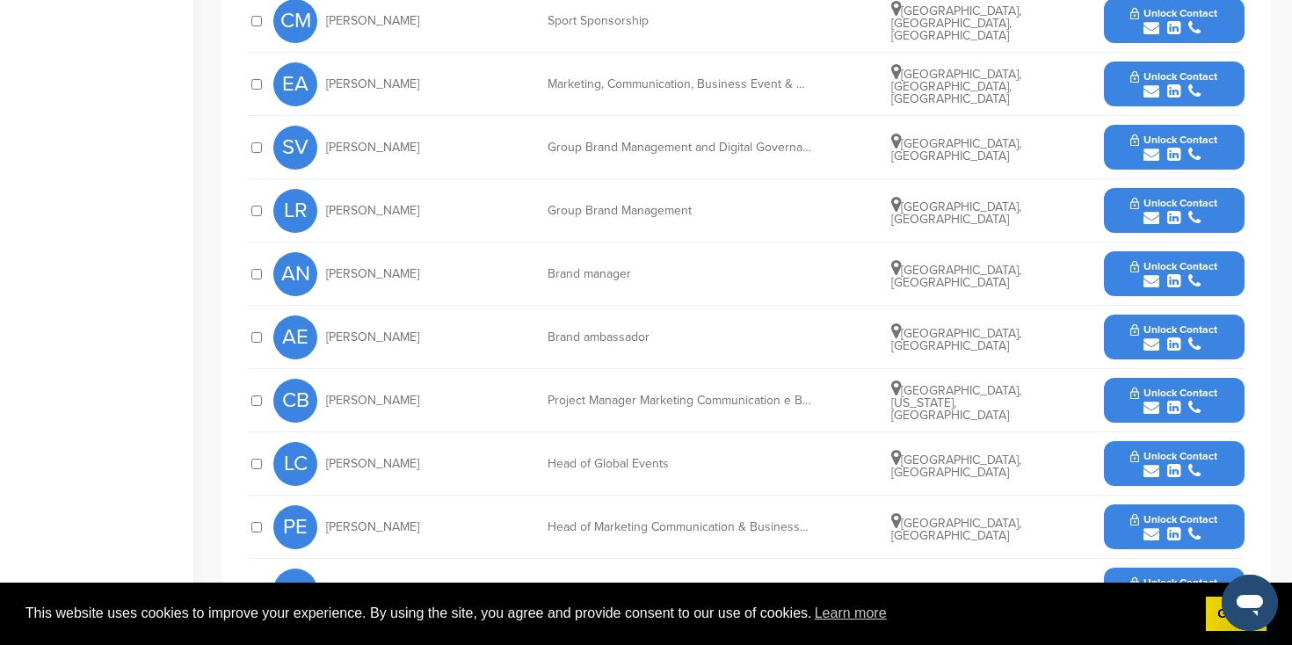
scroll to position [790, 0]
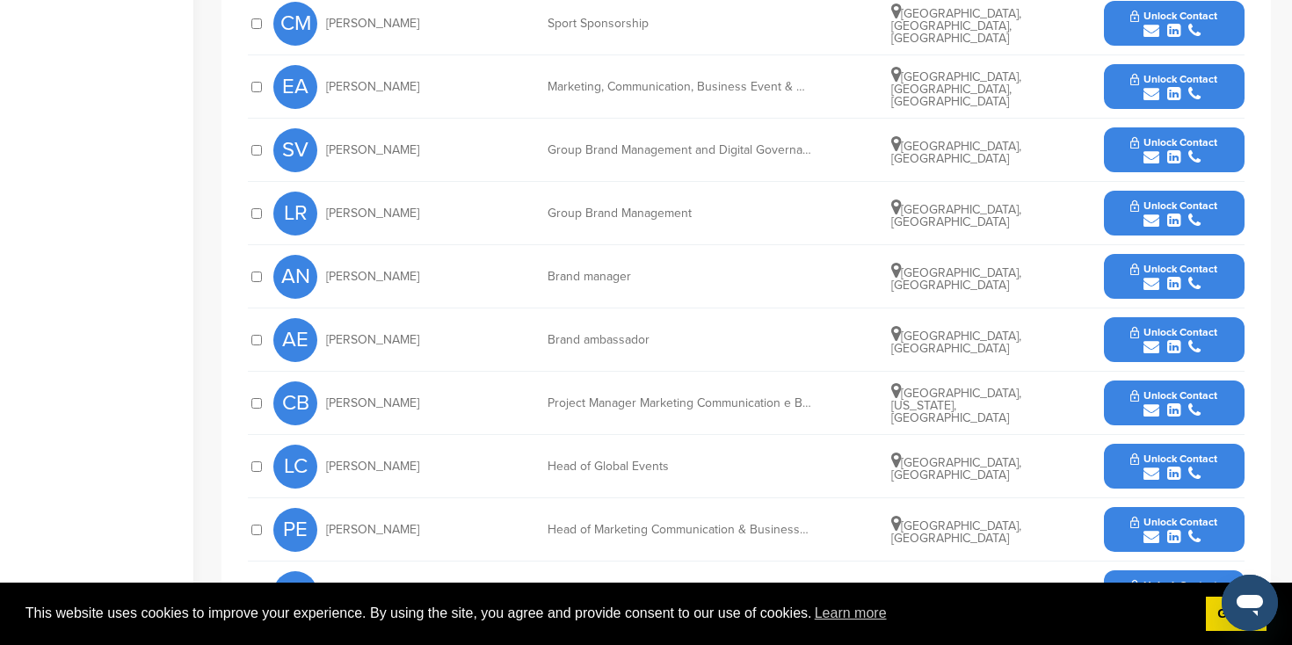
click at [1141, 149] on div "submit" at bounding box center [1173, 157] width 87 height 17
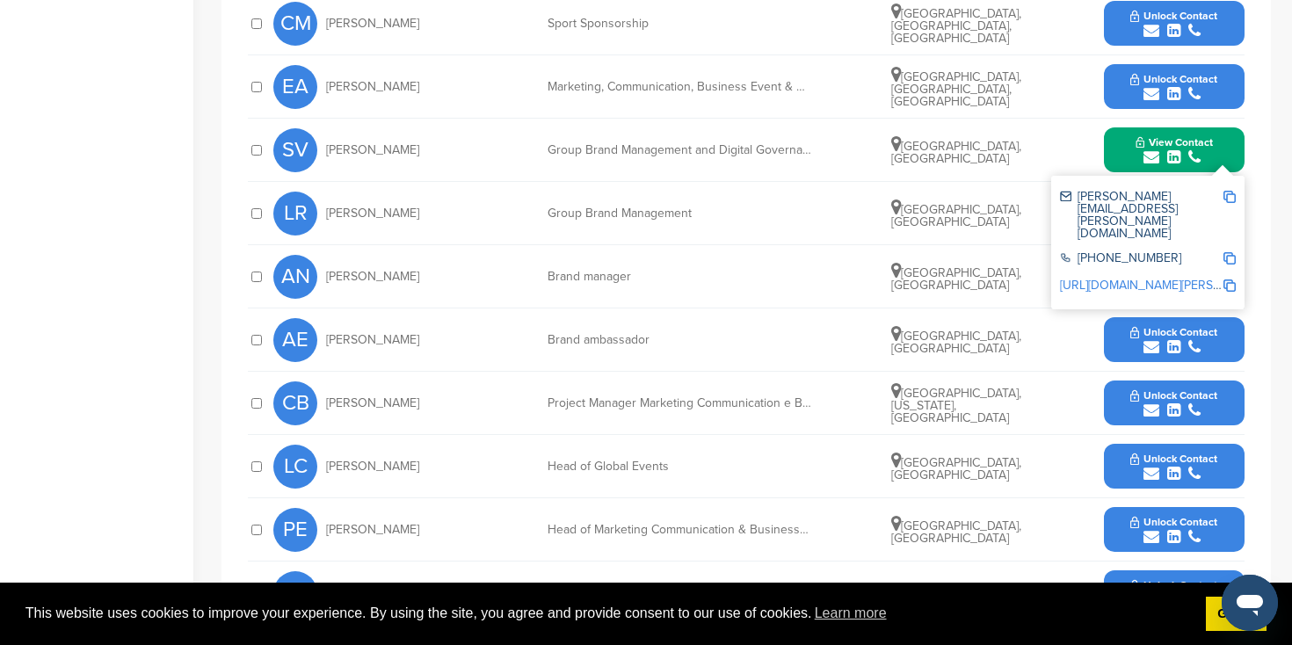
click at [1098, 278] on link "http://www.linkedin.com/in/silvia-vivian-51b09218b" at bounding box center [1167, 285] width 214 height 15
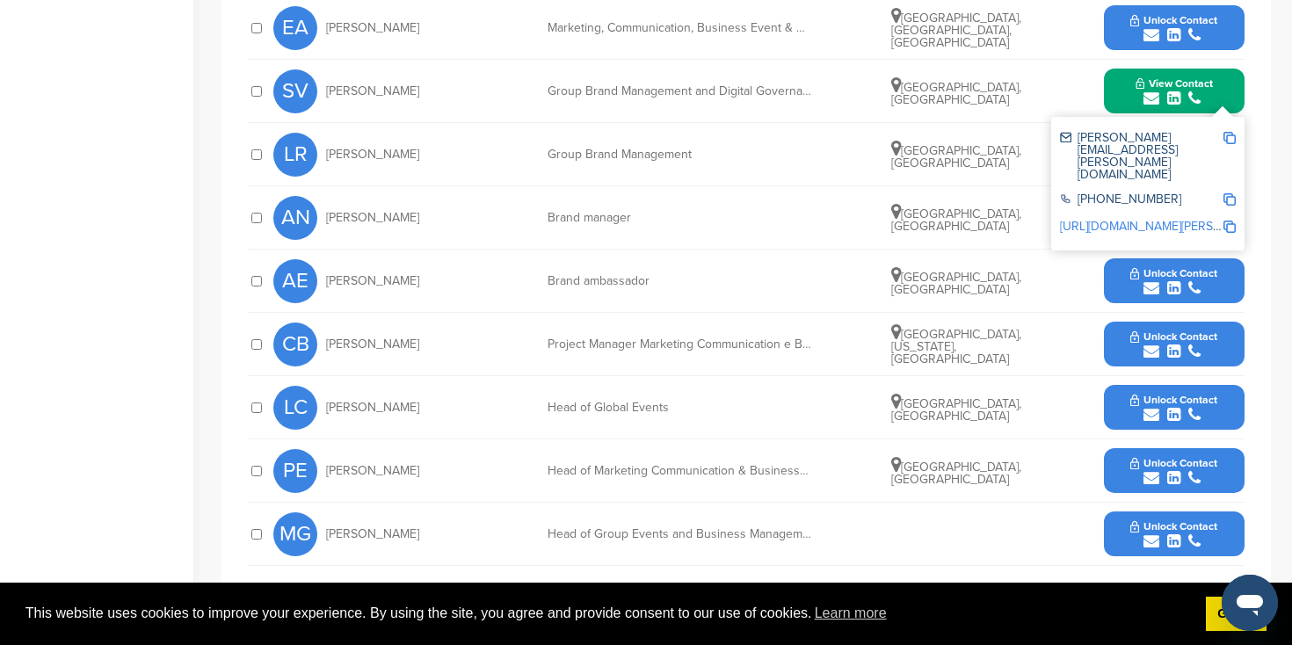
scroll to position [850, 0]
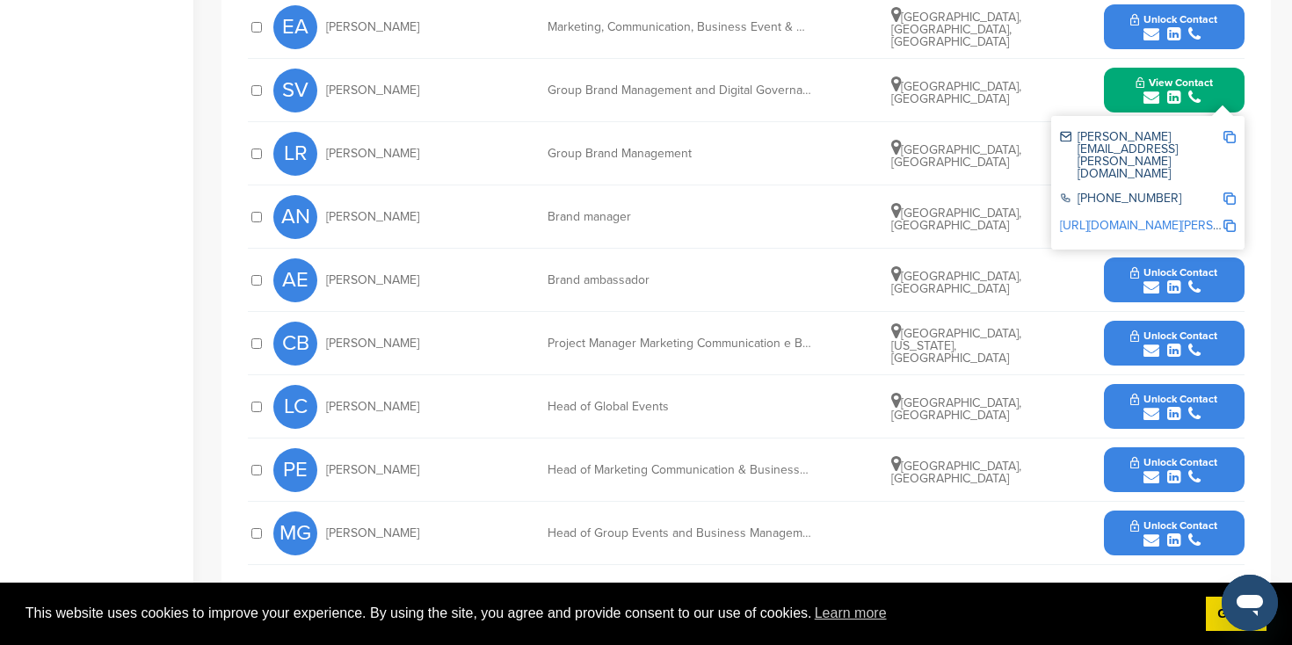
click at [1175, 406] on icon "submit" at bounding box center [1173, 414] width 13 height 16
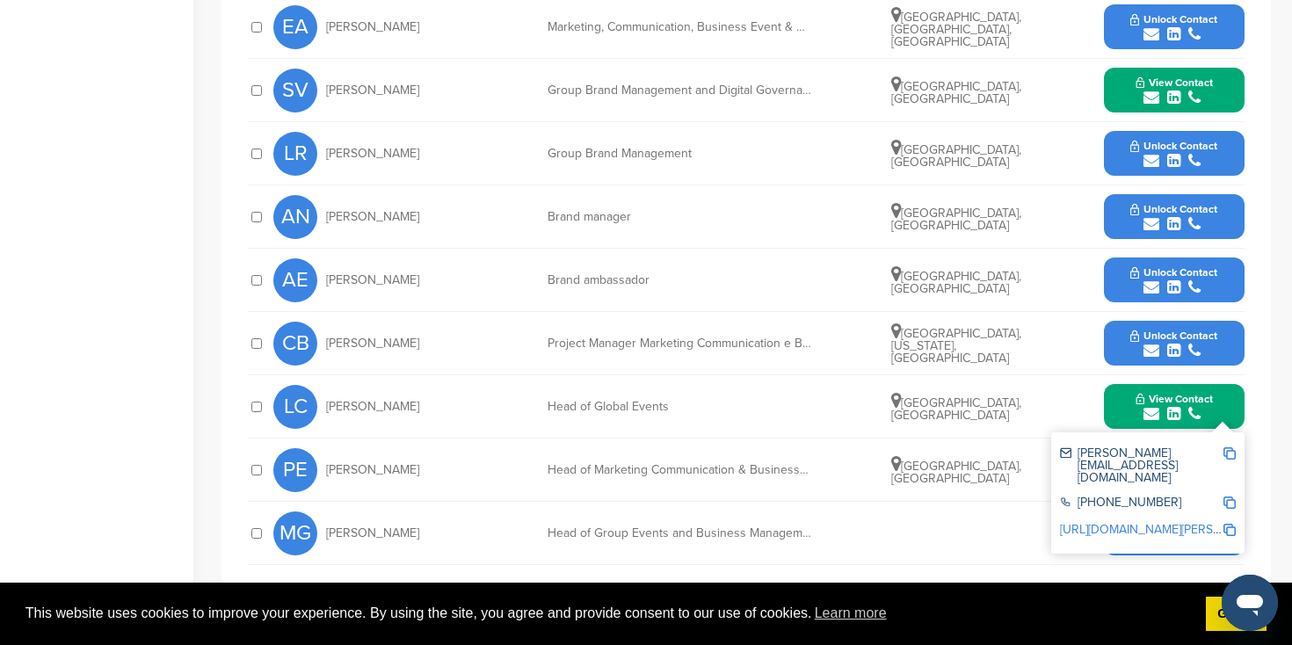
click at [1093, 522] on link "http://www.linkedin.com/in/laura-cimpanelli-4428354" at bounding box center [1167, 529] width 214 height 15
click at [1231, 447] on img at bounding box center [1229, 453] width 12 height 12
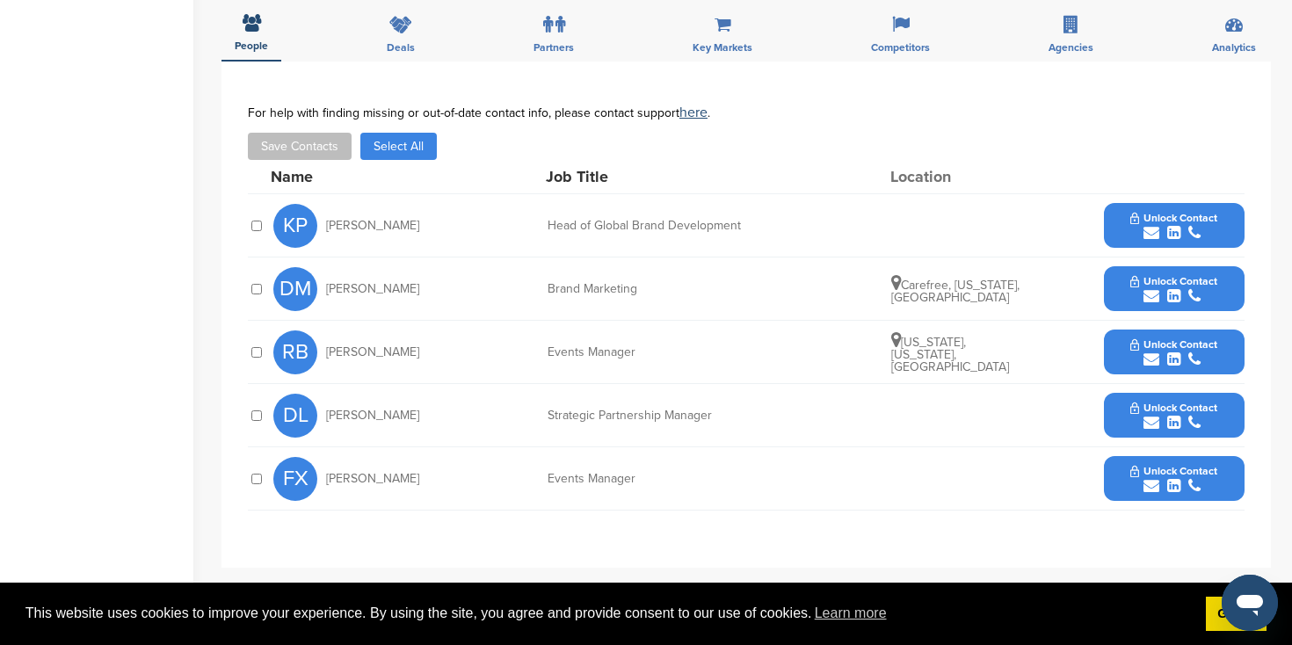
scroll to position [570, 0]
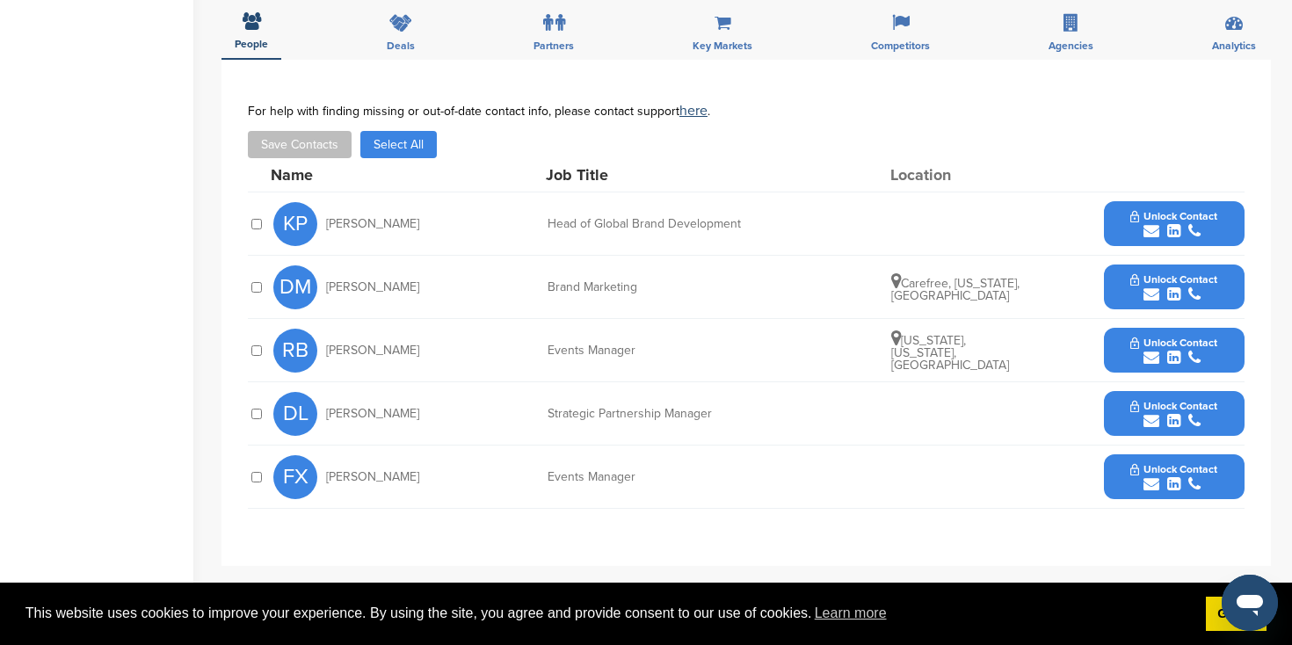
click at [1135, 414] on div "submit" at bounding box center [1173, 421] width 87 height 17
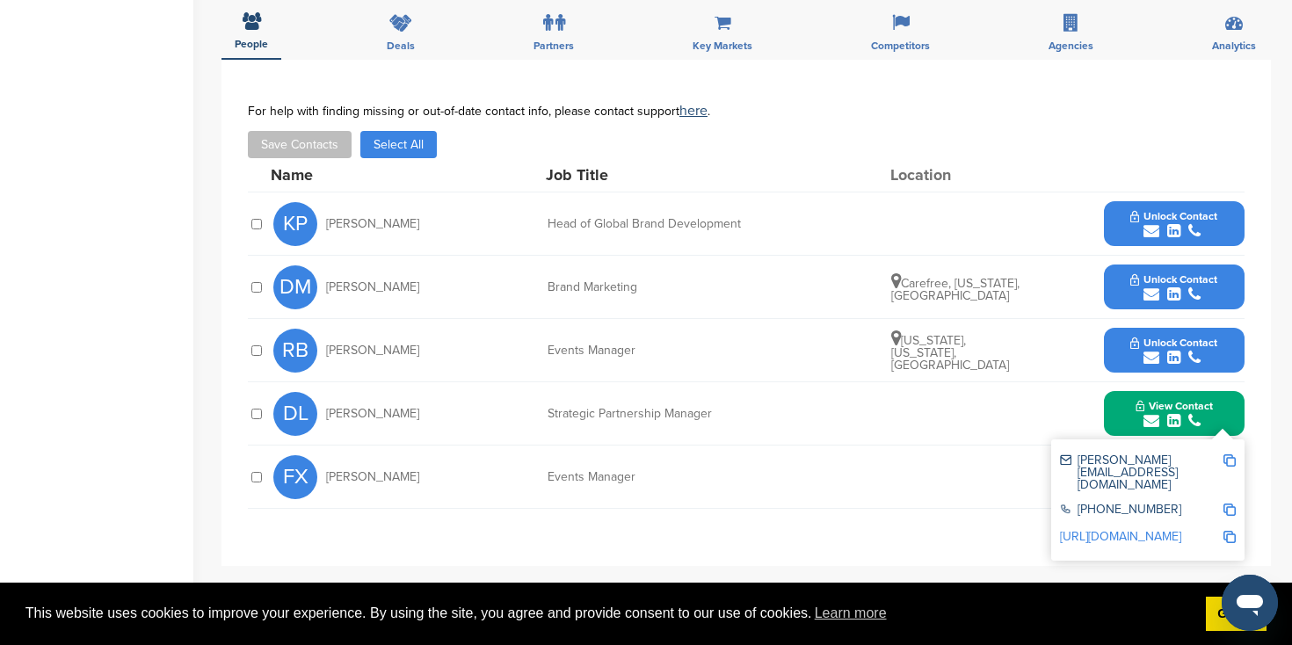
click at [1116, 529] on link "[URL][DOMAIN_NAME]" at bounding box center [1120, 536] width 121 height 15
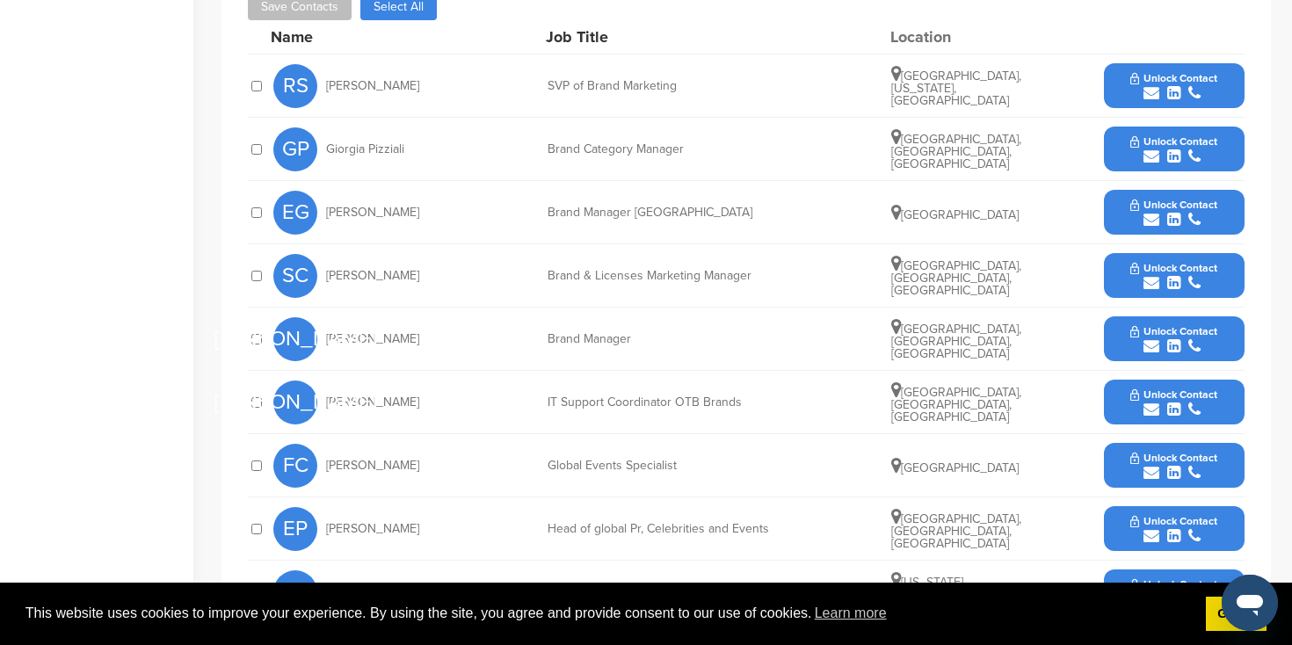
scroll to position [753, 0]
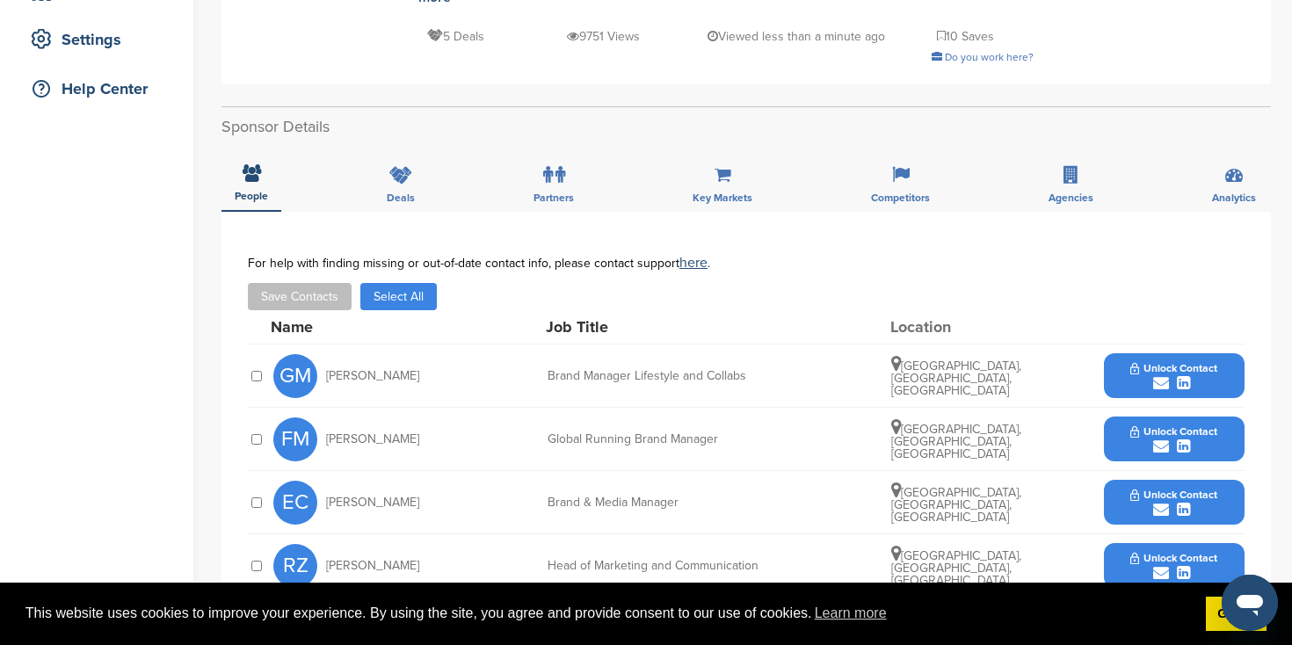
scroll to position [409, 0]
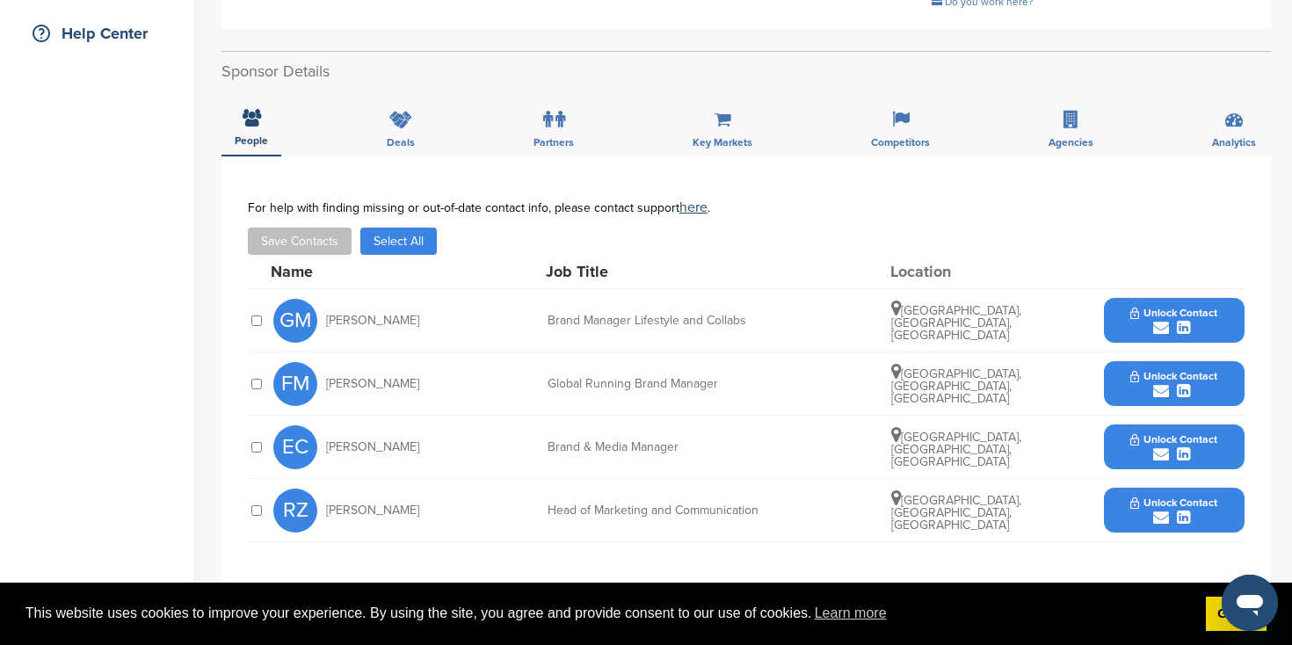
click at [1164, 320] on icon "submit" at bounding box center [1161, 328] width 16 height 16
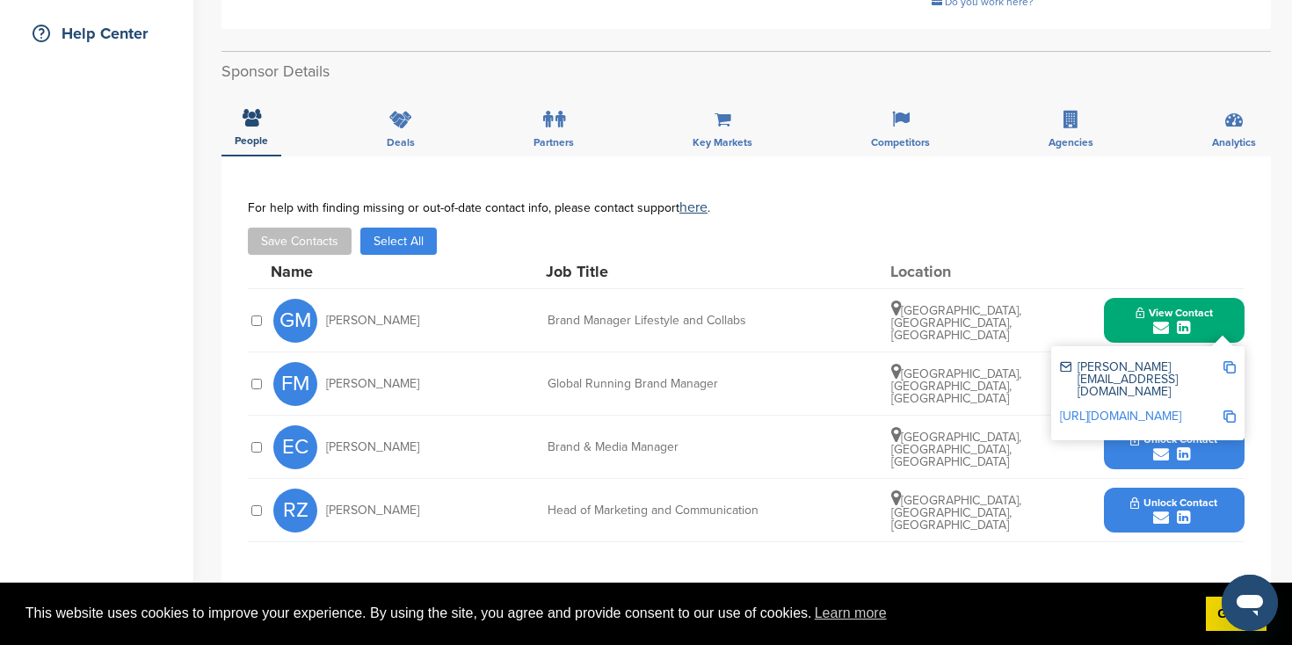
click at [1227, 361] on img at bounding box center [1229, 367] width 12 height 12
click at [1181, 409] on link "[URL][DOMAIN_NAME]" at bounding box center [1120, 416] width 121 height 15
click at [1181, 409] on link "http://www.linkedin.com/in/giuliamandozzi" at bounding box center [1120, 416] width 121 height 15
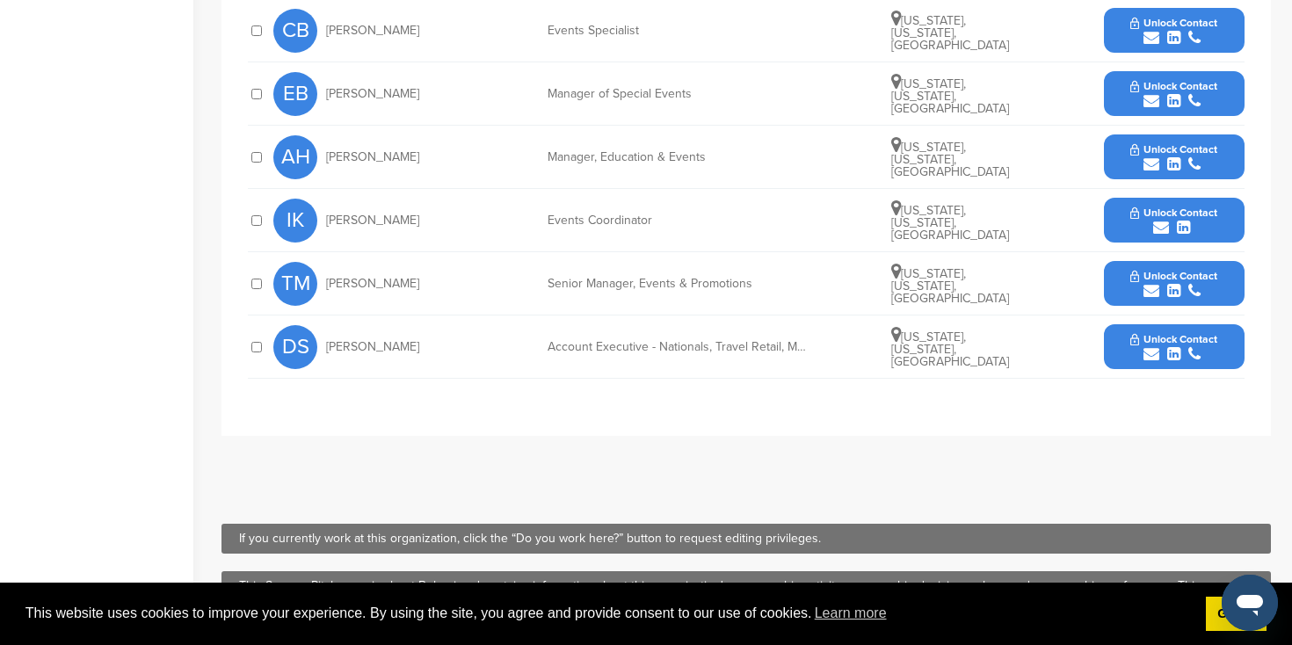
scroll to position [860, 0]
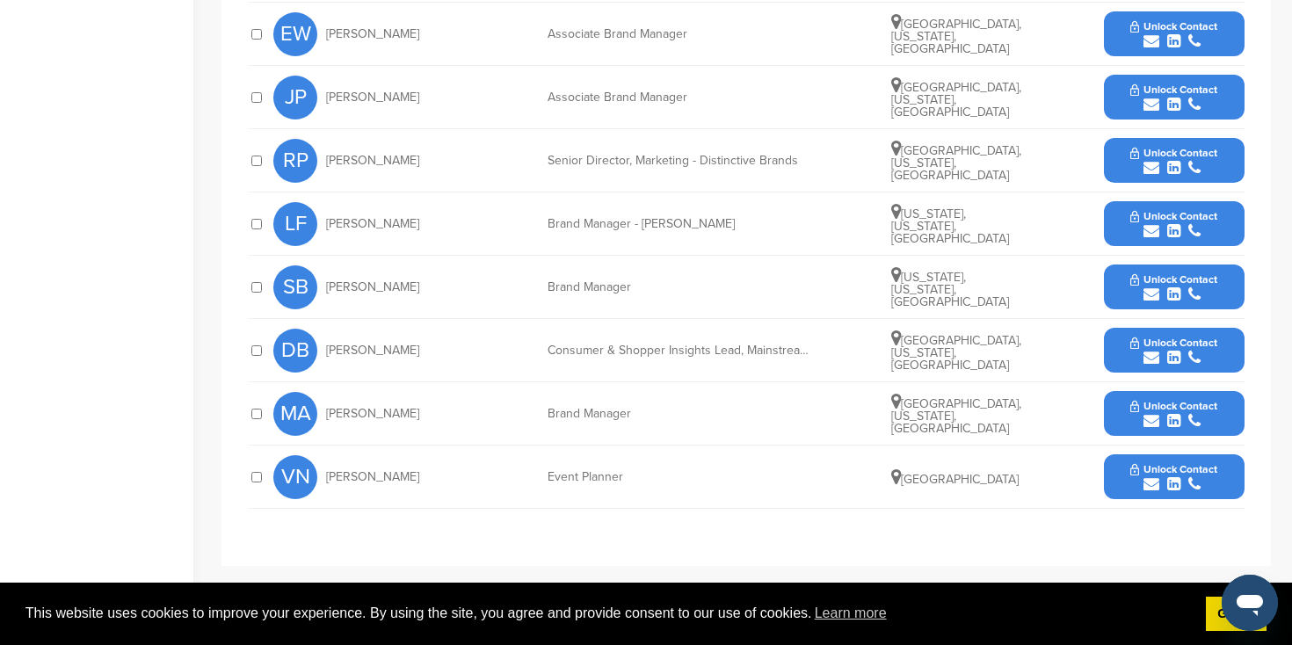
scroll to position [935, 0]
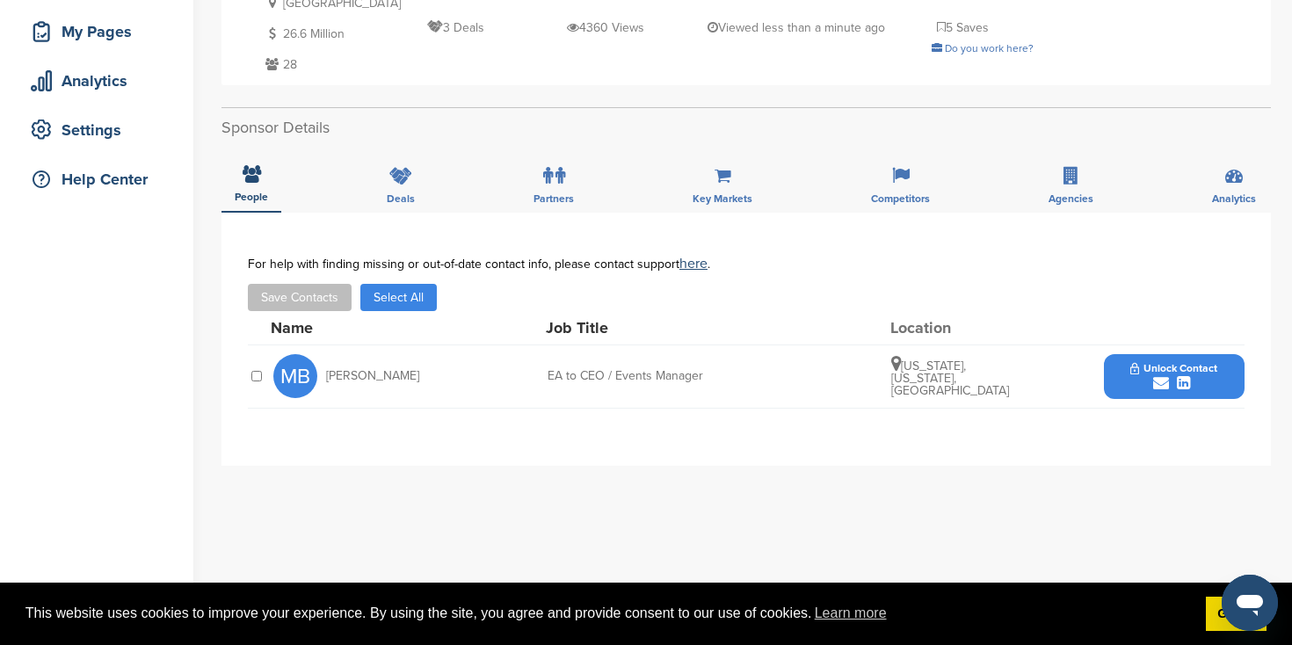
scroll to position [265, 0]
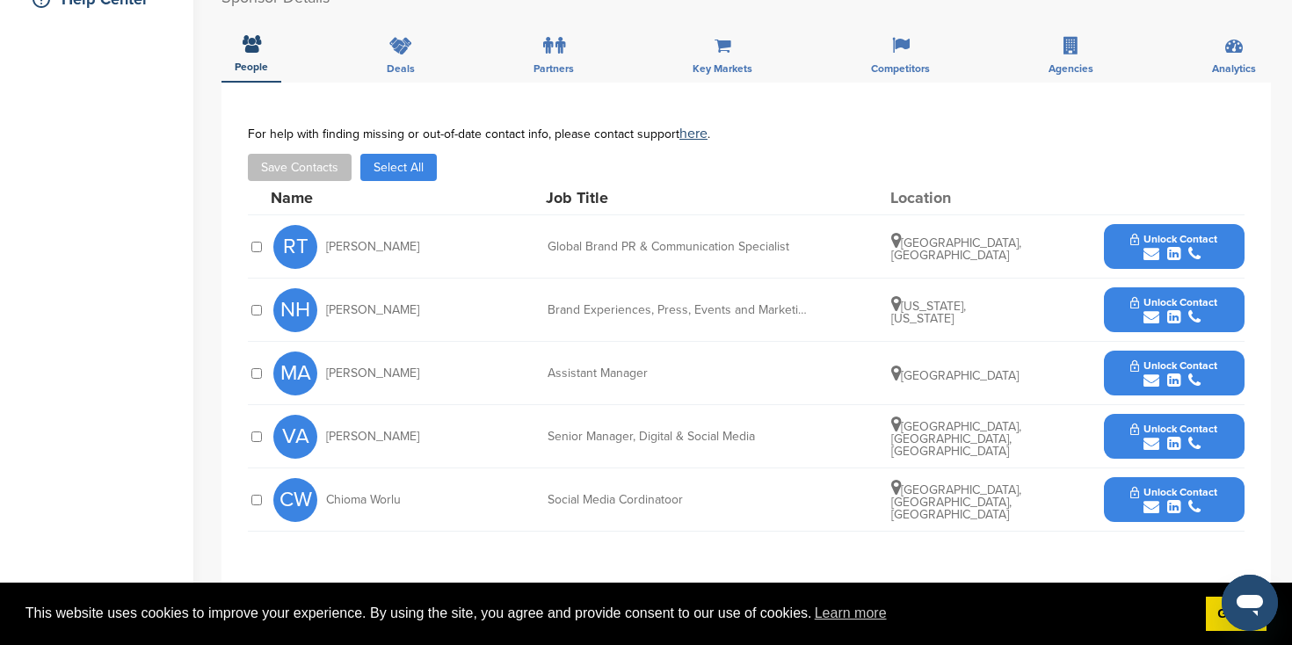
scroll to position [452, 0]
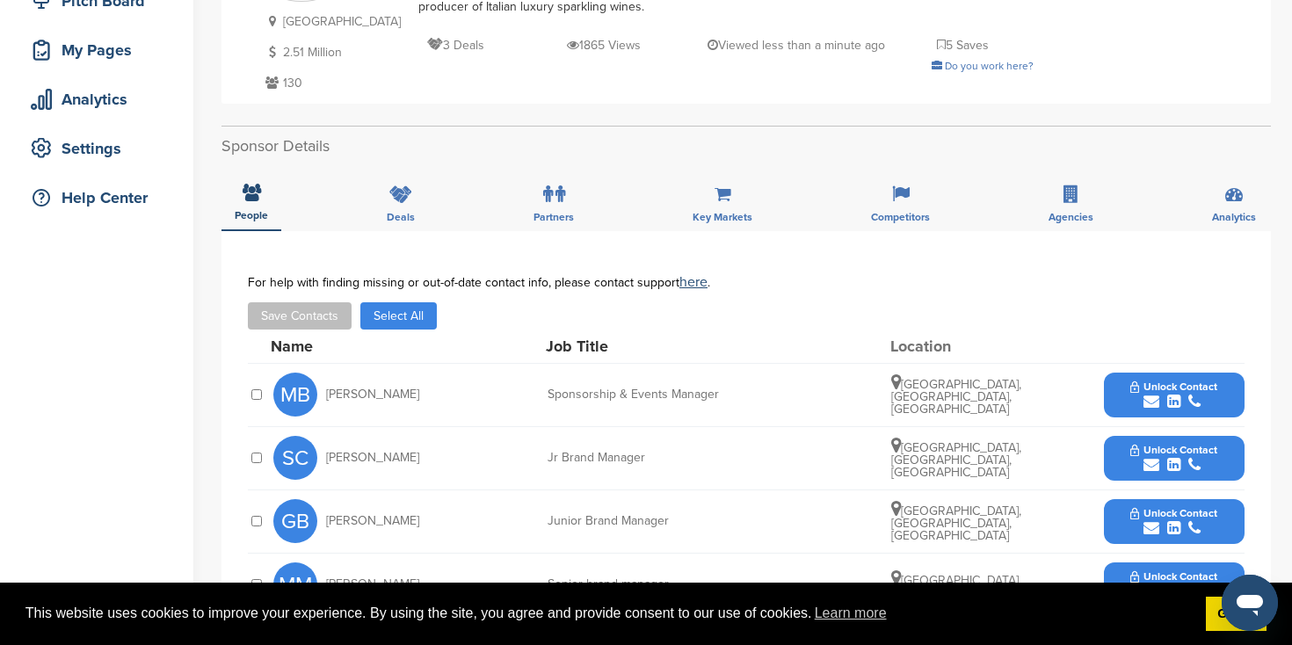
click at [1189, 389] on span "Unlock Contact" at bounding box center [1173, 387] width 87 height 12
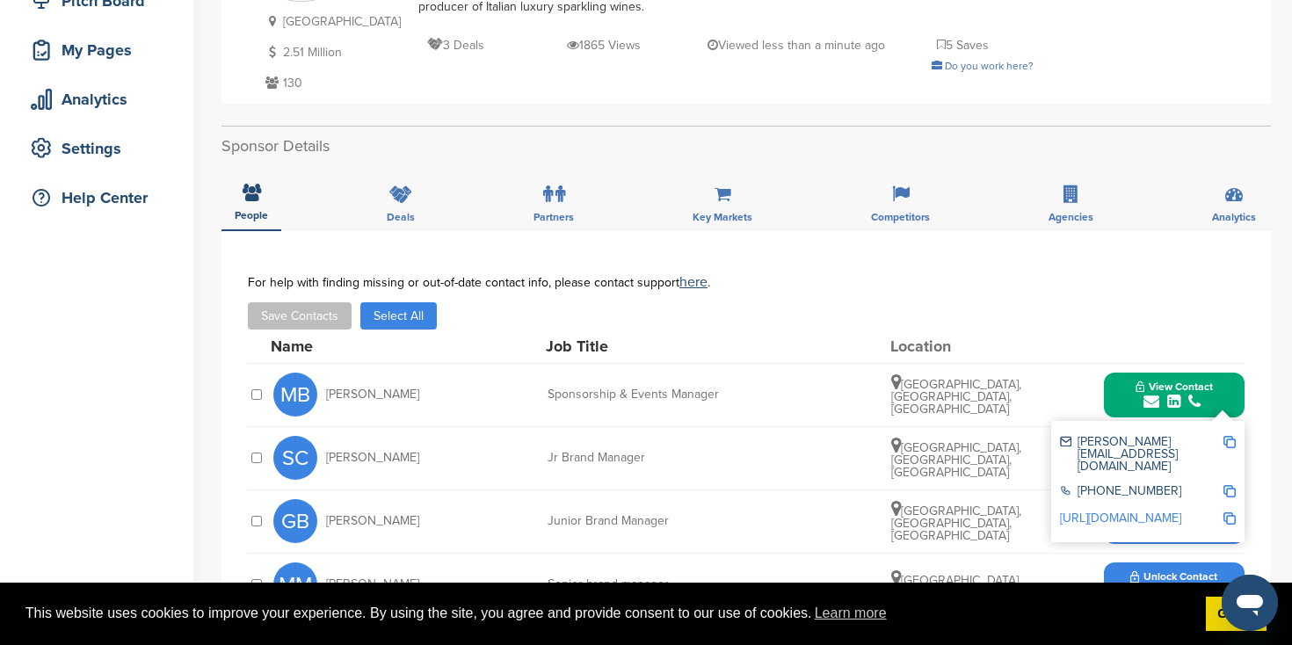
click at [1133, 511] on link "[URL][DOMAIN_NAME]" at bounding box center [1120, 518] width 121 height 15
click at [1234, 440] on img at bounding box center [1229, 442] width 12 height 12
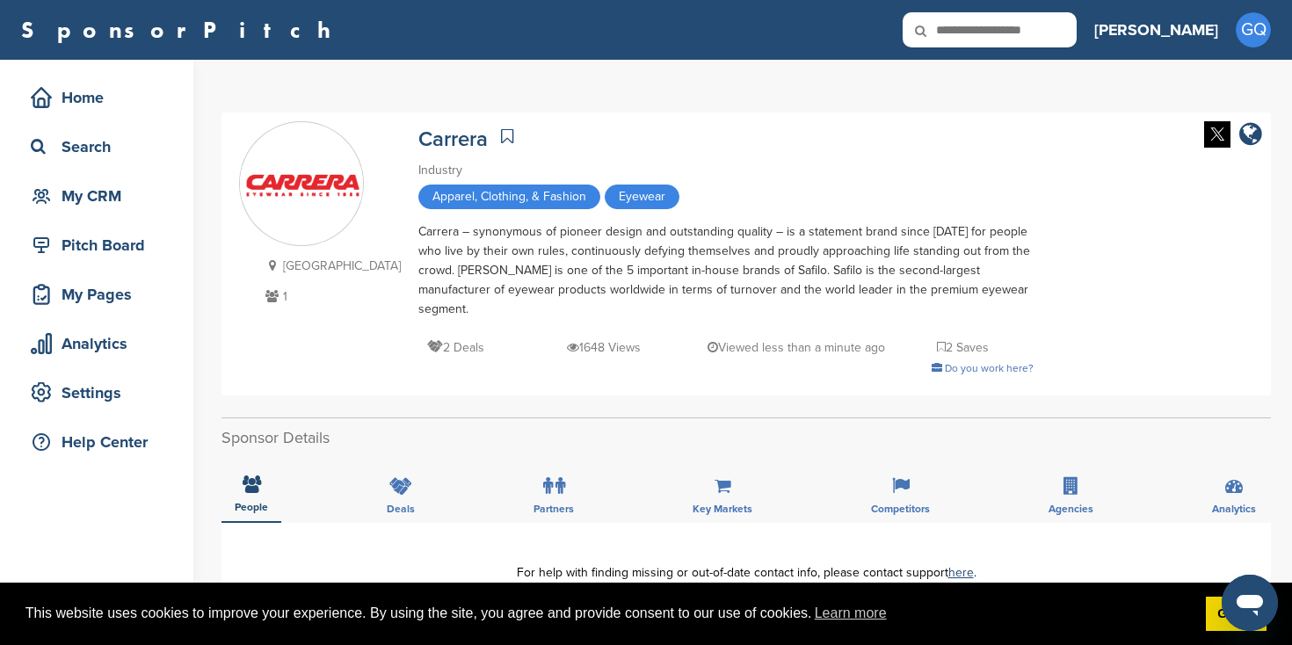
scroll to position [8, 0]
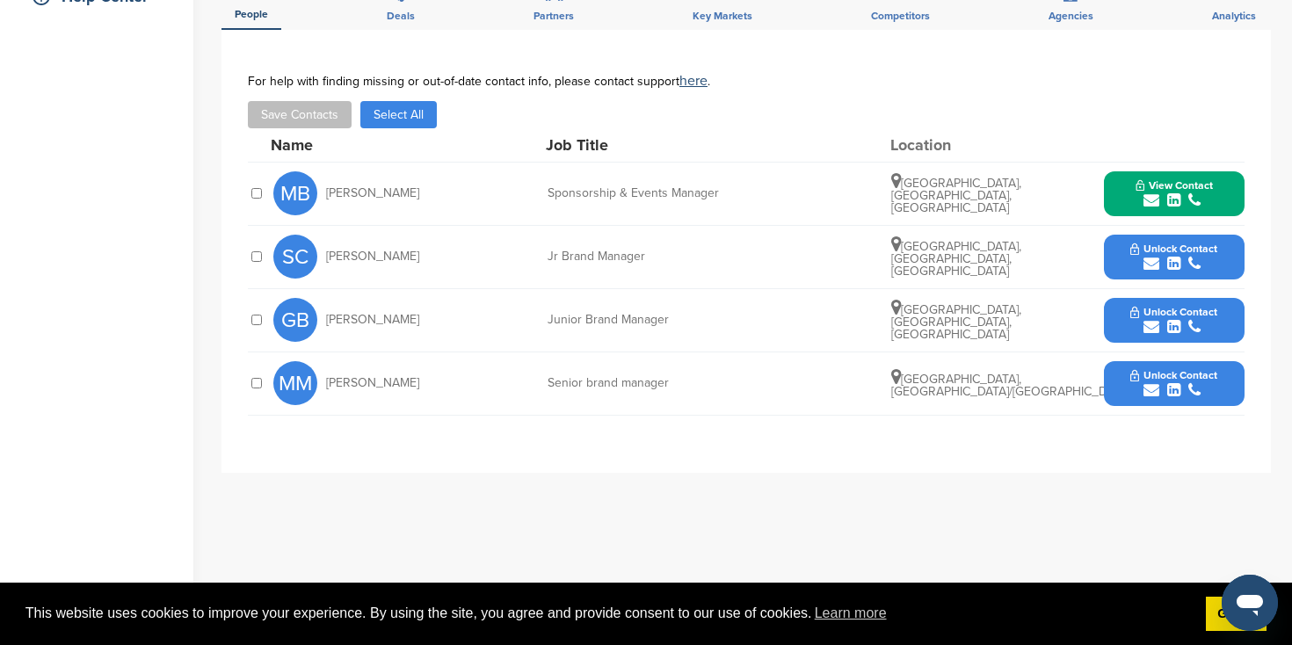
scroll to position [498, 0]
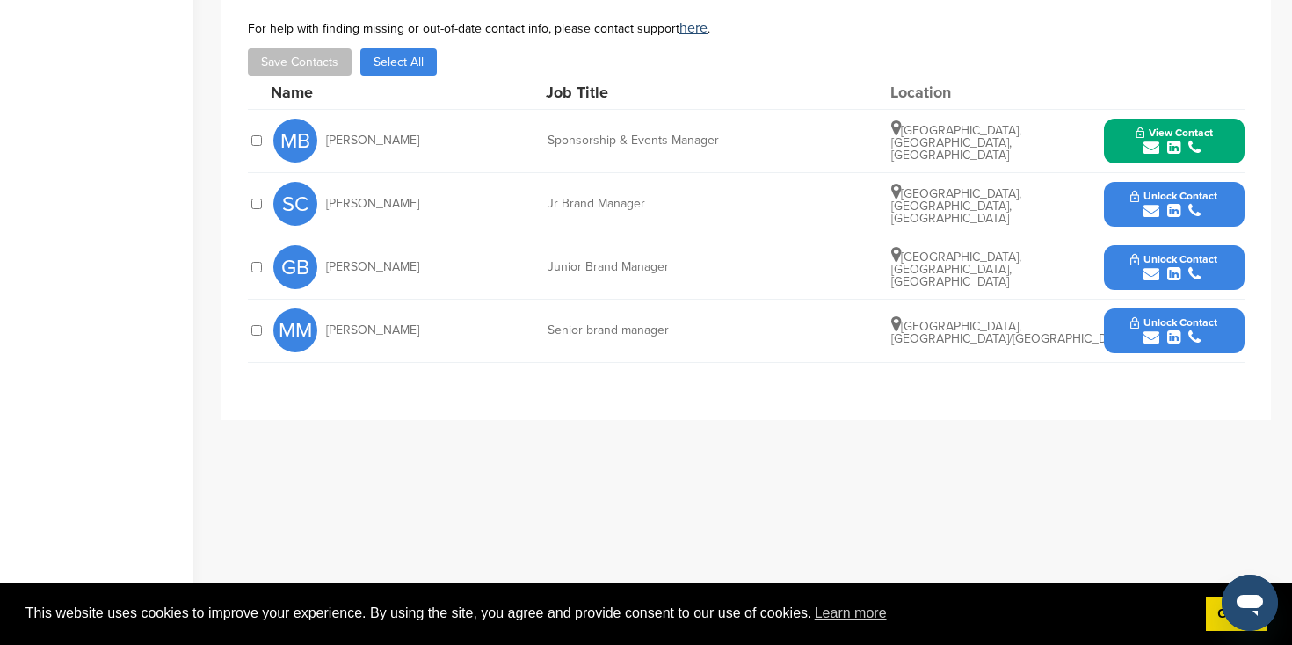
click at [1144, 272] on icon "submit" at bounding box center [1152, 274] width 16 height 16
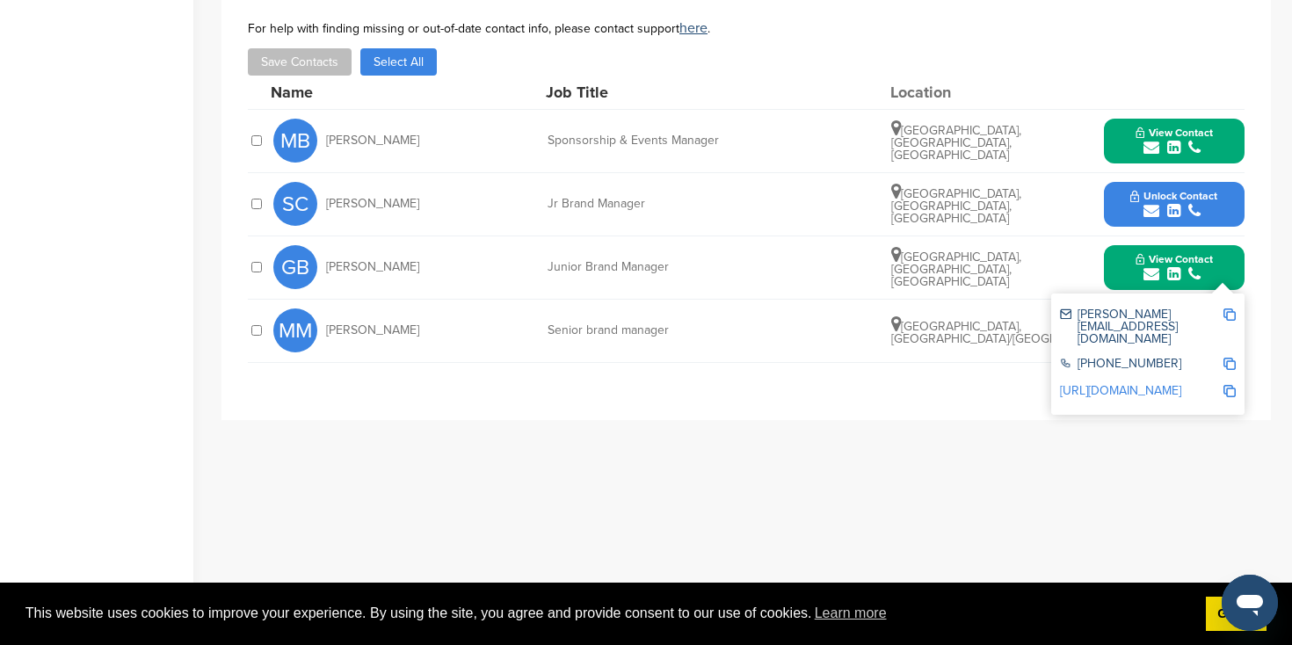
click at [947, 379] on div "**********" at bounding box center [745, 198] width 1049 height 443
click at [1153, 217] on icon "submit" at bounding box center [1152, 211] width 16 height 16
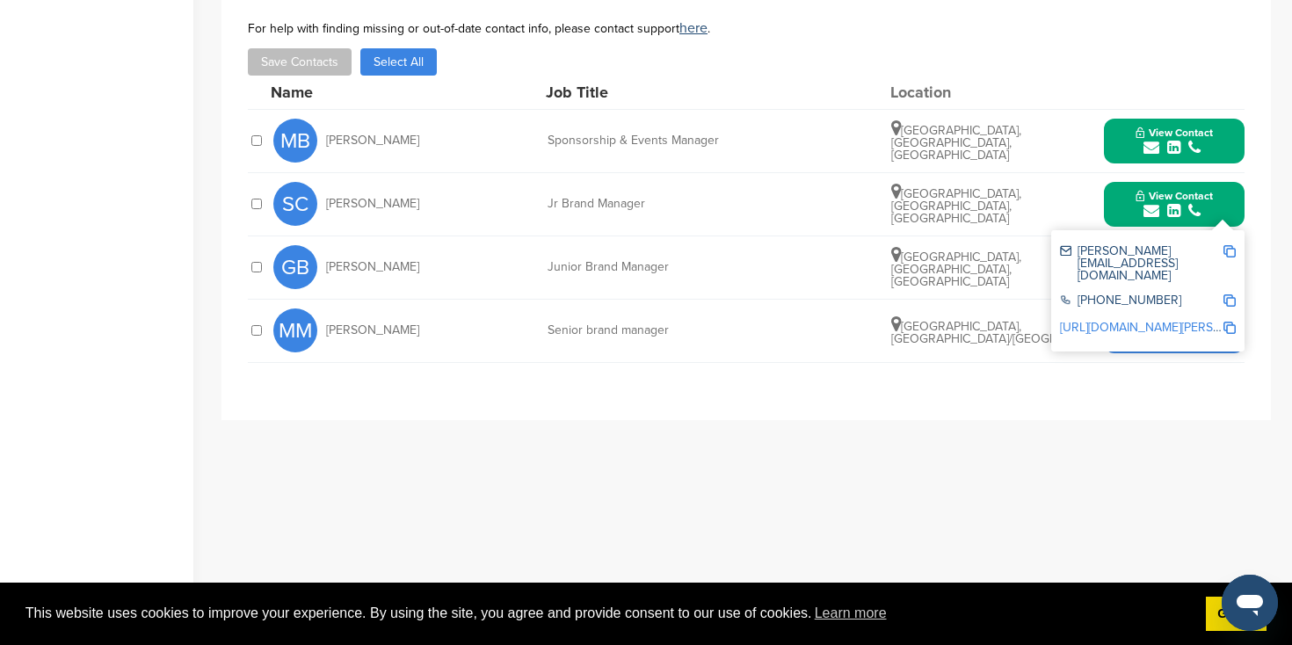
click at [1162, 345] on div "submit" at bounding box center [1173, 338] width 87 height 17
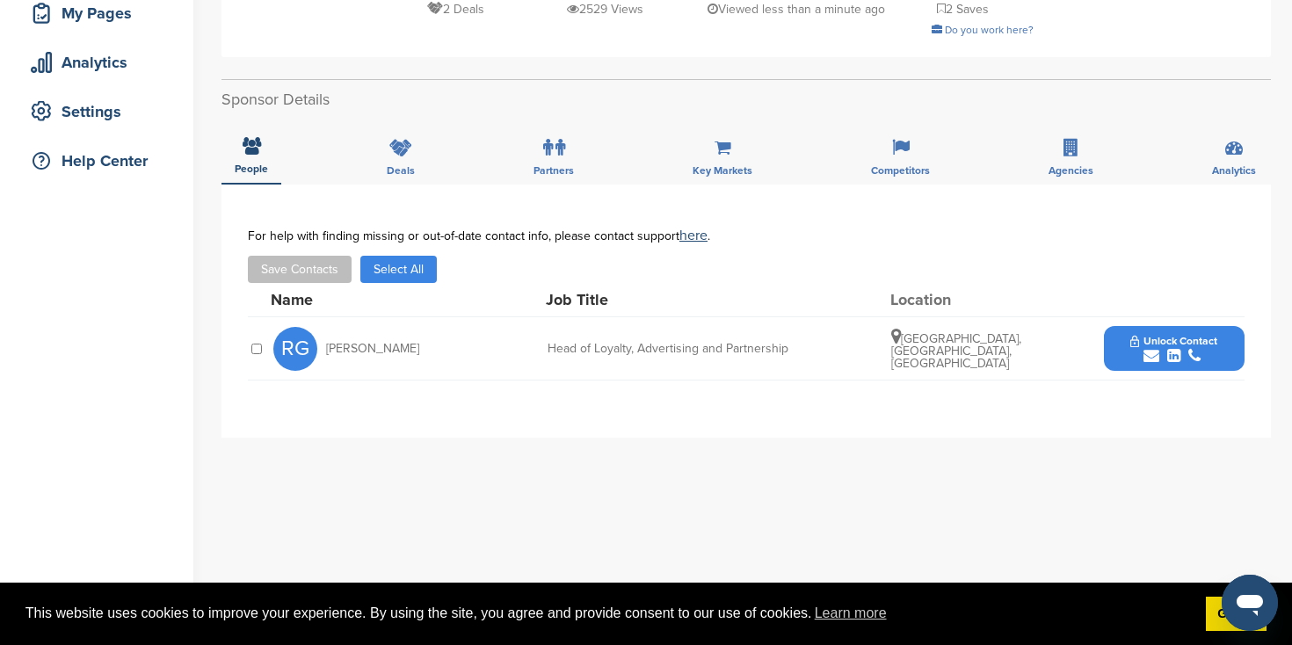
scroll to position [282, 0]
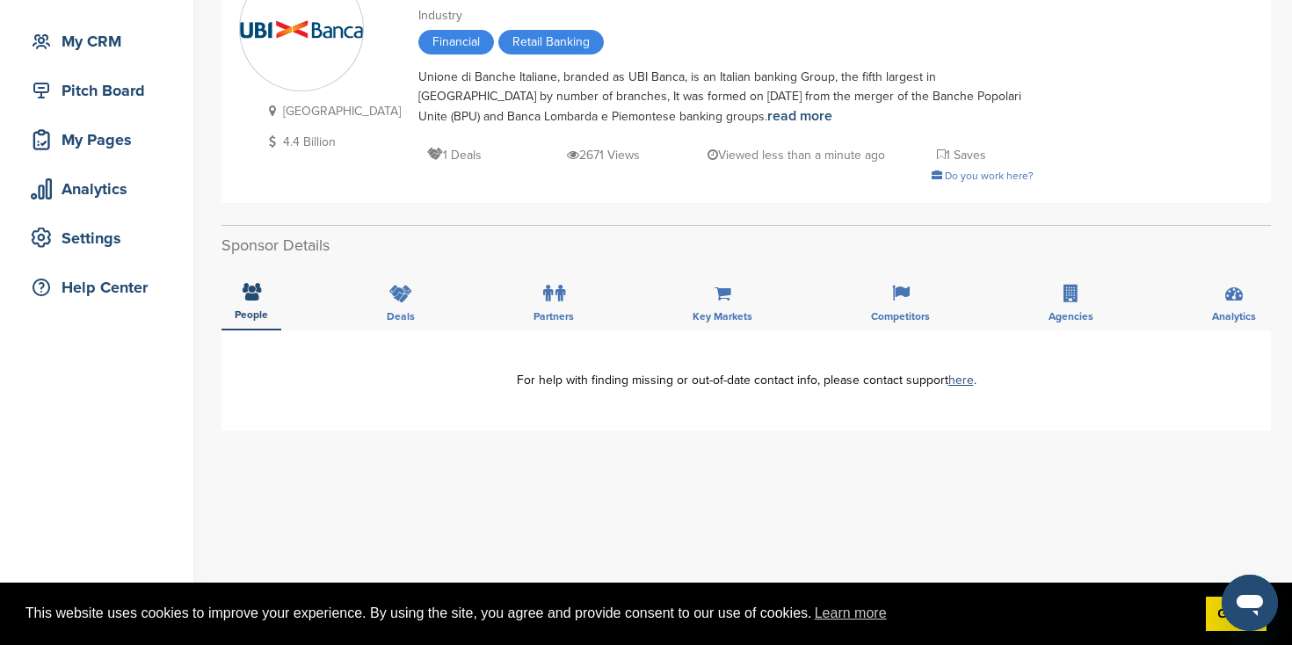
scroll to position [159, 0]
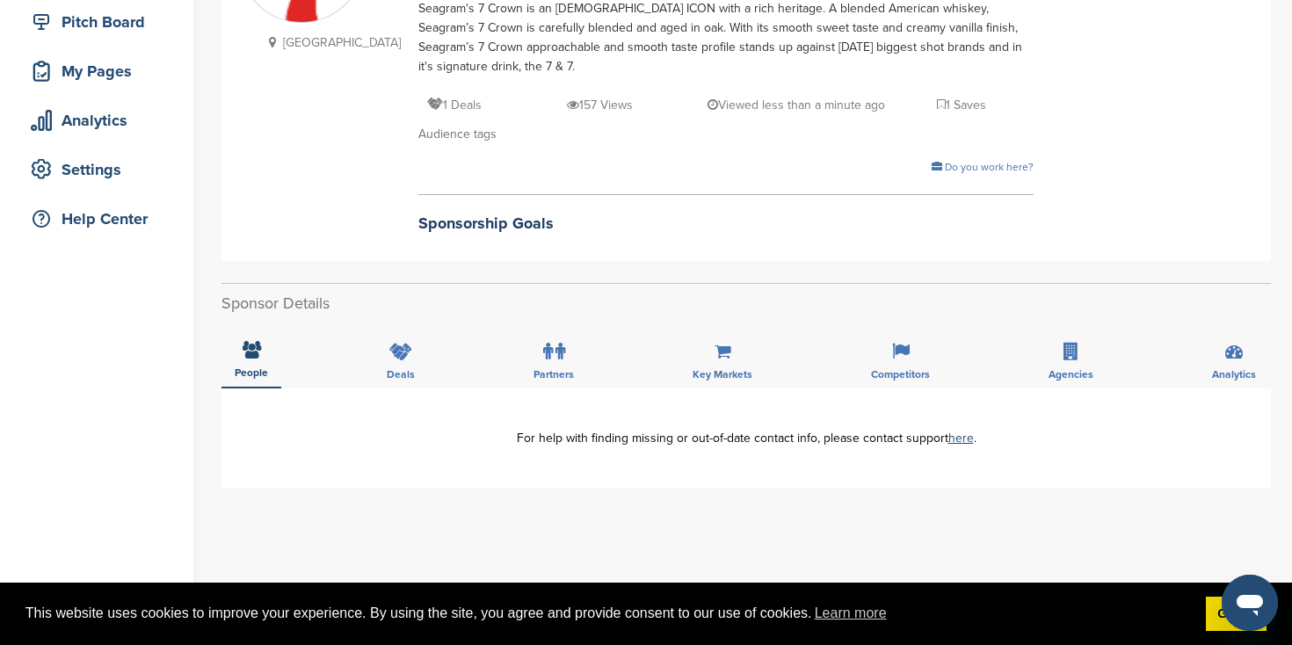
scroll to position [229, 0]
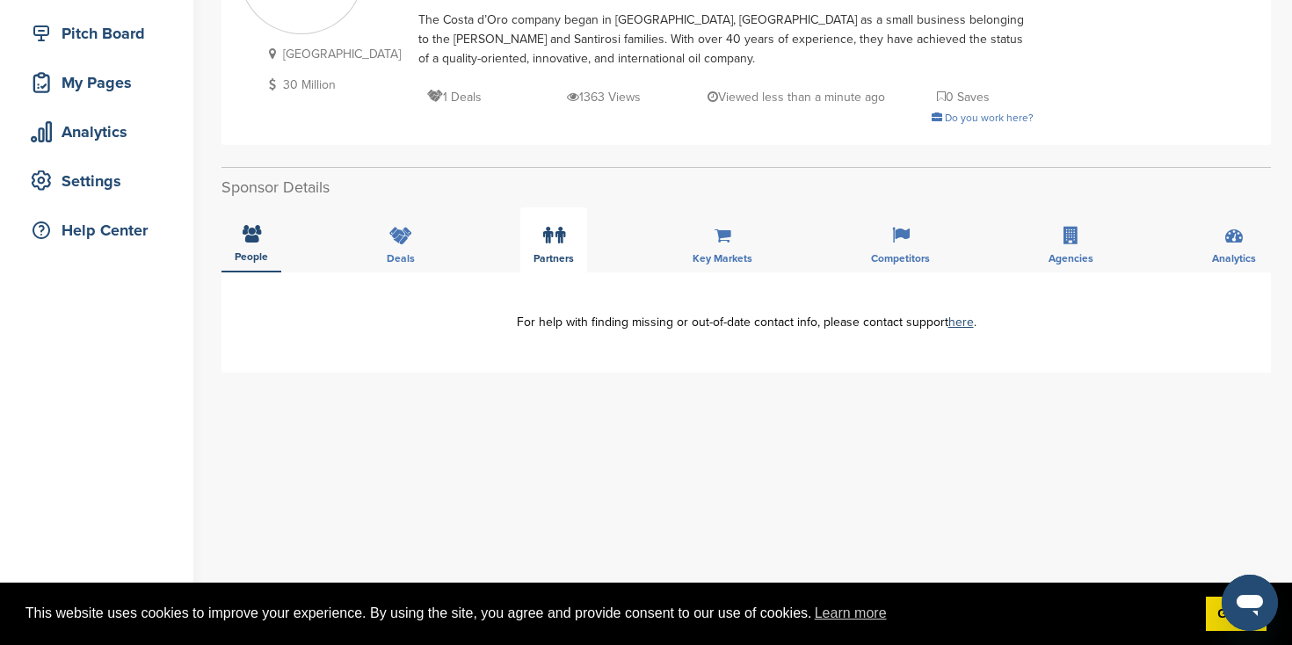
scroll to position [213, 0]
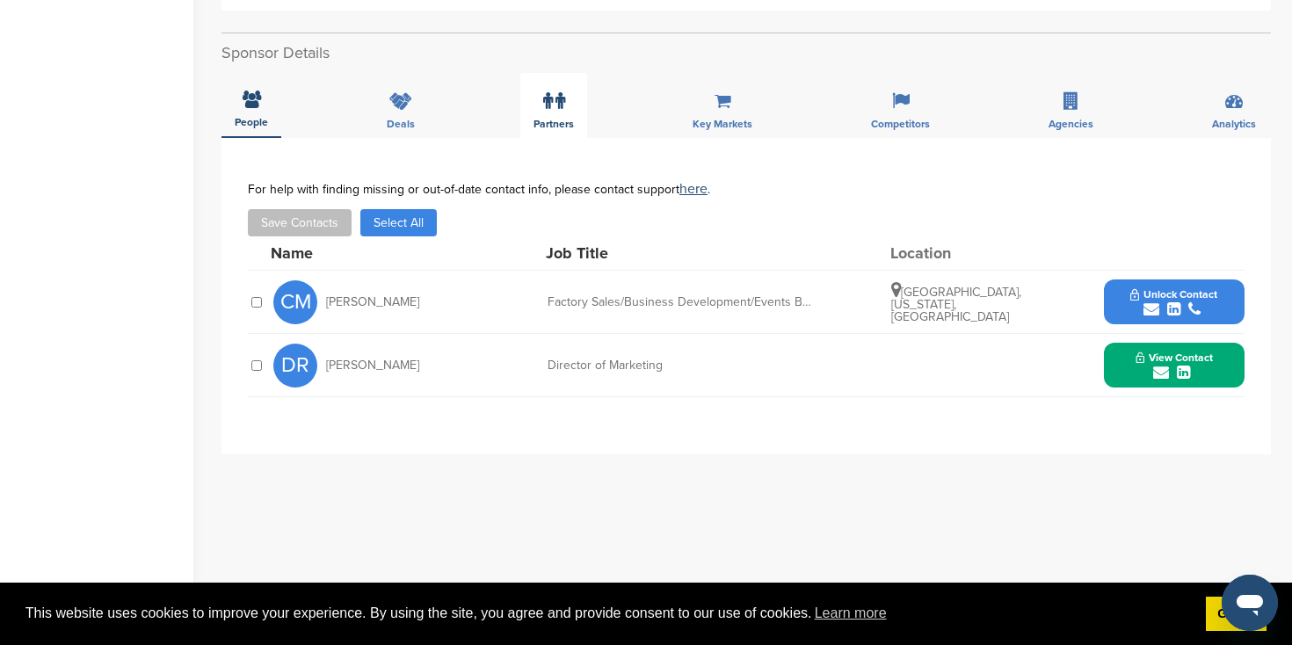
scroll to position [485, 0]
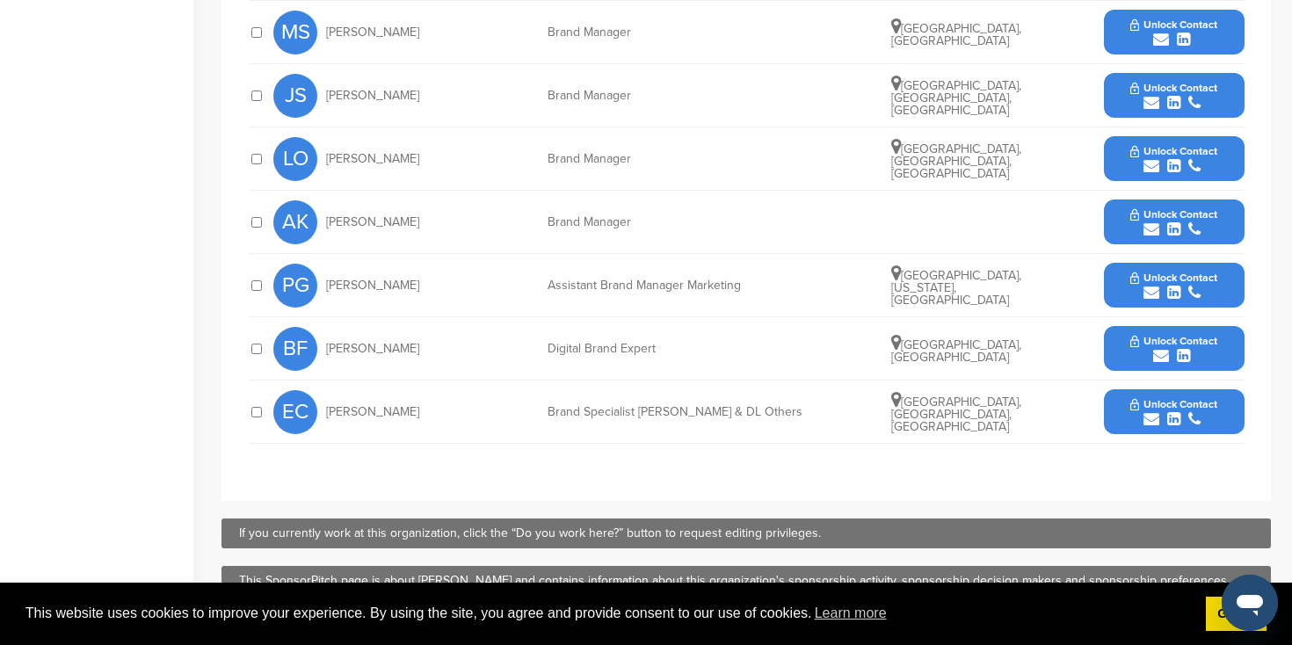
scroll to position [842, 0]
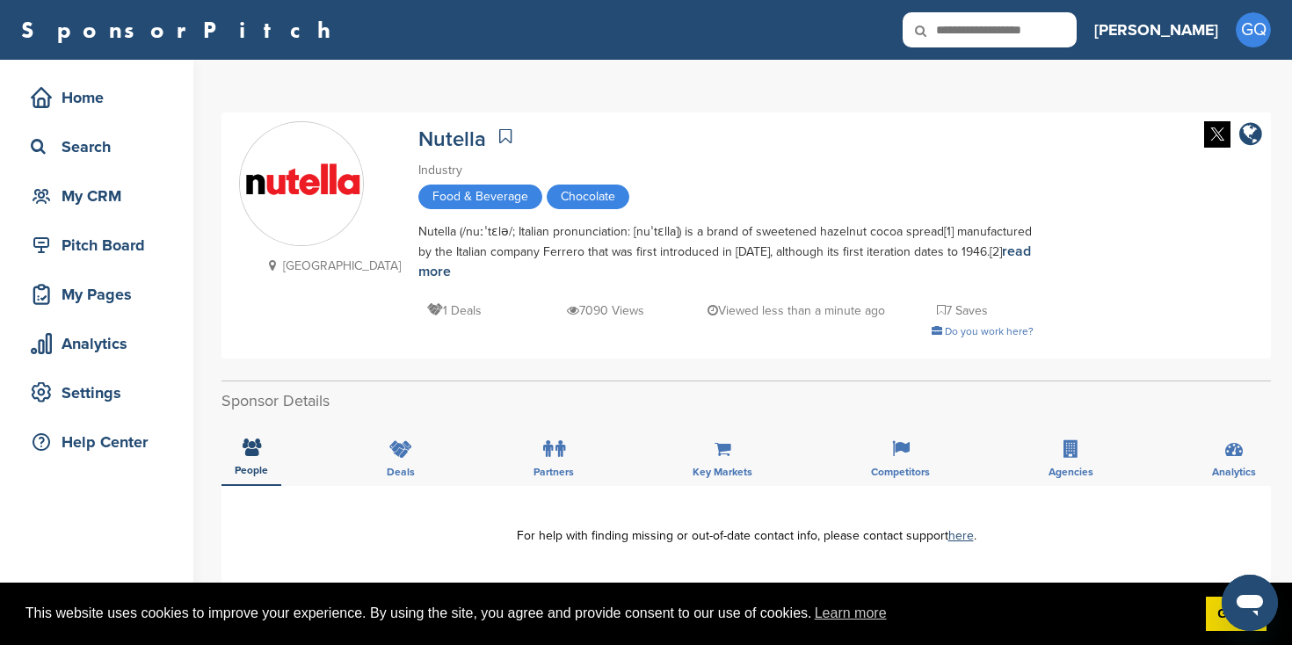
scroll to position [150, 0]
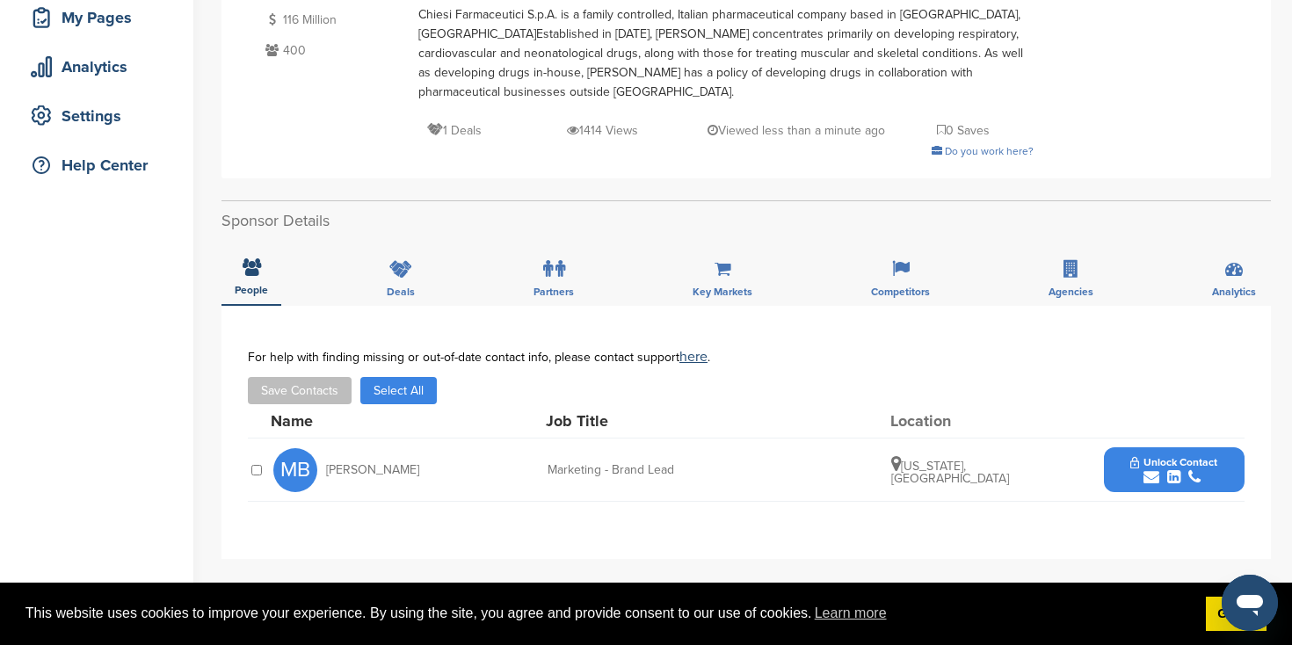
scroll to position [279, 0]
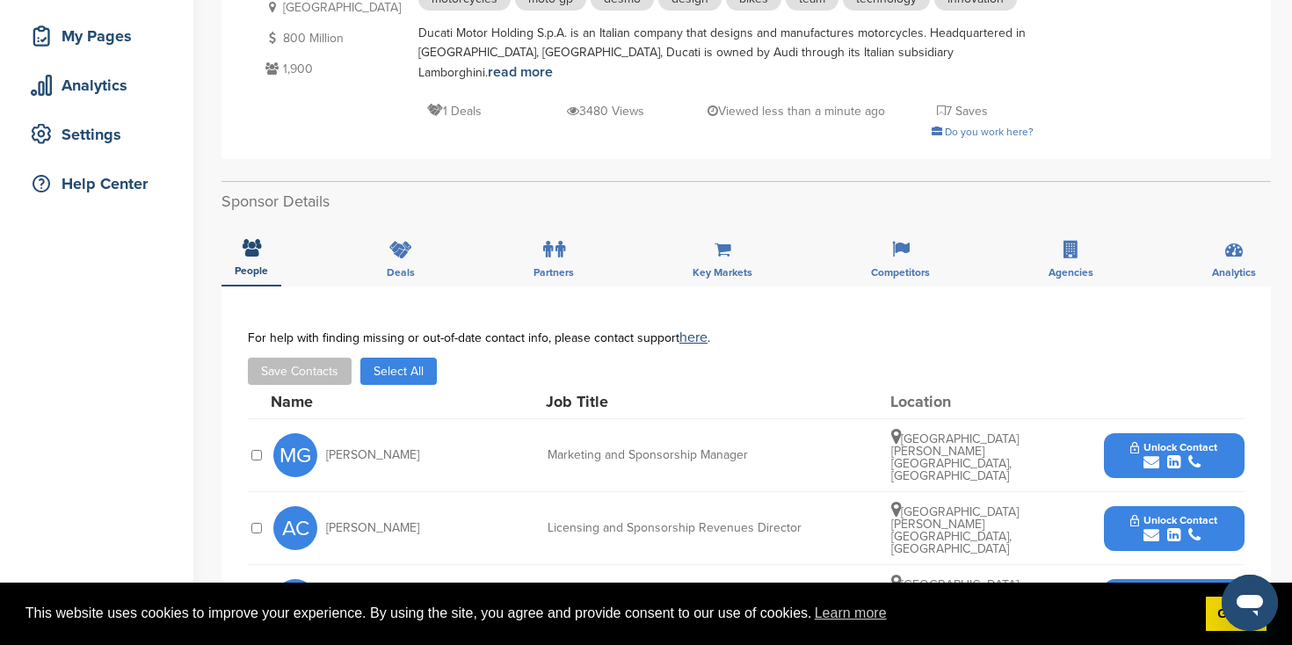
scroll to position [261, 0]
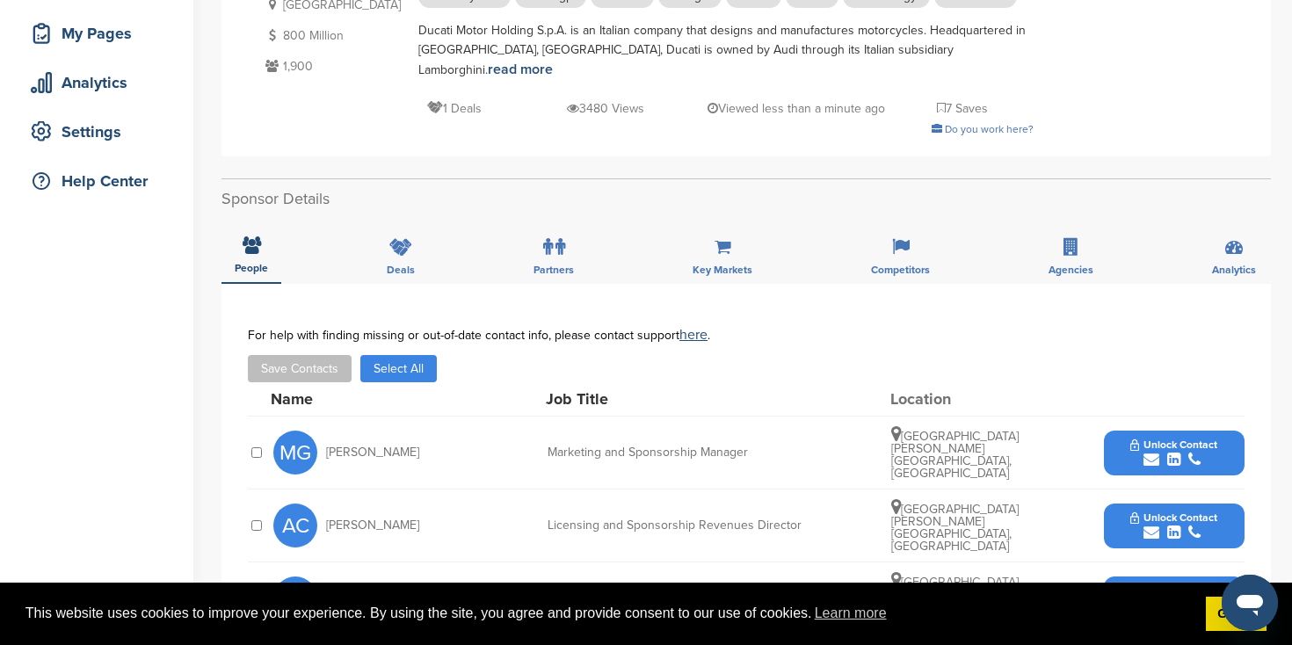
click at [1158, 427] on button "Unlock Contact" at bounding box center [1173, 452] width 129 height 53
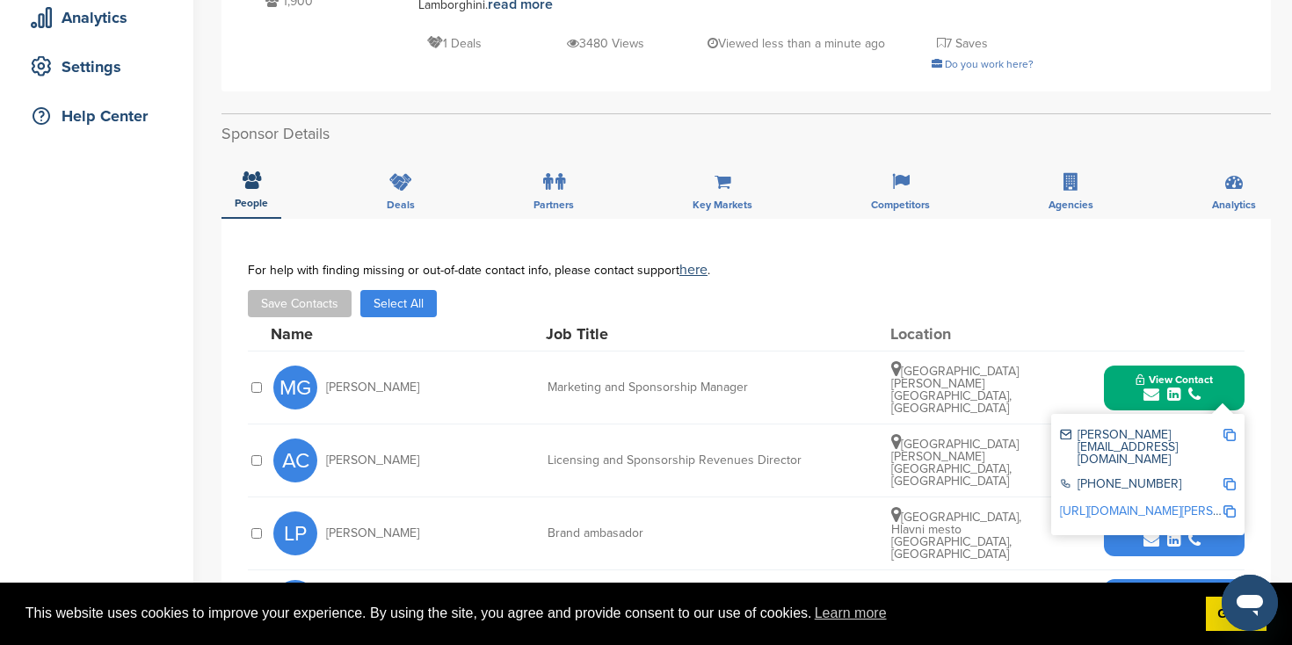
scroll to position [352, 0]
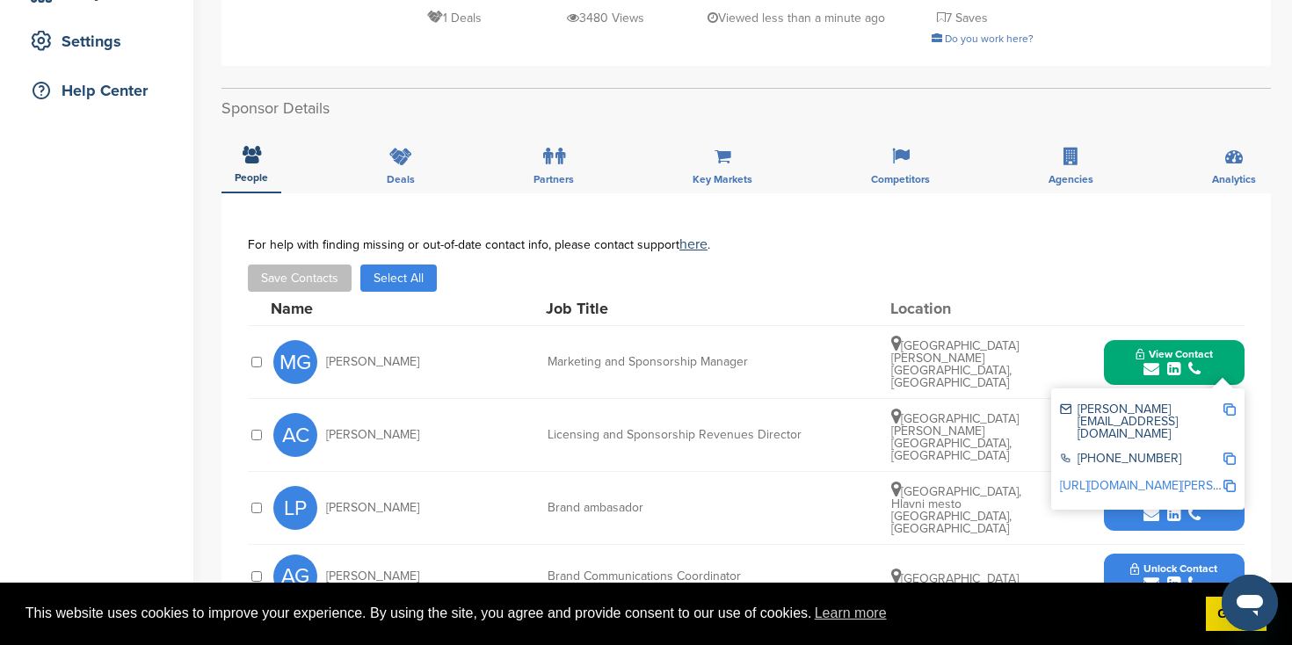
click at [1124, 478] on link "http://www.linkedin.com/in/mauro-grassilli-460a8617" at bounding box center [1167, 485] width 214 height 15
click at [1026, 407] on div "AC Alessandro Cicognani Licensing and Sponsorship Revenues Director Bologna, Em…" at bounding box center [758, 435] width 971 height 72
click at [1266, 405] on div "**********" at bounding box center [745, 570] width 1049 height 754
click at [1214, 338] on button "View Contact" at bounding box center [1175, 362] width 120 height 53
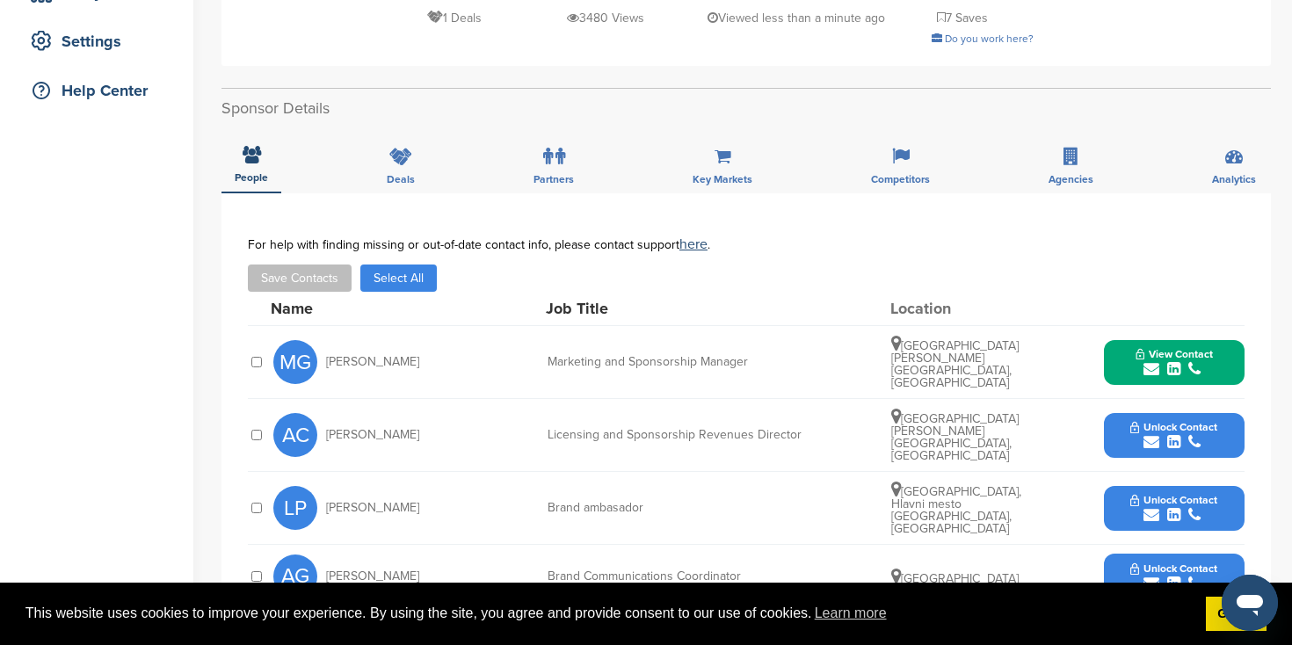
click at [1204, 434] on div "submit" at bounding box center [1173, 442] width 87 height 17
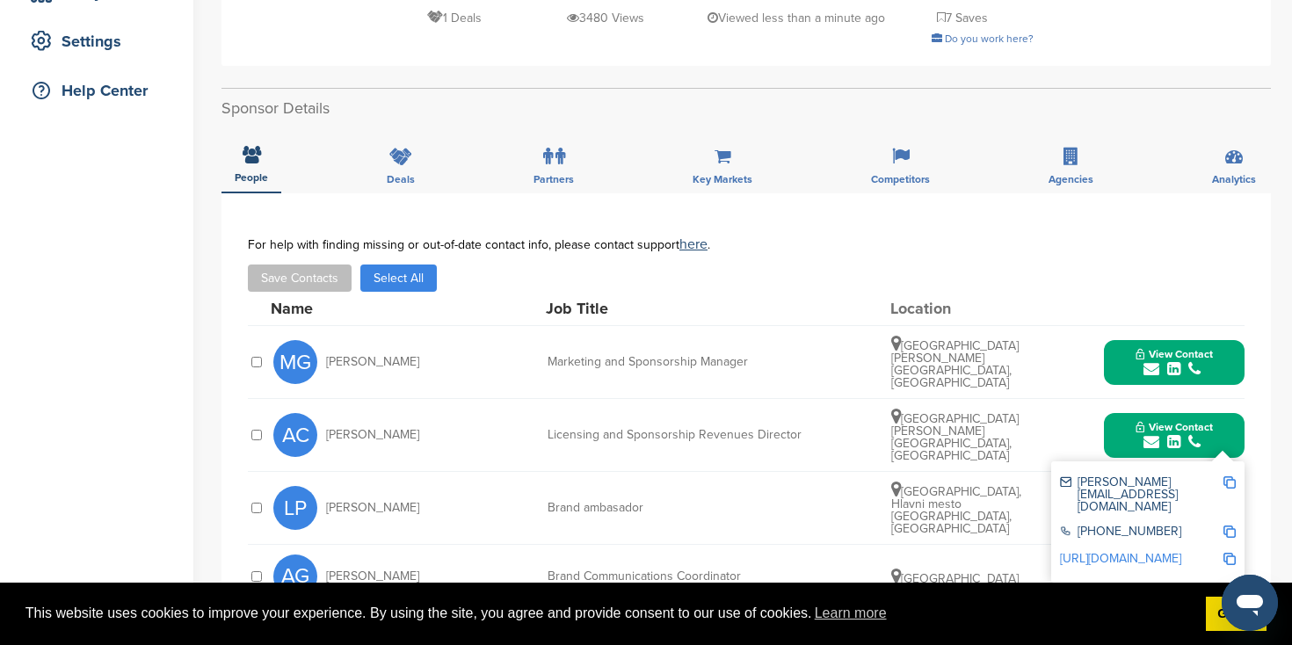
click at [1164, 551] on link "http://www.linkedin.com/in/alessandrocicognani" at bounding box center [1120, 558] width 121 height 15
click at [1167, 361] on icon "submit" at bounding box center [1173, 369] width 13 height 16
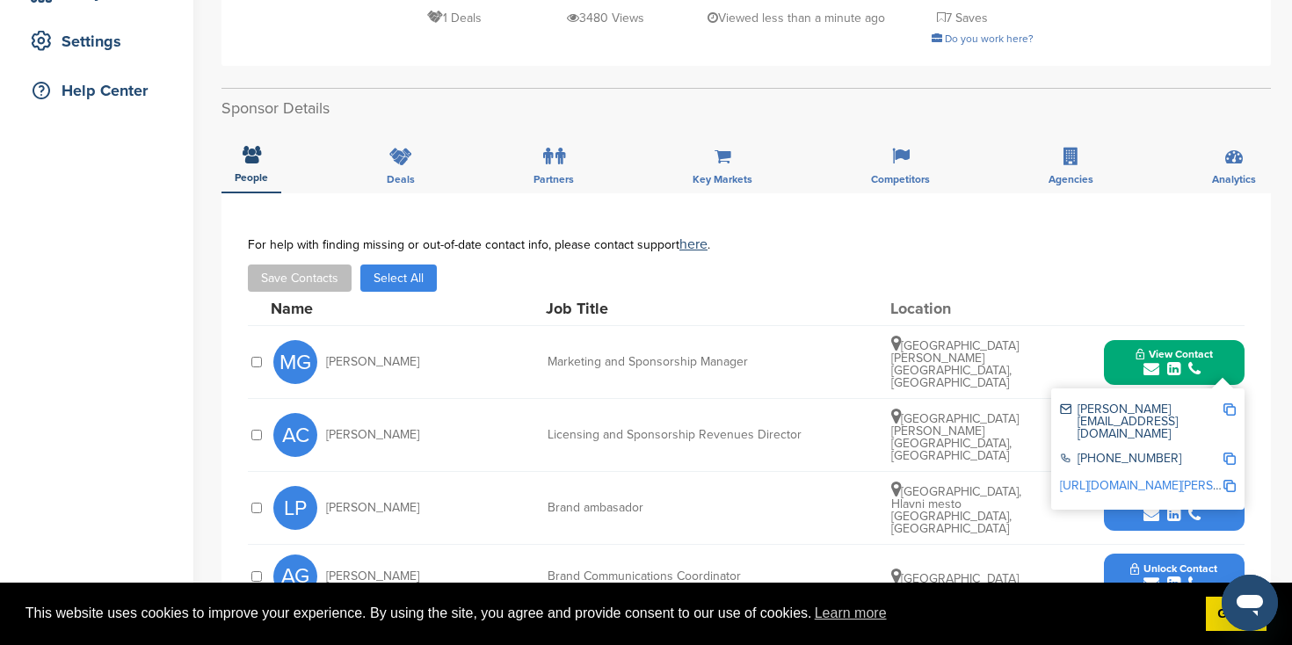
click at [895, 408] on icon at bounding box center [896, 417] width 10 height 18
click at [1136, 337] on button "View Contact" at bounding box center [1175, 362] width 120 height 53
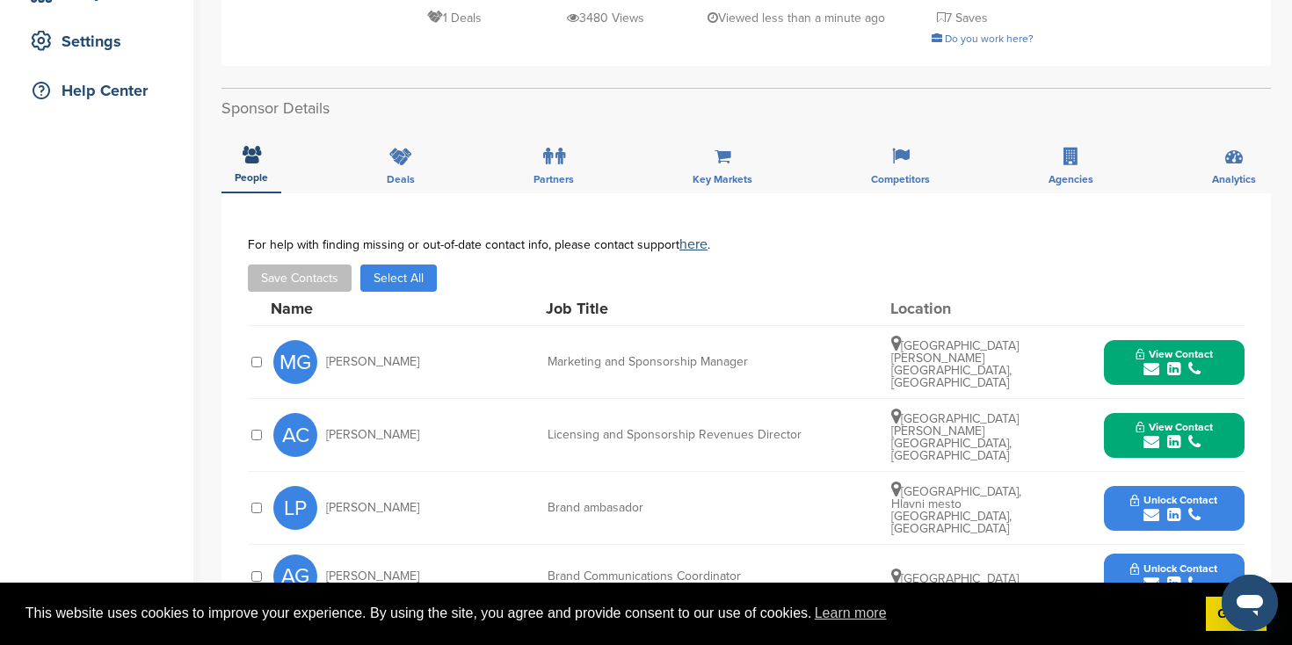
click at [1150, 421] on span "View Contact" at bounding box center [1174, 427] width 77 height 12
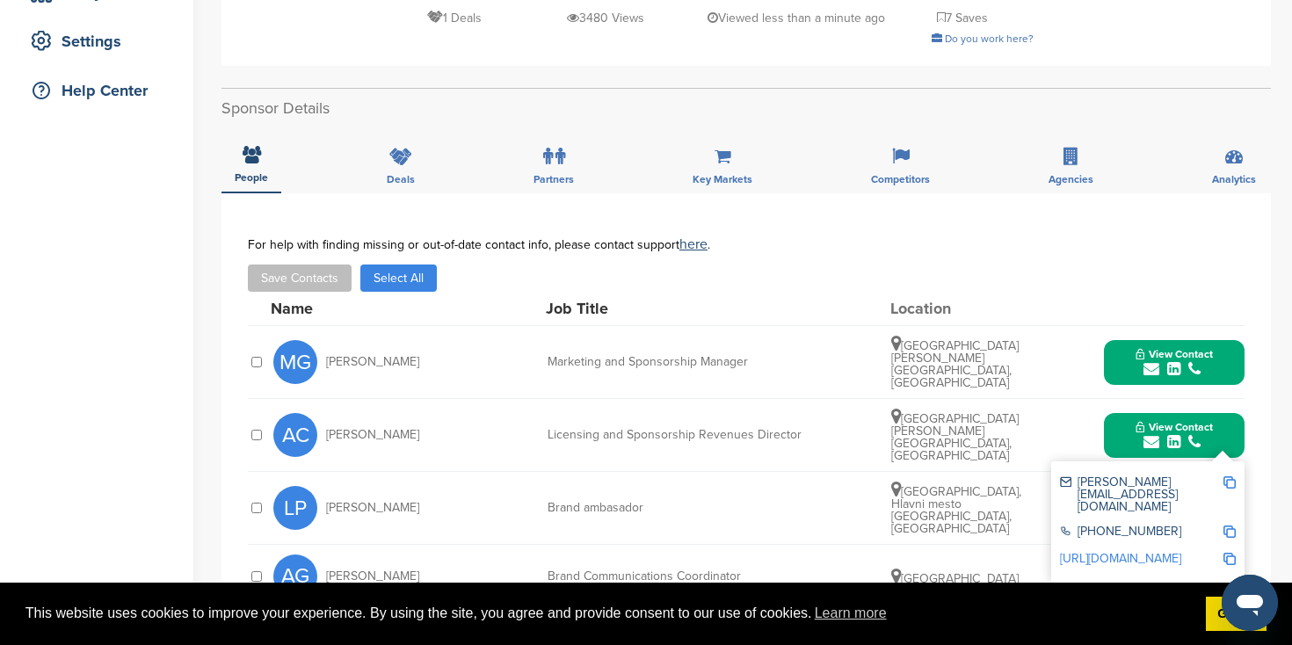
click at [1144, 361] on icon "submit" at bounding box center [1152, 369] width 16 height 16
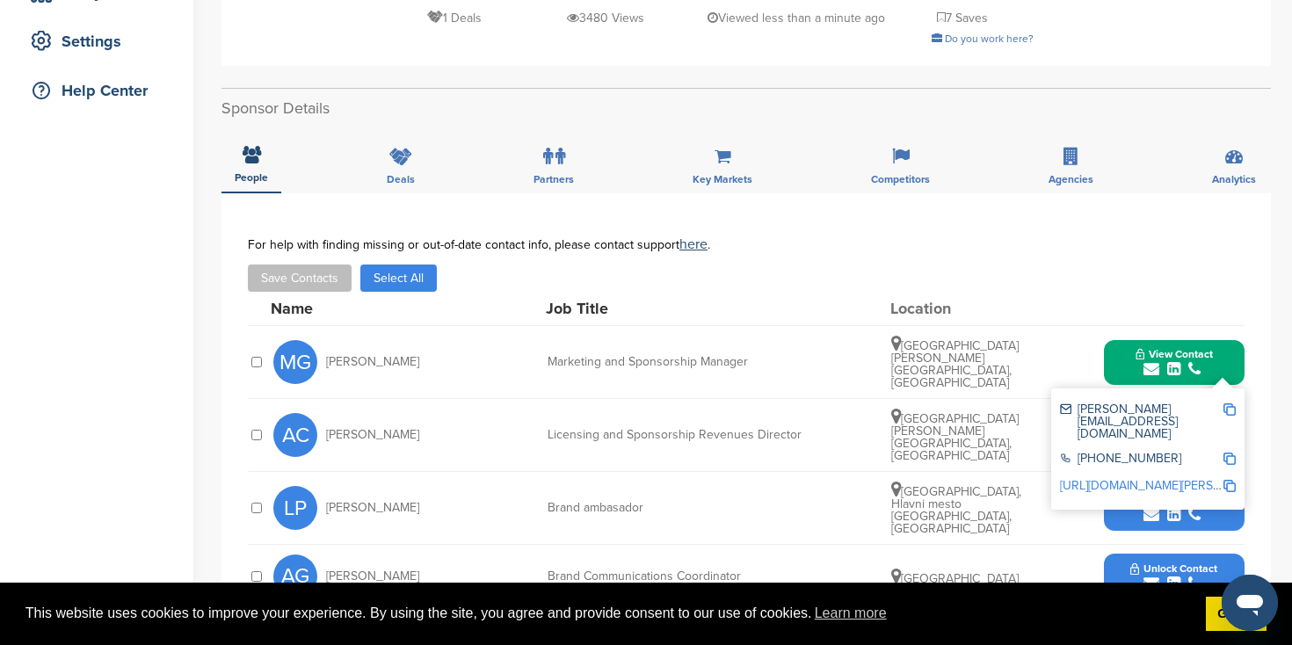
click at [1228, 403] on img at bounding box center [1229, 409] width 12 height 12
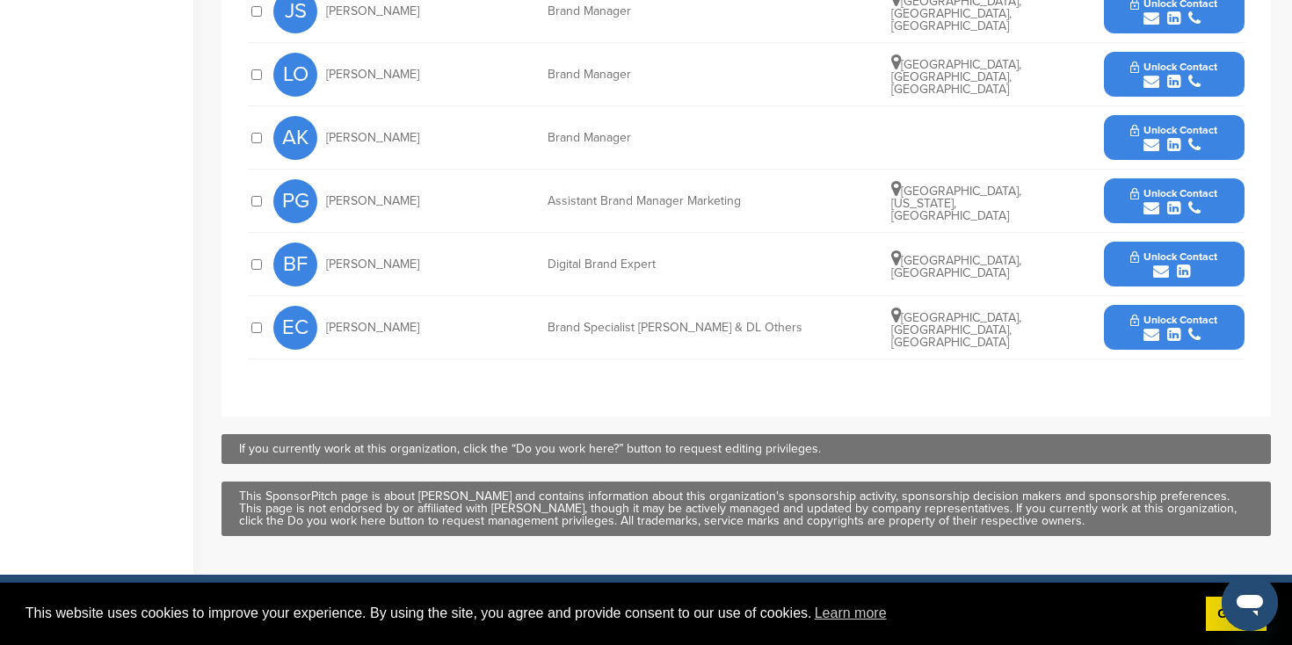
scroll to position [927, 0]
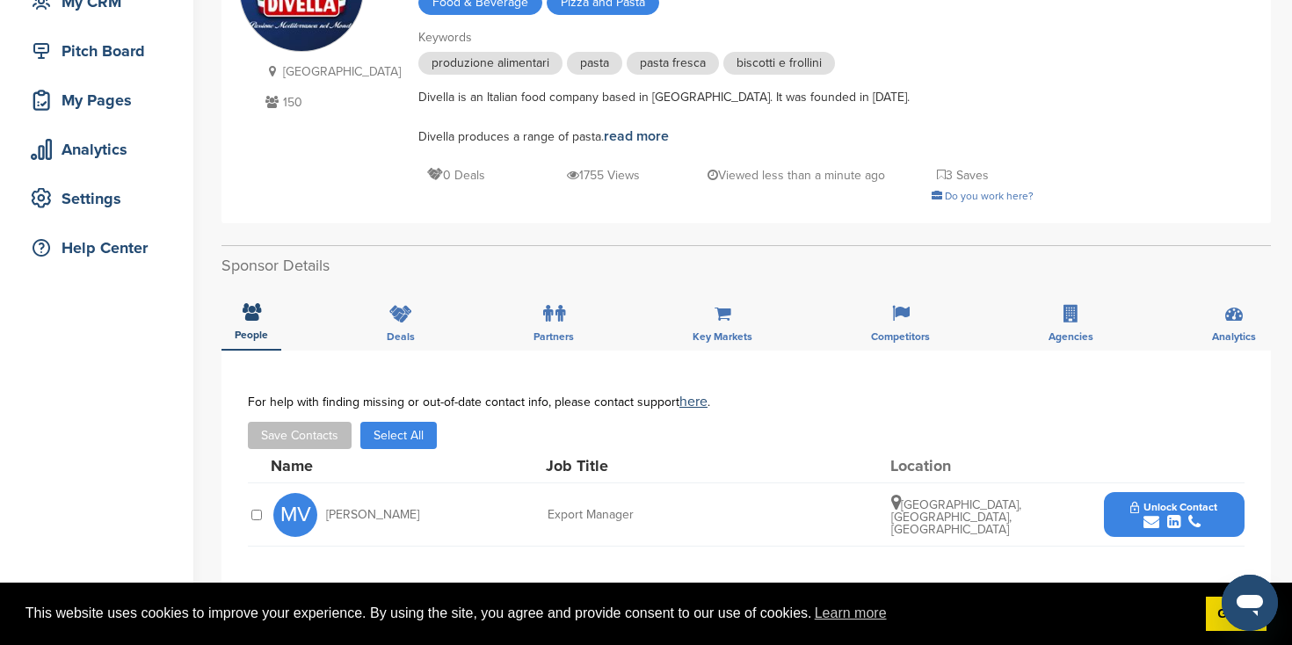
scroll to position [341, 0]
